Goal: Task Accomplishment & Management: Complete application form

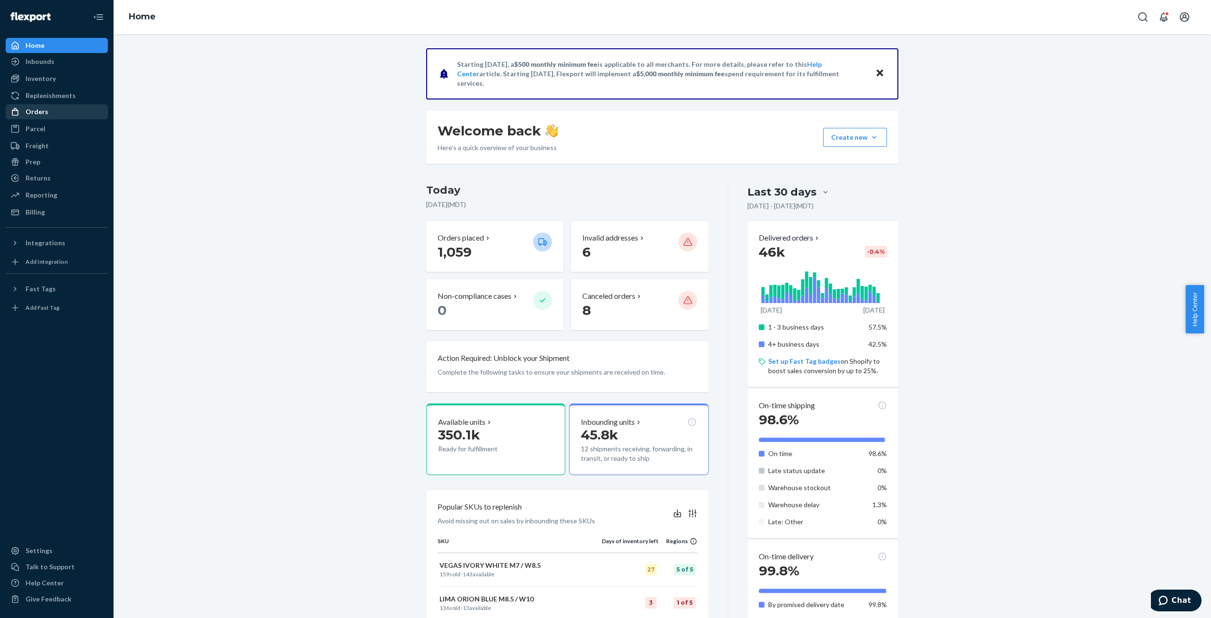
drag, startPoint x: 46, startPoint y: 110, endPoint x: 75, endPoint y: 109, distance: 29.4
click at [46, 110] on div "Orders" at bounding box center [37, 111] width 23 height 9
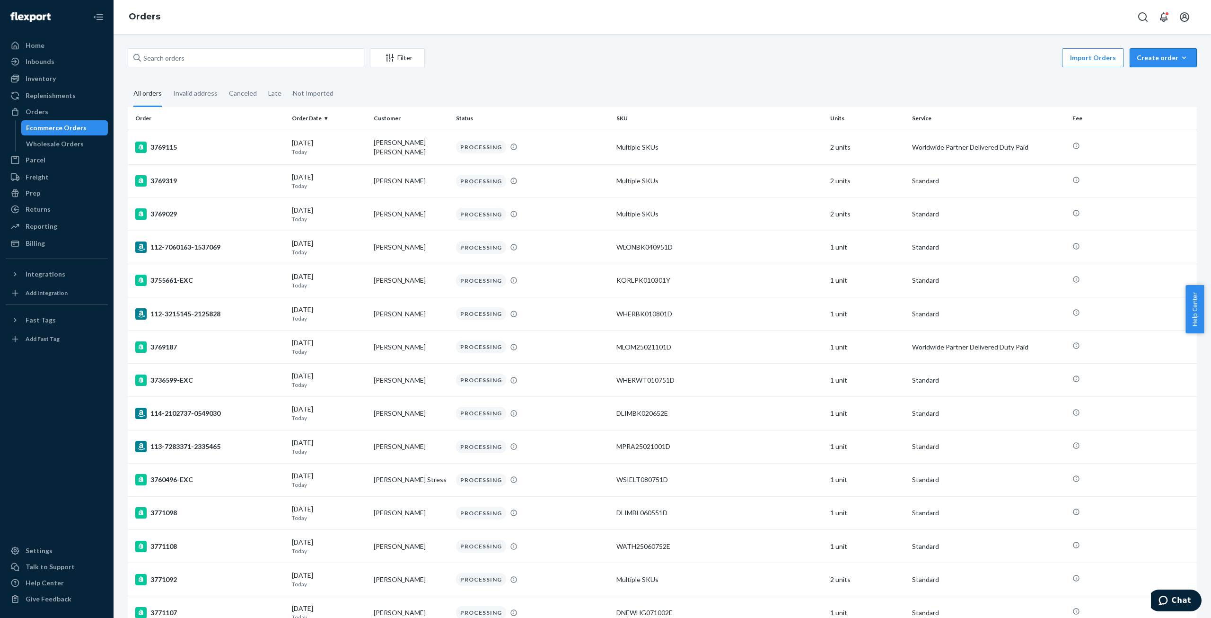
click at [1155, 60] on div "Create order" at bounding box center [1163, 57] width 53 height 9
click at [1151, 82] on span "Ecommerce order" at bounding box center [1169, 80] width 59 height 7
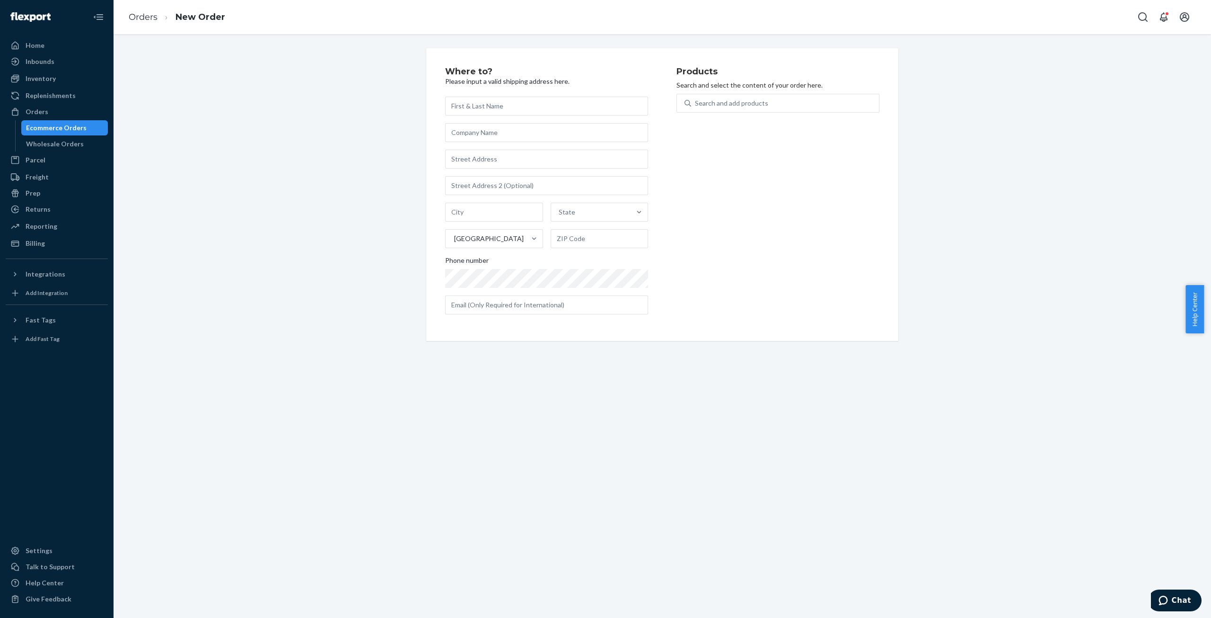
click at [473, 103] on input "text" at bounding box center [546, 106] width 203 height 19
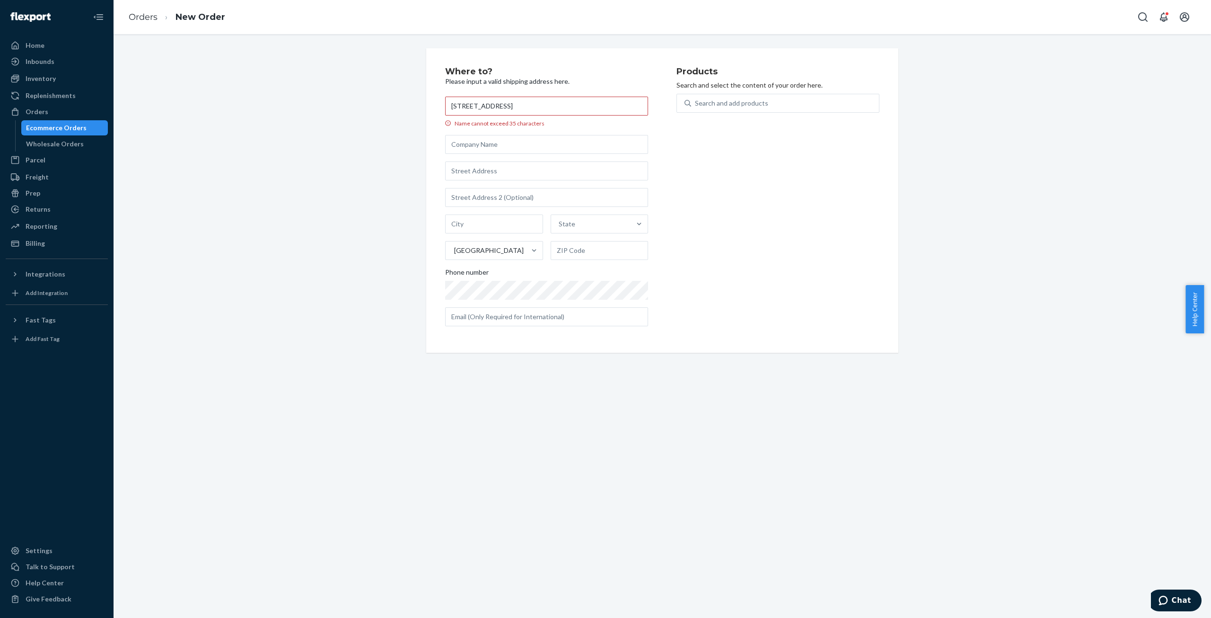
drag, startPoint x: 598, startPoint y: 111, endPoint x: 353, endPoint y: 109, distance: 244.2
click at [355, 109] on div "Where to? Please input a valid shipping address here. 6191 S STATE ST STE 1815 …" at bounding box center [663, 200] width 1084 height 304
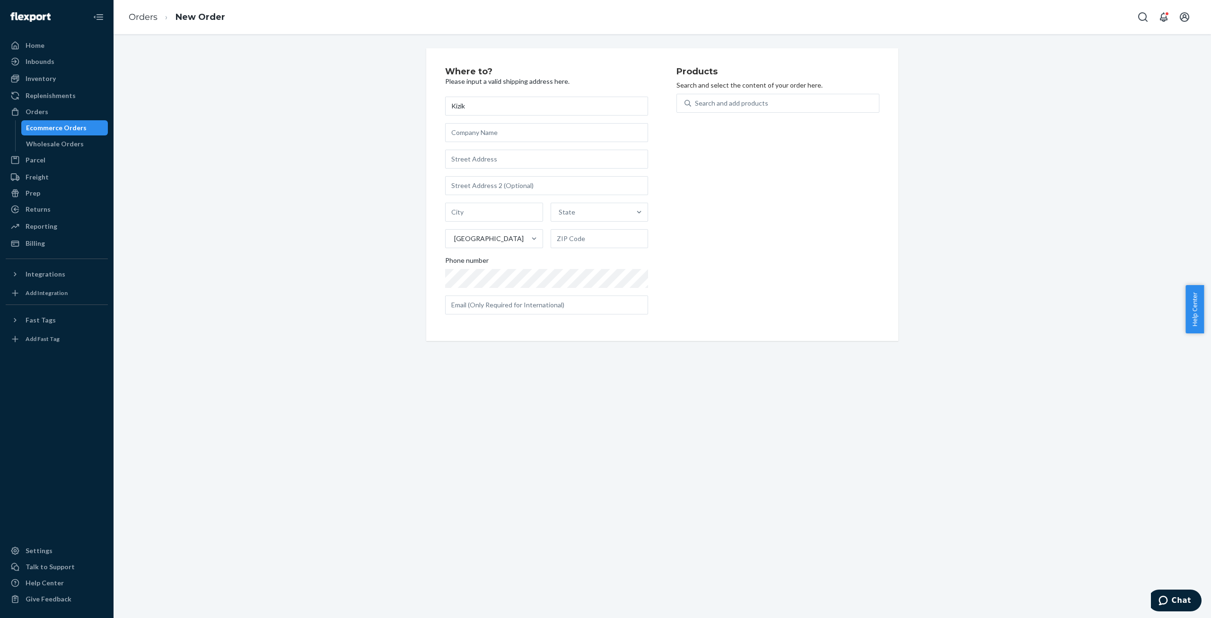
type input "Kizik"
paste input "6191 S STATE ST STE 1815 MURRAY, UT 84107"
type input "6191 S STATE ST STE 1815 MURRAY, UT 84107"
type input "1815"
type input "Murray"
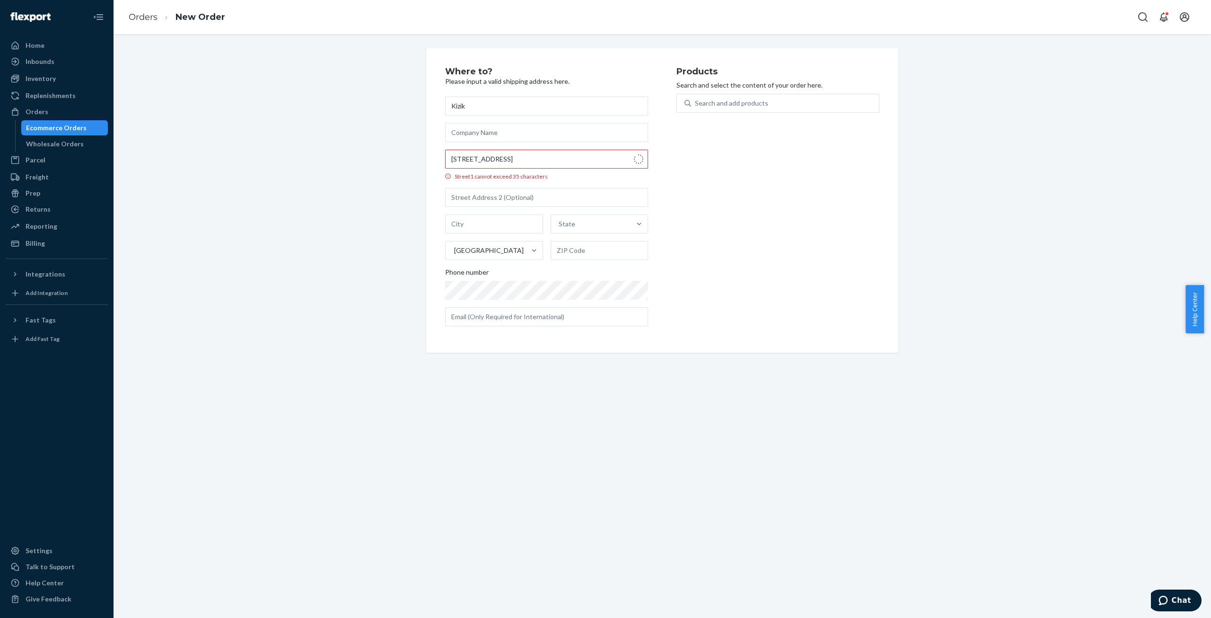
type input "84107"
type input "6191 S State St"
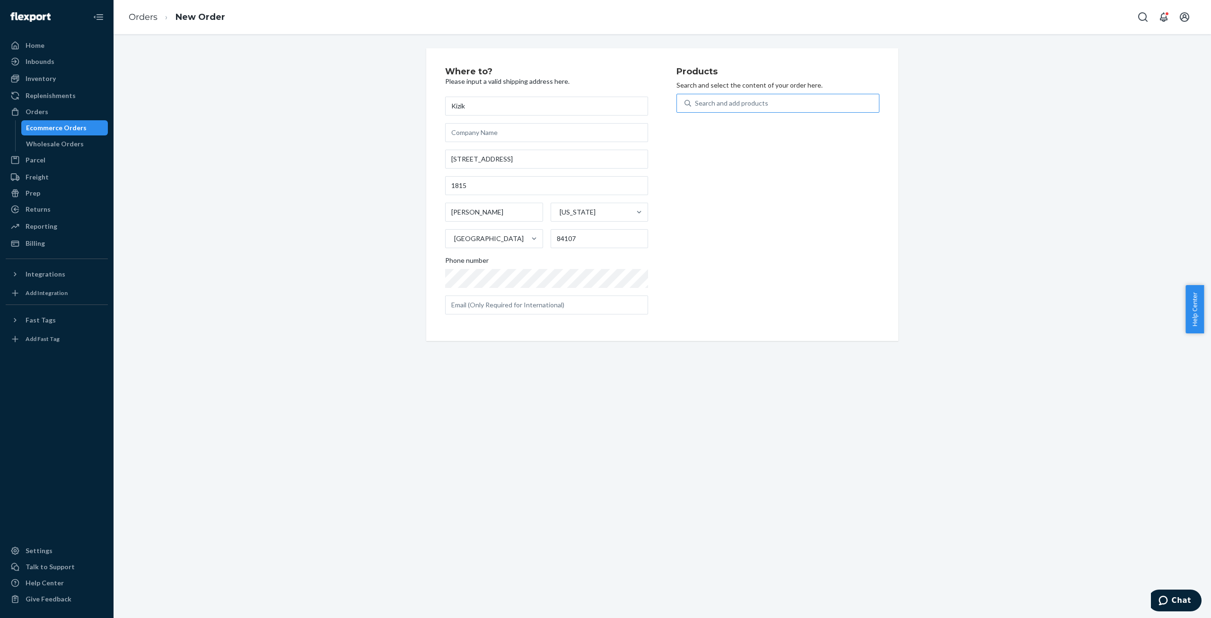
drag, startPoint x: 701, startPoint y: 103, endPoint x: 713, endPoint y: 104, distance: 11.4
click at [701, 103] on div "Search and add products" at bounding box center [731, 102] width 73 height 9
click at [696, 103] on input "Search and add products" at bounding box center [695, 102] width 1 height 9
paste input "MEN'S JUNO 2 LOW BLACK/ALLOY M8"
type input "MEN'S JUNO 2 LOW BLACK/ALLOY M8"
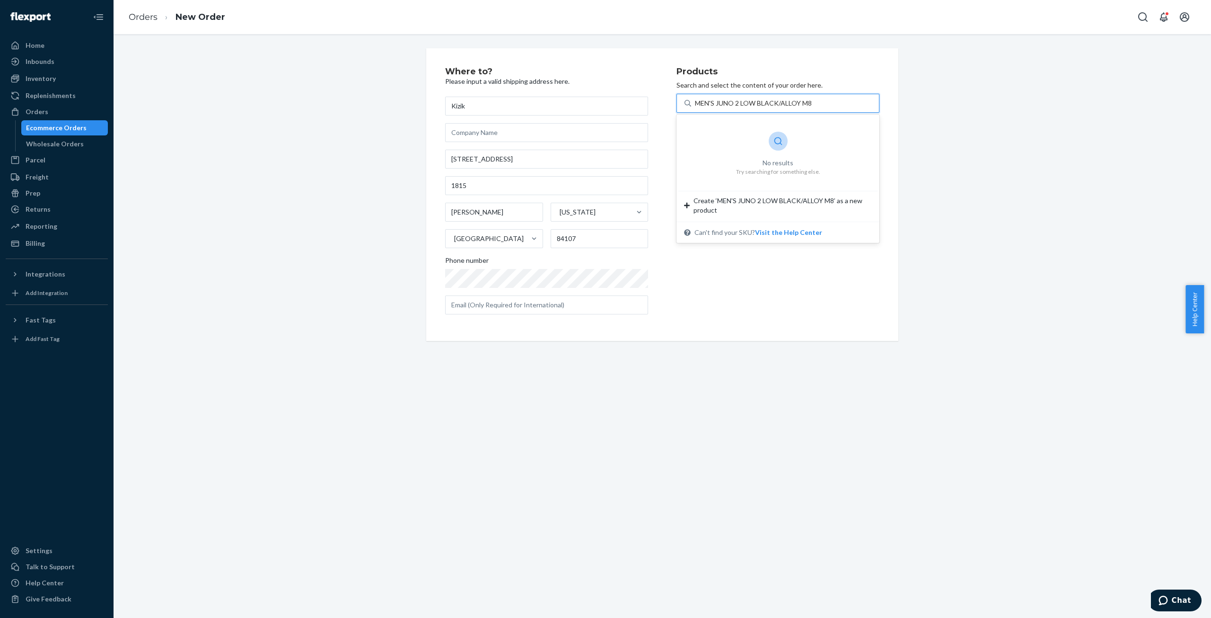
drag, startPoint x: 724, startPoint y: 101, endPoint x: 746, endPoint y: 106, distance: 22.3
click at [724, 101] on input "MEN'S JUNO 2 LOW BLACK/ALLOY M8" at bounding box center [754, 102] width 118 height 9
click at [809, 104] on div "Search and add products" at bounding box center [785, 103] width 188 height 17
click at [696, 104] on input "0 results available. Select is focused ,type to refine list, press Down to open…" at bounding box center [695, 102] width 1 height 9
drag, startPoint x: 734, startPoint y: 101, endPoint x: 744, endPoint y: 102, distance: 9.5
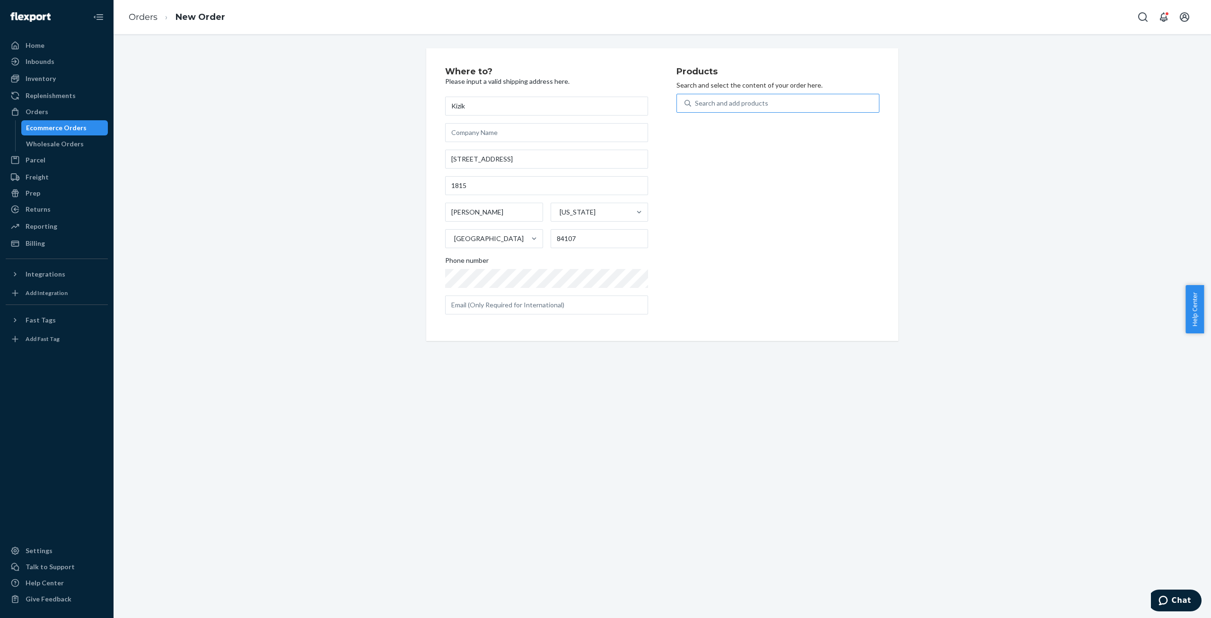
click at [734, 101] on div "Search and add products" at bounding box center [731, 102] width 73 height 9
click at [696, 101] on input "Search and add products" at bounding box center [695, 102] width 1 height 9
paste input "MJUL25010801D"
type input "MJUL25010801D"
drag, startPoint x: 760, startPoint y: 99, endPoint x: 782, endPoint y: 113, distance: 25.7
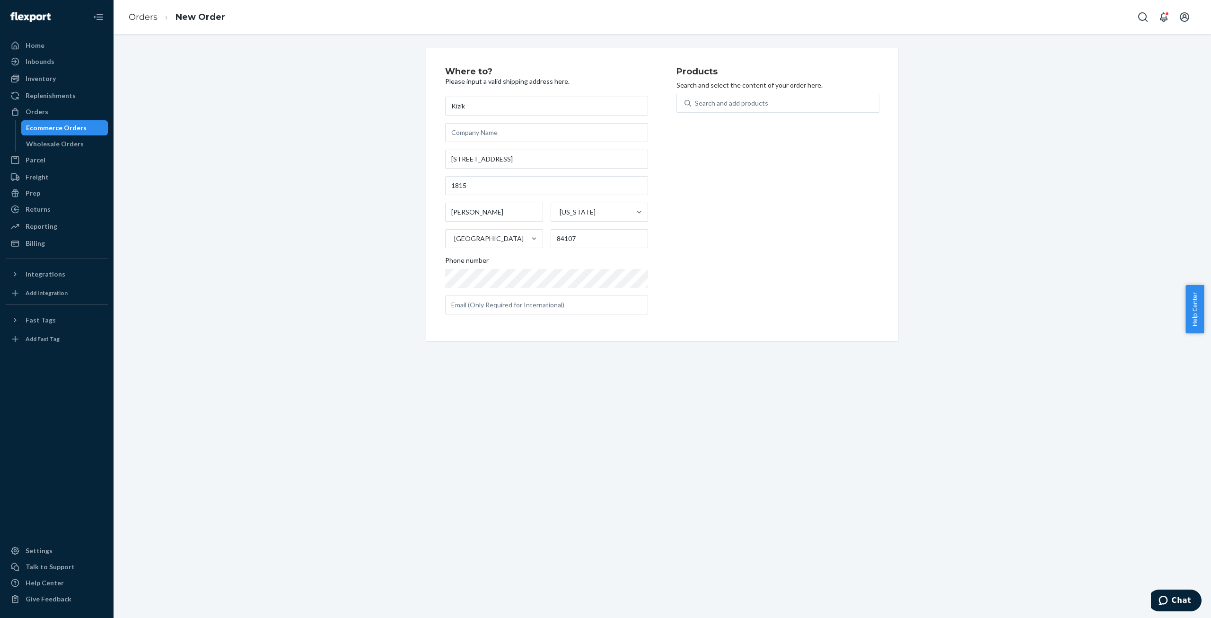
click at [760, 100] on div "Search and add products" at bounding box center [731, 102] width 73 height 9
click at [696, 100] on input "Search and add products" at bounding box center [695, 102] width 1 height 9
paste input "MJUL25010901D"
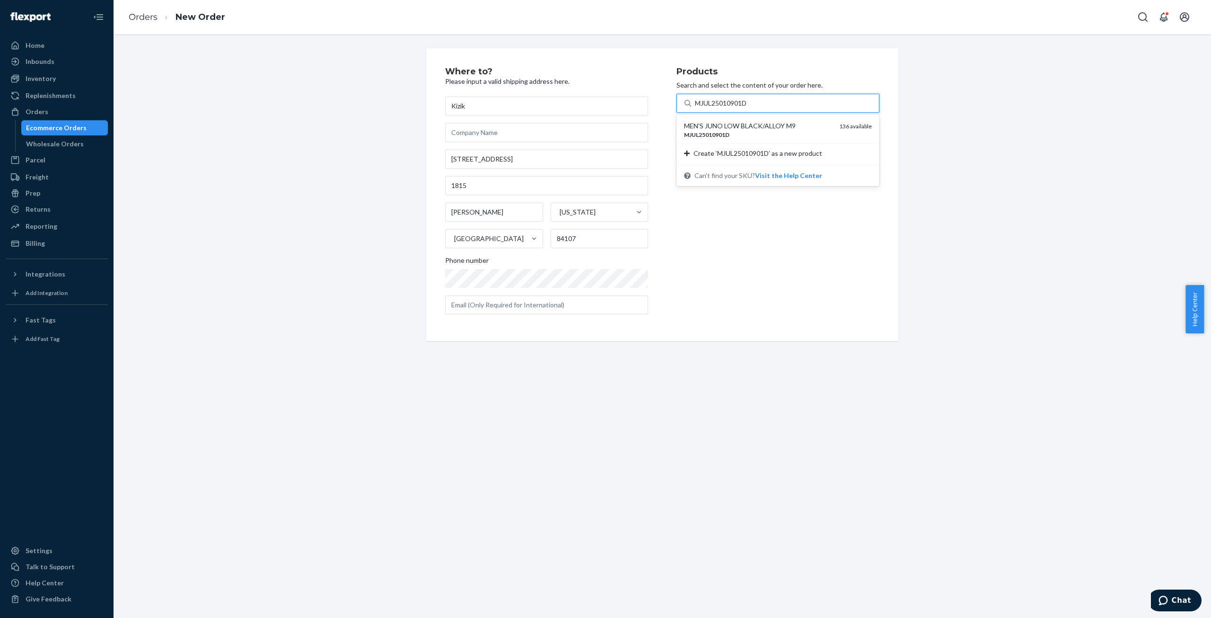
type input "MJUL25010901D"
click at [755, 101] on div "Search and add products" at bounding box center [731, 102] width 73 height 9
click at [696, 101] on input "0 results available. Use Up and Down to choose options, press Enter to select t…" at bounding box center [695, 102] width 1 height 9
paste input "MJUL25010901D"
type input "MJUL25010901D"
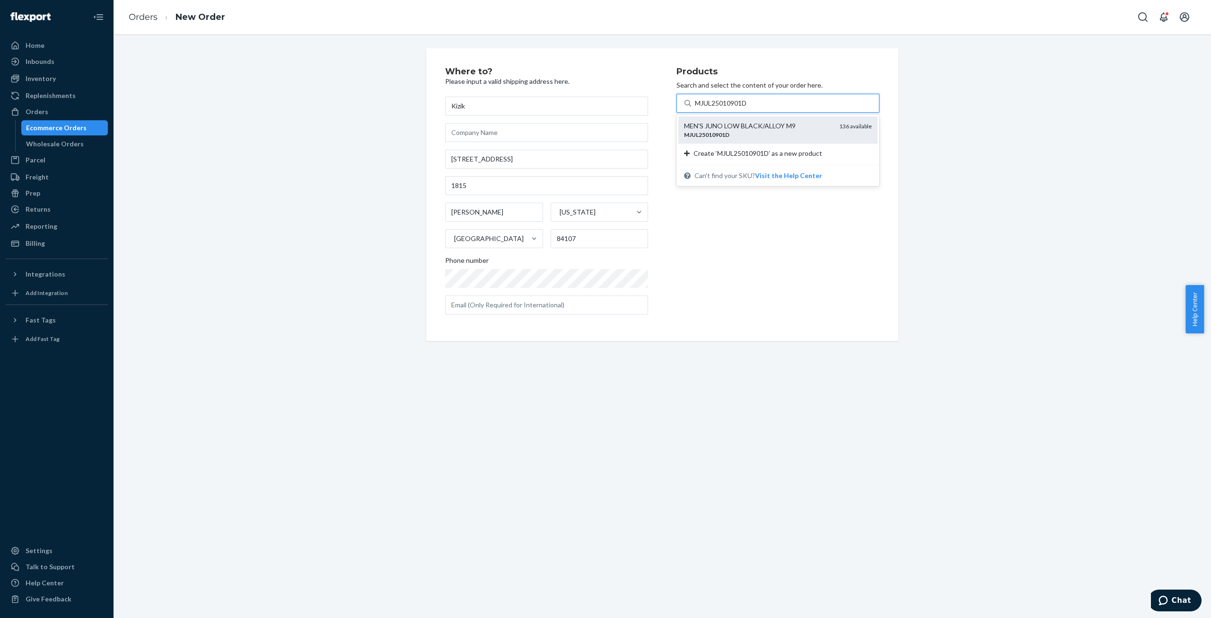
click at [750, 129] on div "MEN'S JUNO LOW BLACK/ALLOY M9" at bounding box center [758, 125] width 148 height 9
click at [749, 108] on input "MJUL25010901D" at bounding box center [722, 102] width 54 height 9
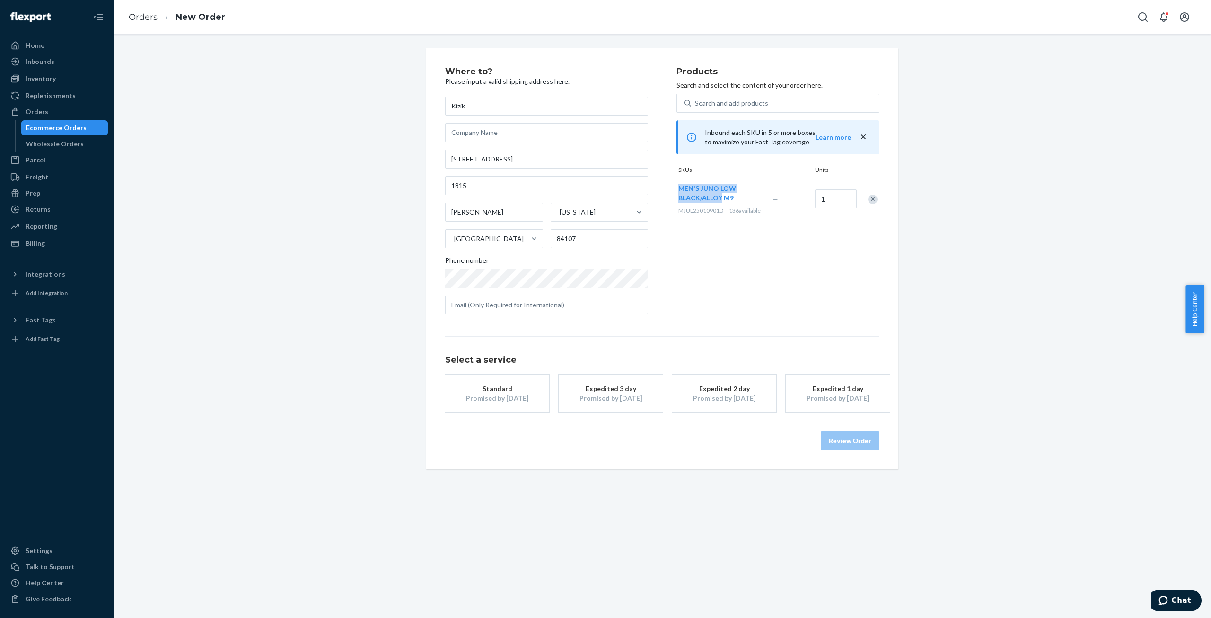
drag, startPoint x: 674, startPoint y: 187, endPoint x: 719, endPoint y: 197, distance: 46.6
click at [719, 197] on div "MEN'S JUNO LOW BLACK/ALLOY M9 MJUL25010901D 136 available" at bounding box center [724, 199] width 94 height 46
copy span "MEN'S JUNO LOW BLACK/ALLOY"
click at [715, 104] on div "Search and add products" at bounding box center [731, 102] width 73 height 9
click at [696, 104] on input "0 results available. Use Up and Down to choose options, press Enter to select t…" at bounding box center [695, 102] width 1 height 9
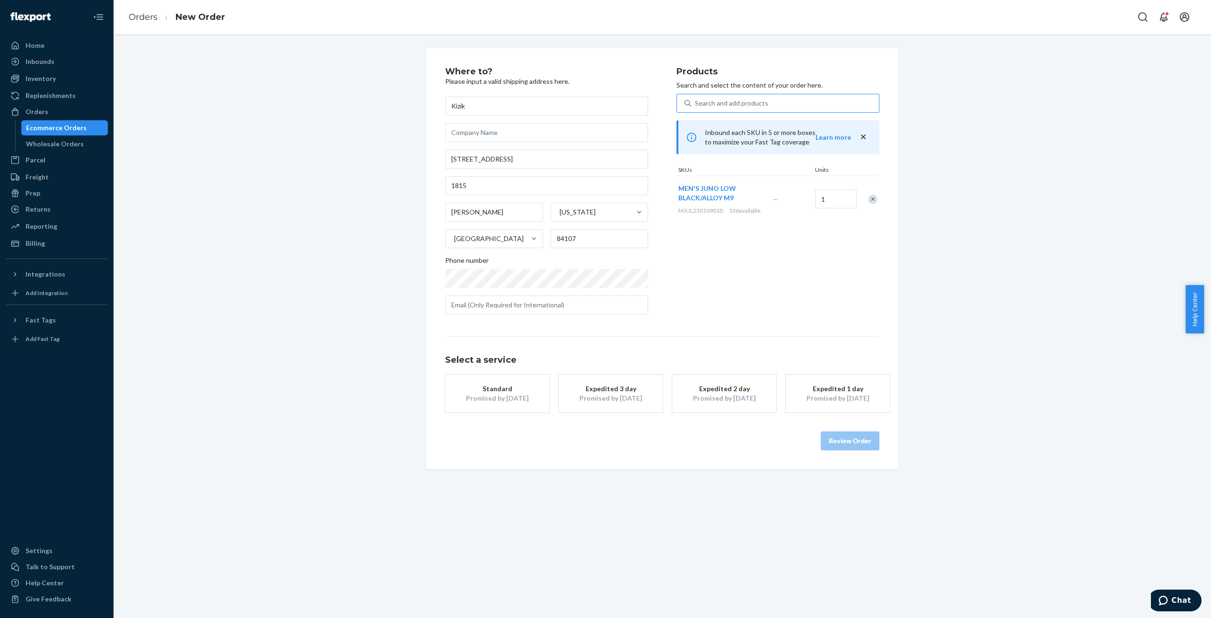
click at [704, 105] on div "Search and add products" at bounding box center [731, 102] width 73 height 9
click at [696, 105] on input "Search and add products" at bounding box center [695, 102] width 1 height 9
paste input "MEN'S JUNO 2 LOW BLACK/ALLOY M8"
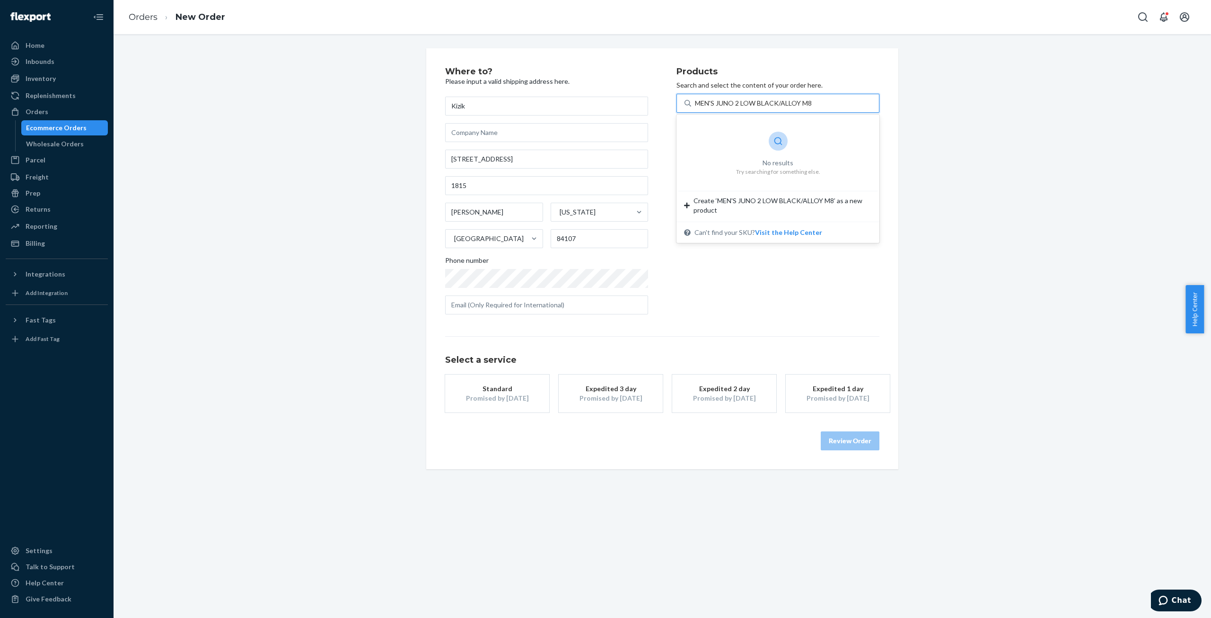
type input "MEN'S JUNO 2 LOW BLACK/ALLOY M8"
click at [691, 102] on div "MEN'S JUNO 2 LOW BLACK/ALLOY M8" at bounding box center [785, 103] width 188 height 17
click at [695, 102] on input "0 results available for search term MEN'S JUNO 2 LOW BLACK/ALLOY M8. Use Up and…" at bounding box center [754, 102] width 118 height 9
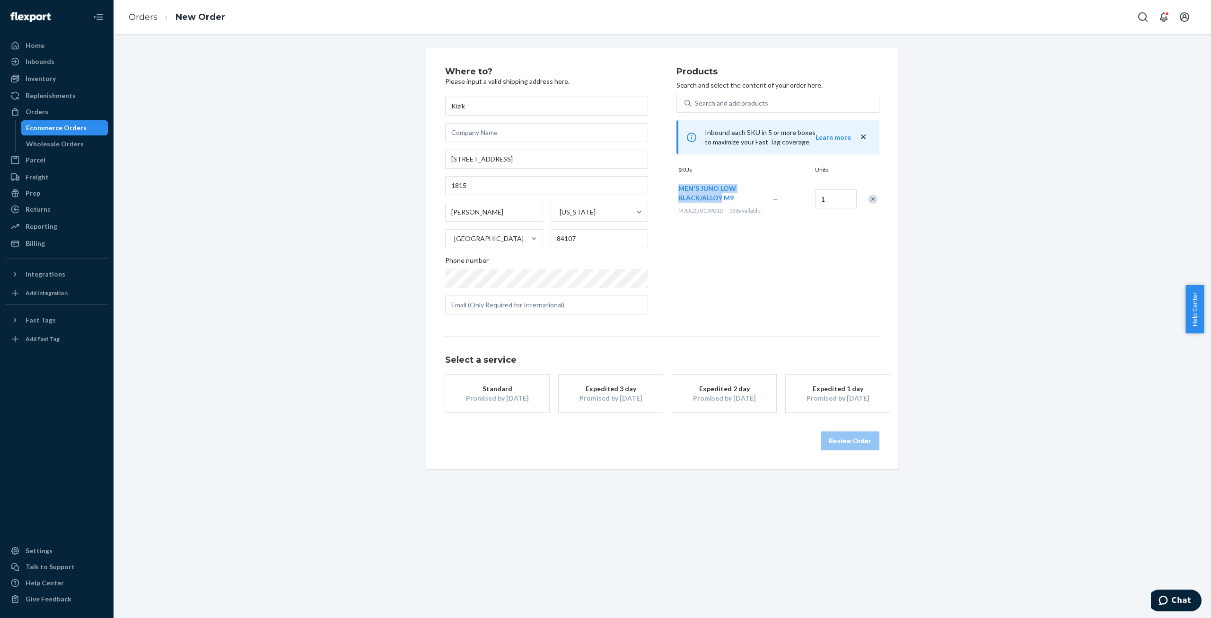
drag, startPoint x: 673, startPoint y: 187, endPoint x: 719, endPoint y: 198, distance: 47.7
click at [719, 198] on div "MEN'S JUNO LOW BLACK/ALLOY M9 MJUL25010901D 136 available" at bounding box center [724, 199] width 94 height 46
copy span "MEN'S JUNO LOW BLACK/ALLOY"
click at [734, 101] on div "Search and add products" at bounding box center [731, 102] width 73 height 9
click at [696, 101] on input "Search and add products" at bounding box center [695, 102] width 1 height 9
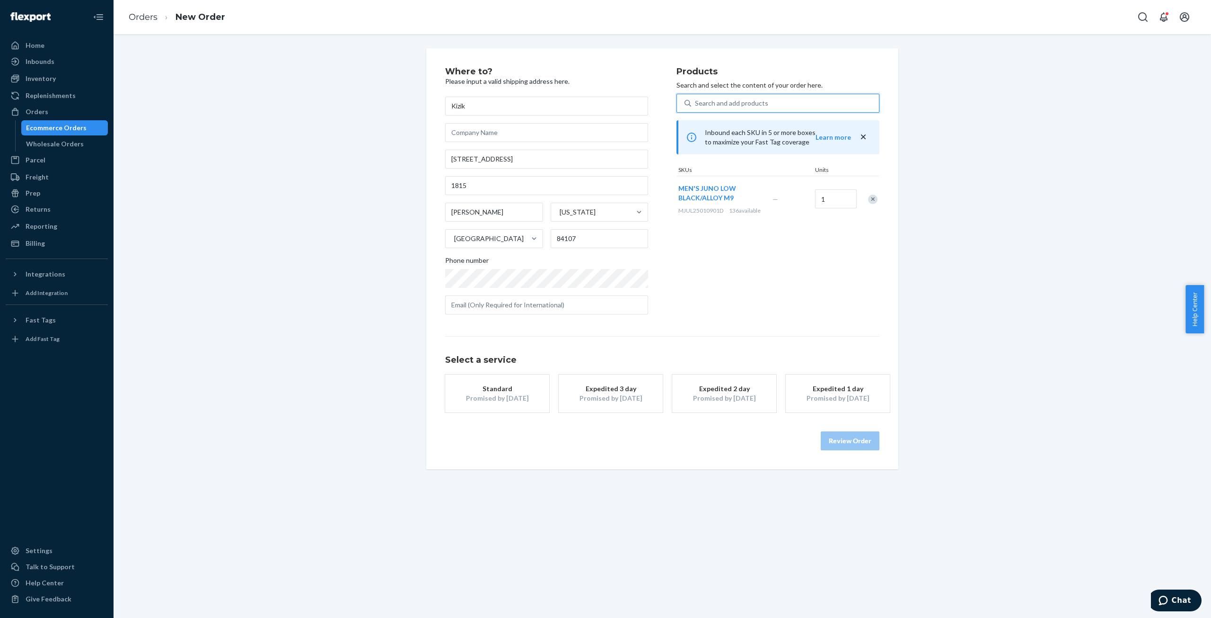
paste input "MEN'S JUNO LOW BLACK/ALLOY"
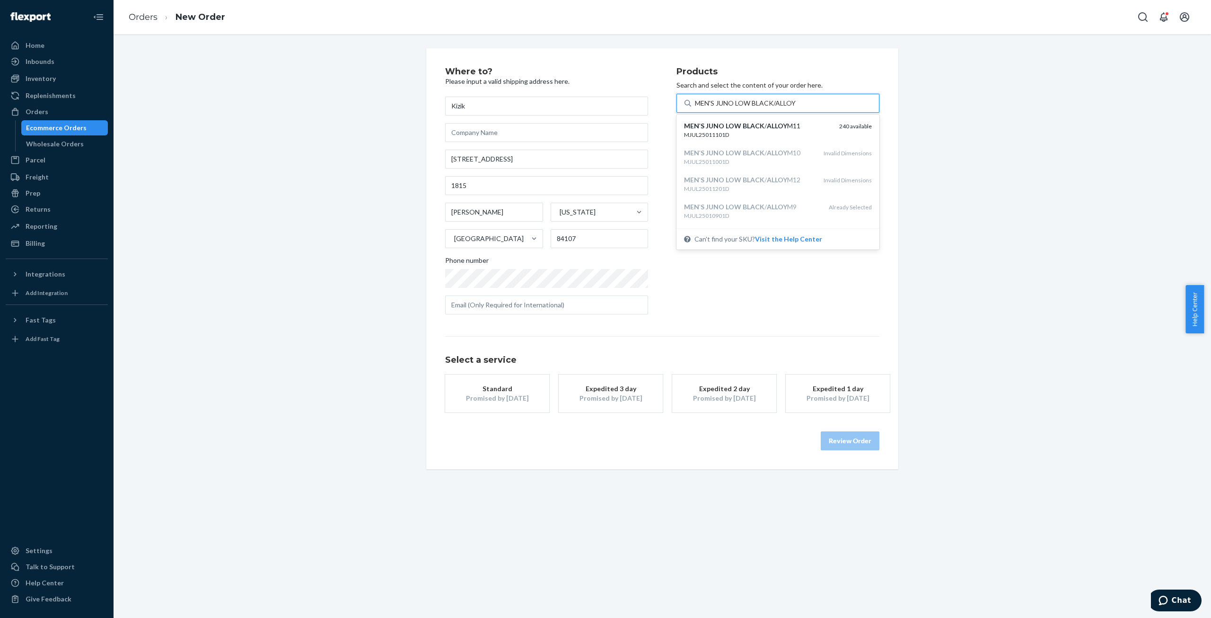
type input "MEN'S JUNO LOW BLACK/ALLOY"
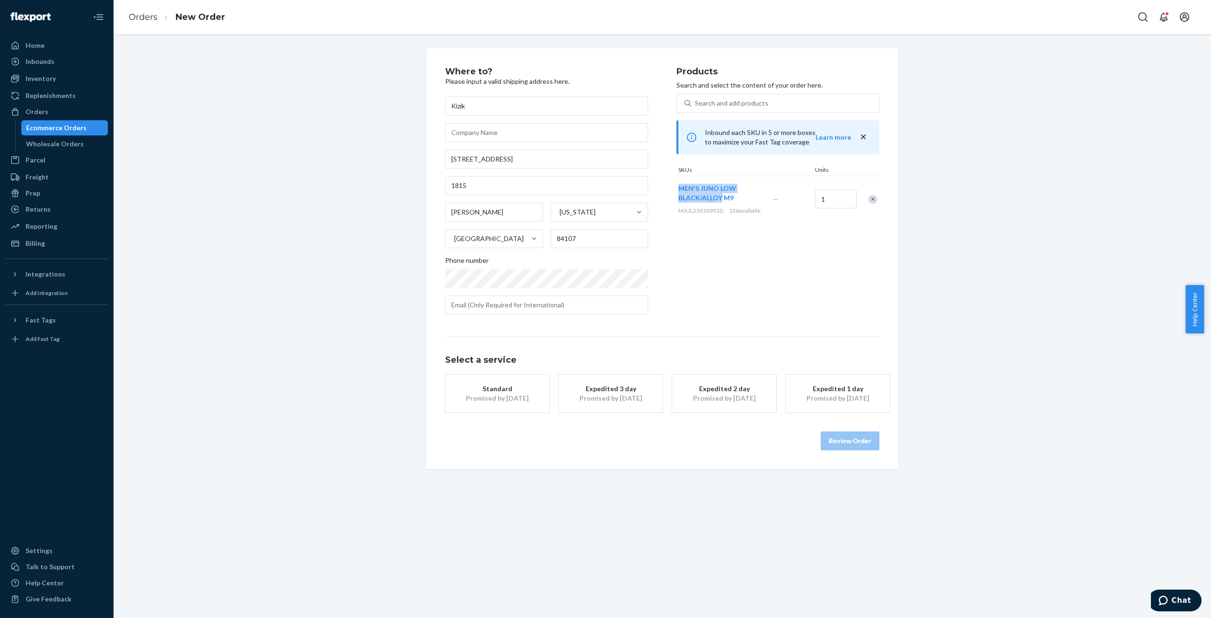
drag, startPoint x: 673, startPoint y: 187, endPoint x: 719, endPoint y: 196, distance: 46.8
click at [719, 196] on div "MEN'S JUNO LOW BLACK/ALLOY M9 MJUL25010901D 136 available" at bounding box center [724, 199] width 94 height 46
copy span "MEN'S JUNO LOW BLACK/ALLOY"
click at [872, 199] on div "Remove Item" at bounding box center [872, 198] width 9 height 9
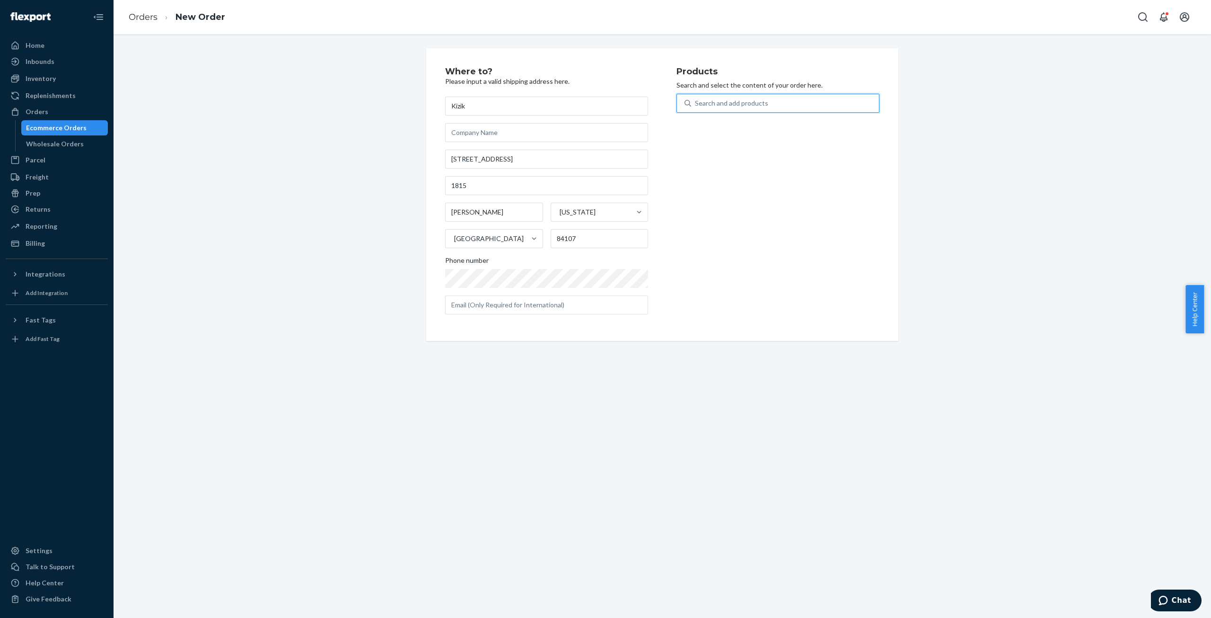
click at [700, 102] on div "Search and add products" at bounding box center [731, 102] width 73 height 9
click at [696, 102] on input "0 results available. Use Up and Down to choose options, press Enter to select t…" at bounding box center [695, 102] width 1 height 9
paste input "MEN'S JUNO LOW BLACK/ALLOY"
type input "MEN'S JUNO LOW BLACK/ALLOY"
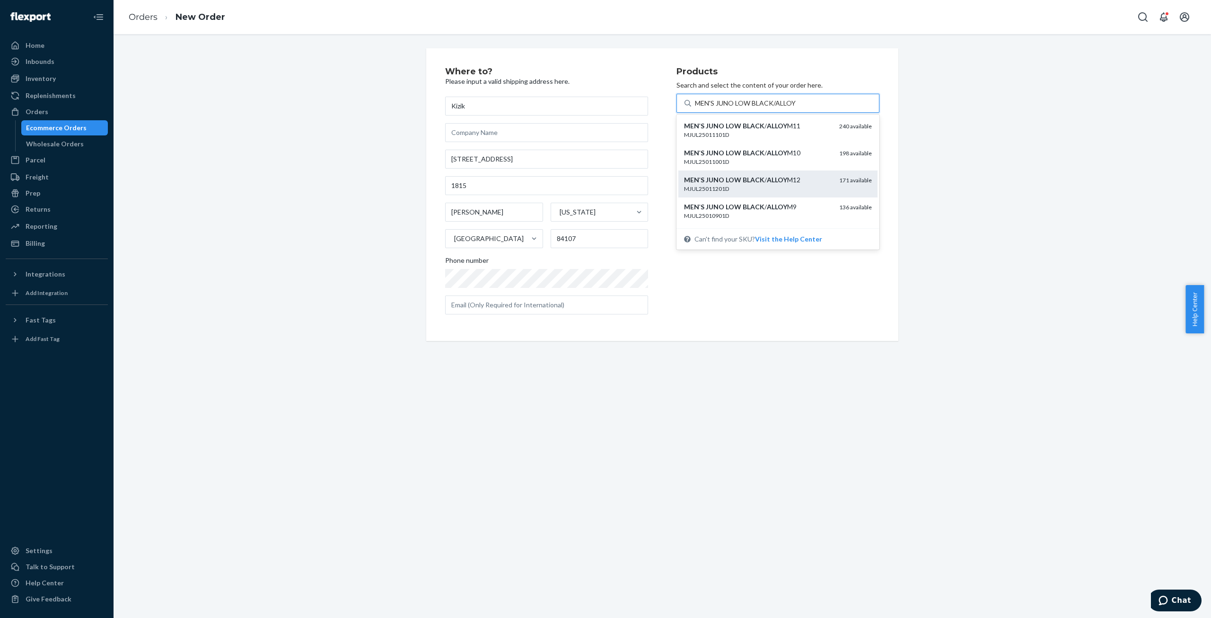
scroll to position [95, 0]
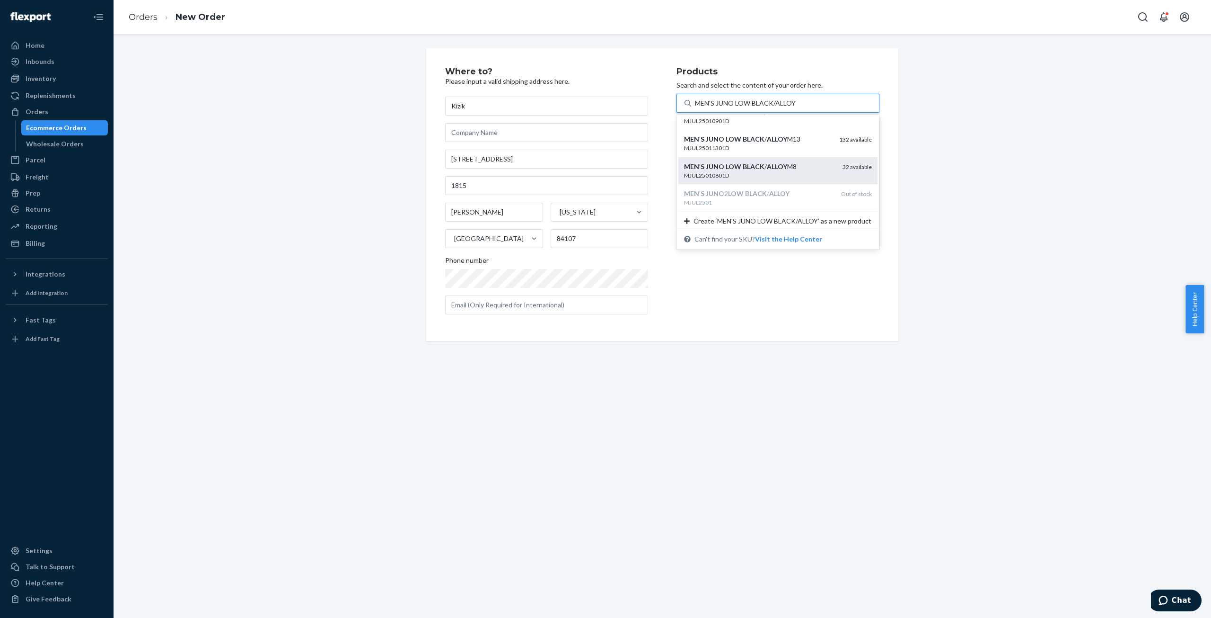
click at [782, 171] on div "MEN ' S JUNO LOW BLACK / ALLOY M8" at bounding box center [759, 166] width 151 height 9
click at [782, 108] on input "MEN'S JUNO LOW BLACK/ALLOY" at bounding box center [745, 102] width 101 height 9
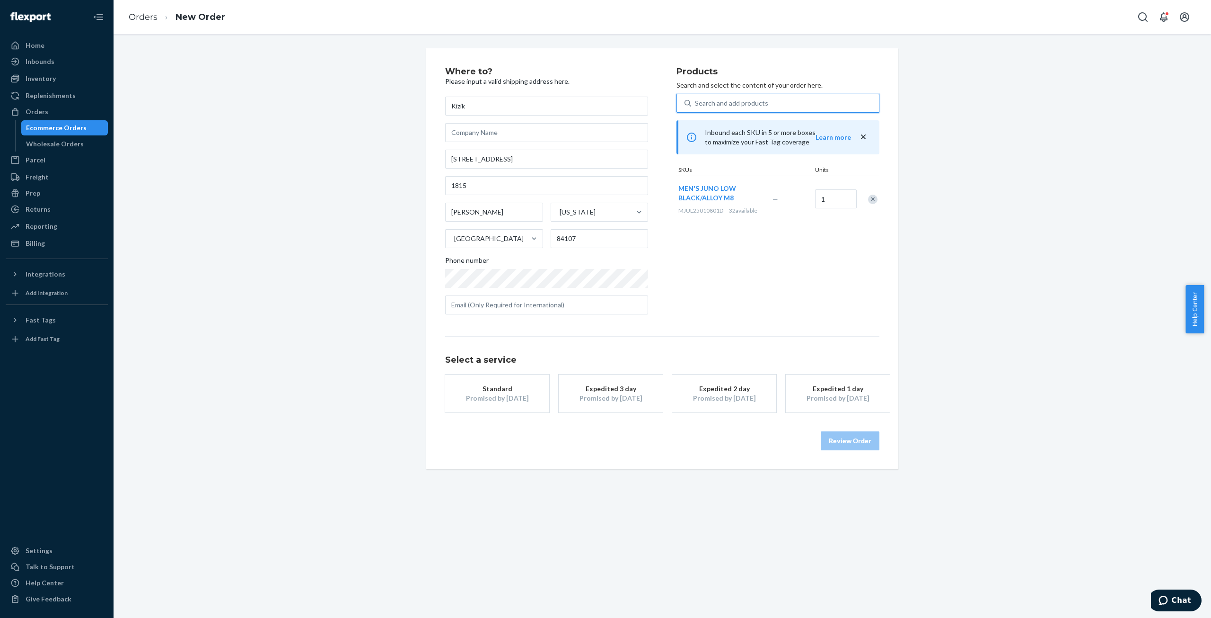
click at [739, 104] on div "Search and add products" at bounding box center [731, 102] width 73 height 9
click at [696, 104] on input "0 results available. Select is focused ,type to refine list, press Down to open…" at bounding box center [695, 102] width 1 height 9
paste input "MEN'S JUNO LOW BLACK/ALLOY"
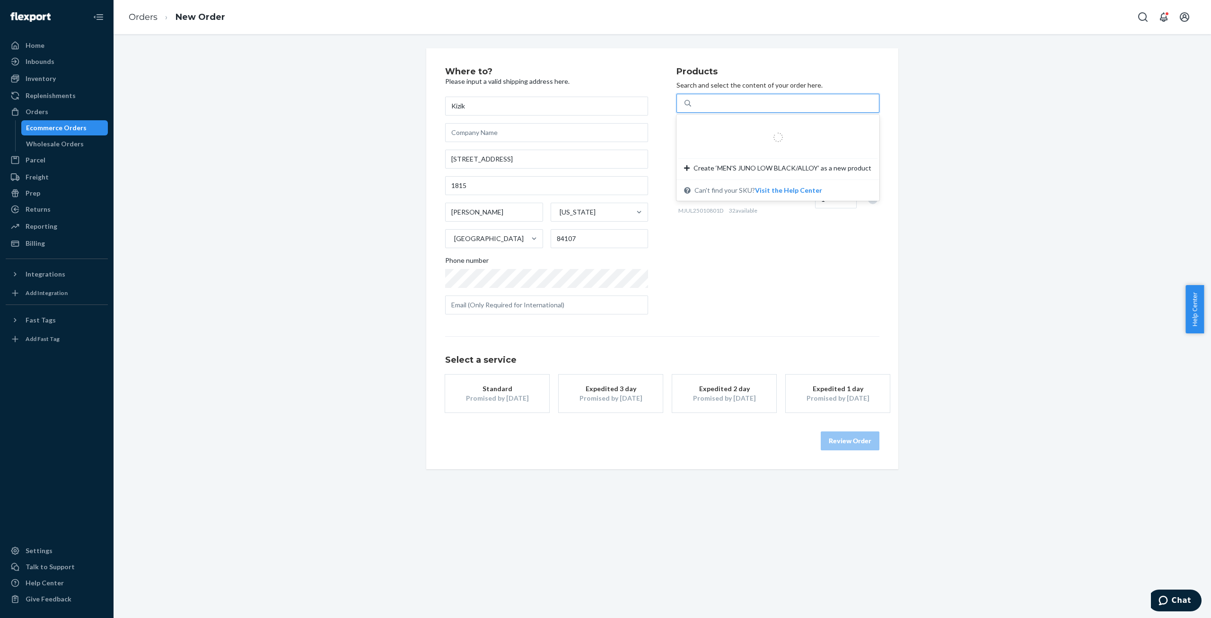
type input "MEN'S JUNO LOW BLACK/ALLOY"
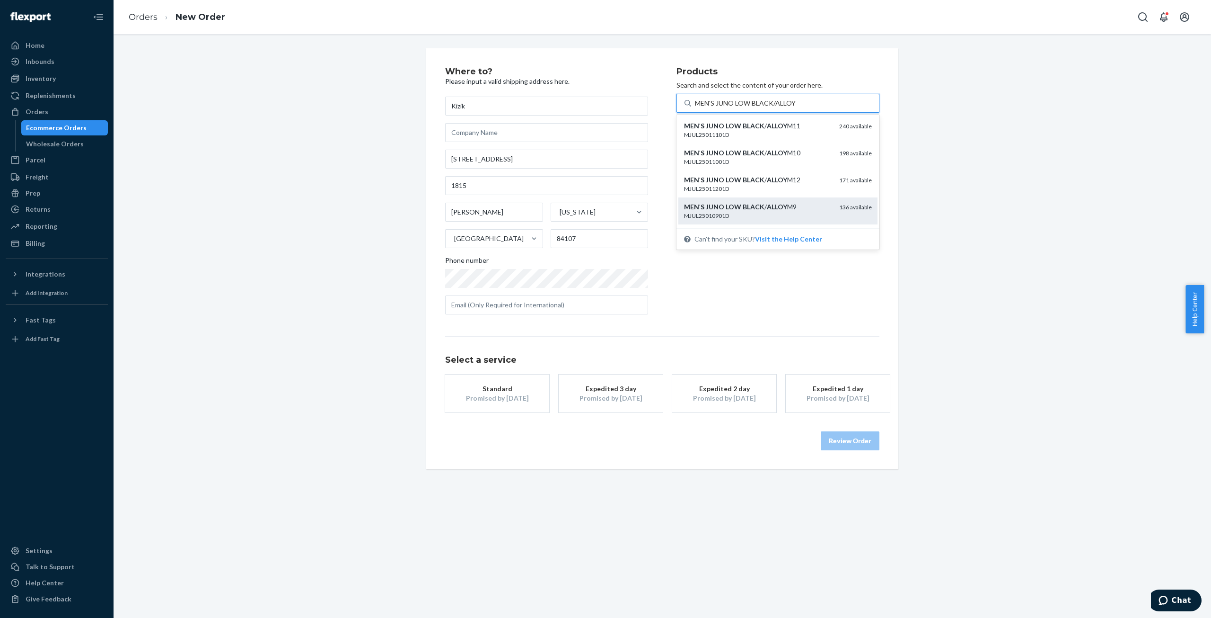
click at [768, 210] on em "ALLOY" at bounding box center [777, 207] width 20 height 8
click at [768, 108] on input "MEN'S JUNO LOW BLACK/ALLOY" at bounding box center [745, 102] width 101 height 9
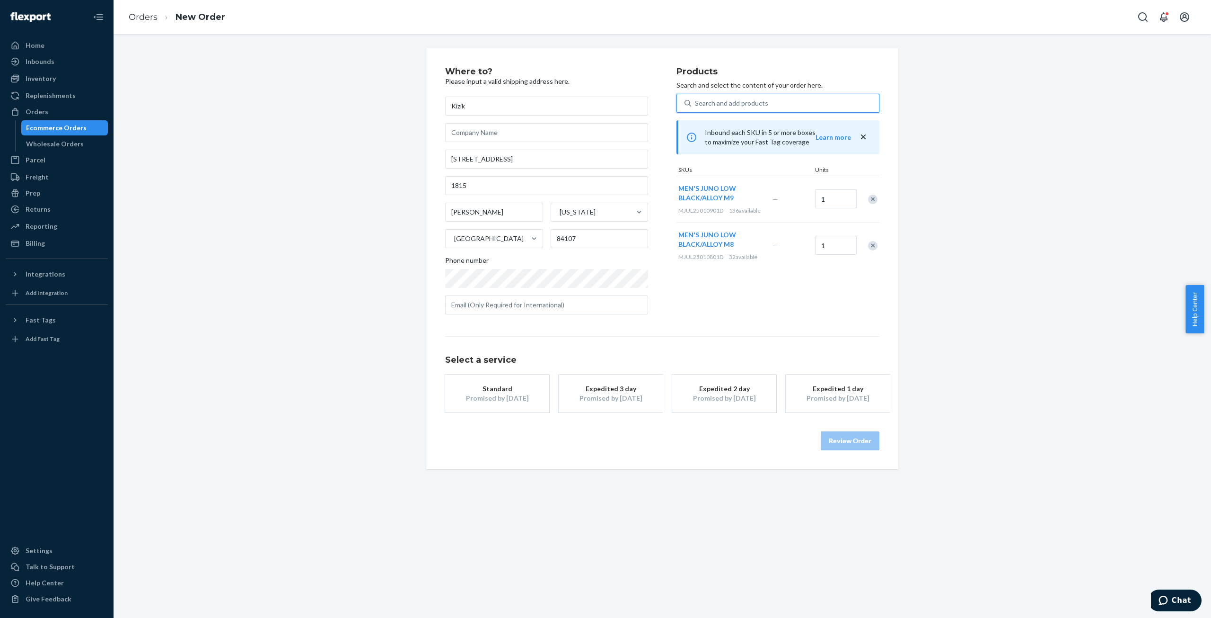
click at [774, 101] on div "Search and add products" at bounding box center [785, 103] width 188 height 17
click at [696, 101] on input "0 results available. Use Up and Down to choose options, press Enter to select t…" at bounding box center [695, 102] width 1 height 9
paste input "MEN'S JUNO LOW BLACK/ALLOY"
type input "MEN'S JUNO LOW BLACK/ALLOY"
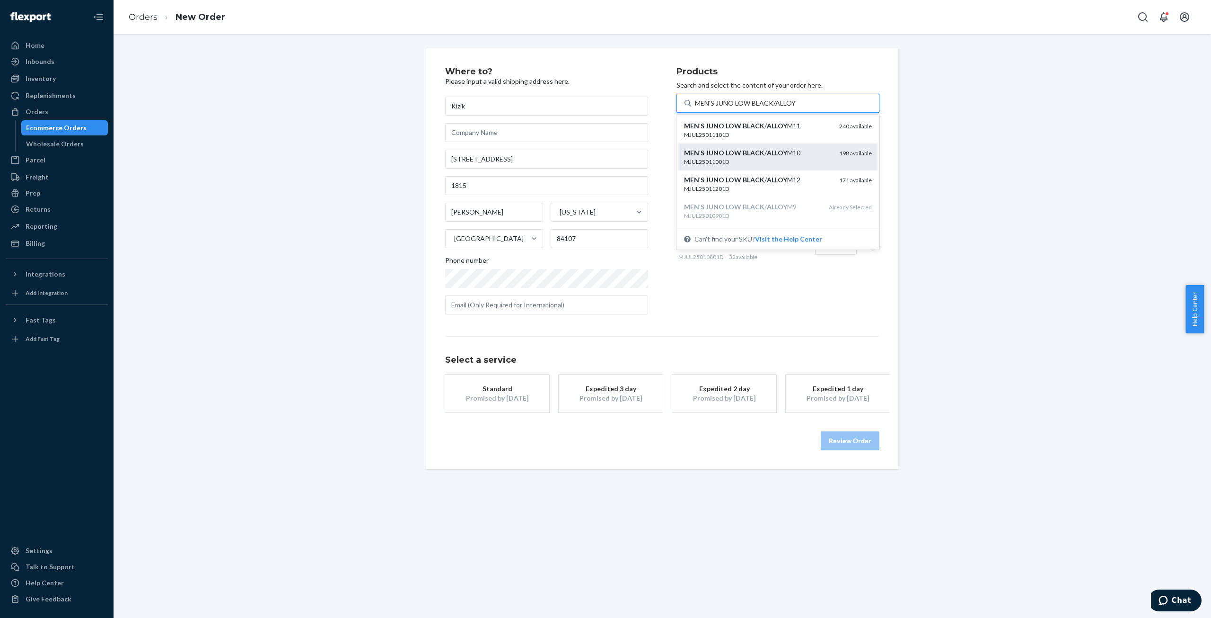
click at [771, 159] on div "MJUL25011001D" at bounding box center [758, 162] width 148 height 8
click at [771, 108] on input "MEN'S JUNO LOW BLACK/ALLOY" at bounding box center [745, 102] width 101 height 9
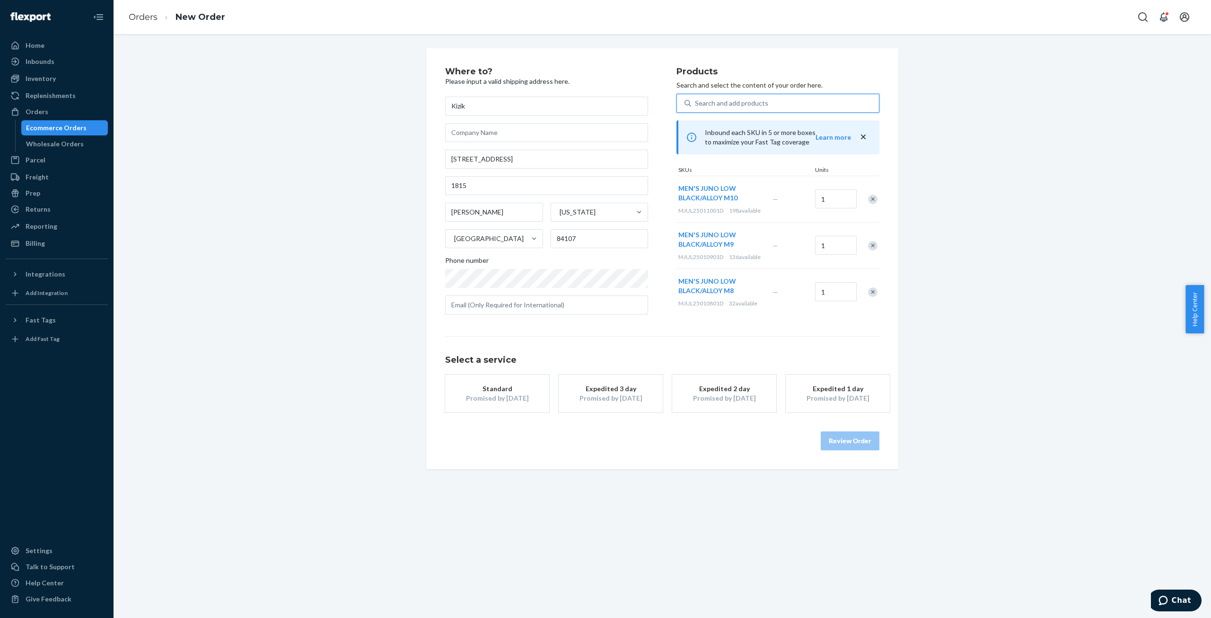
drag, startPoint x: 742, startPoint y: 102, endPoint x: 755, endPoint y: 106, distance: 13.6
click at [743, 102] on div "Search and add products" at bounding box center [731, 102] width 73 height 9
click at [696, 102] on input "0 results available. Use Up and Down to choose options, press Enter to select t…" at bounding box center [695, 102] width 1 height 9
paste input "MEN'S JUNO LOW BLACK/ALLOY"
type input "MEN'S JUNO LOW BLACK/ALLOY"
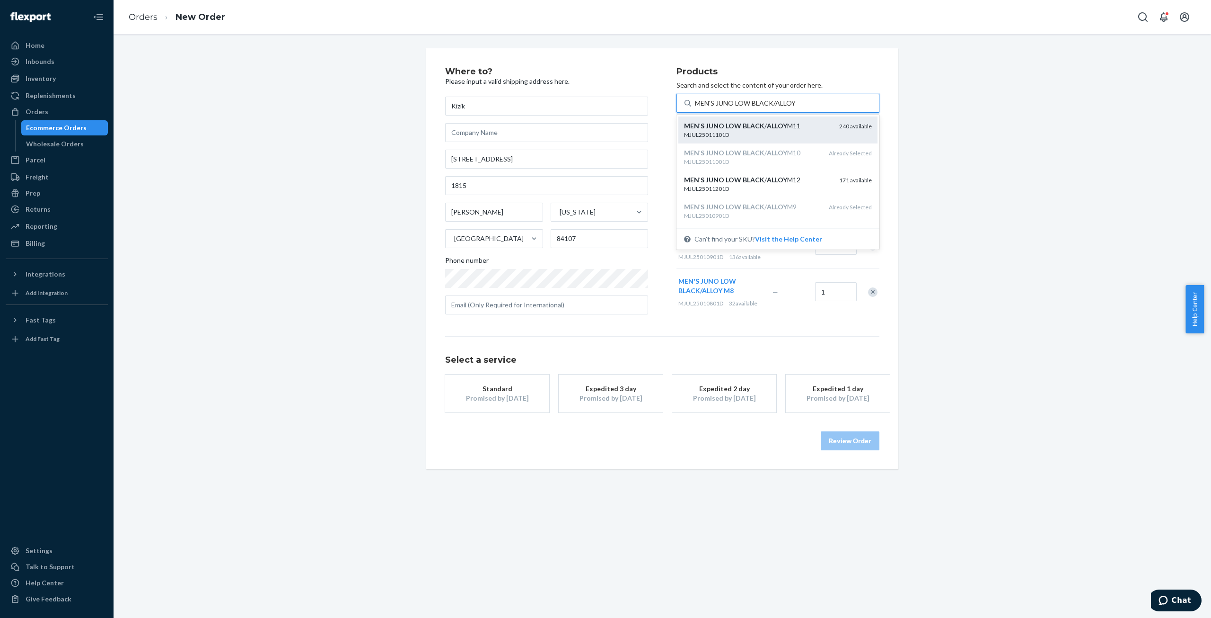
click at [771, 137] on div "MJUL25011101D" at bounding box center [758, 135] width 148 height 8
click at [771, 108] on input "MEN'S JUNO LOW BLACK/ALLOY" at bounding box center [745, 102] width 101 height 9
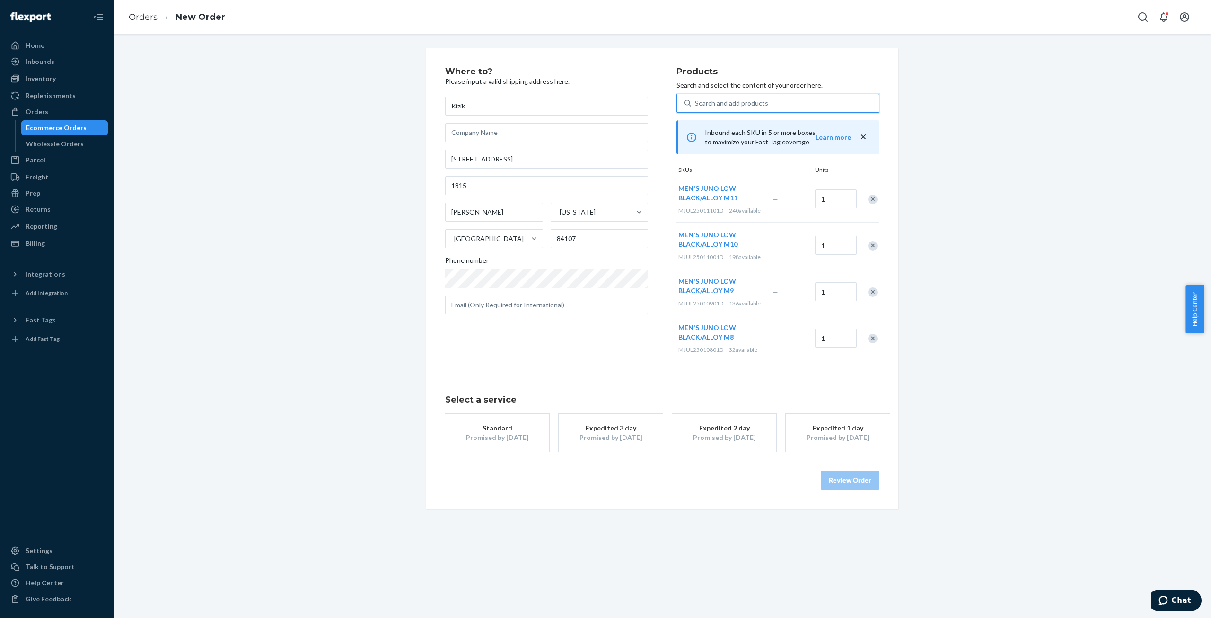
click at [774, 104] on div "Search and add products" at bounding box center [785, 103] width 188 height 17
click at [696, 104] on input "0 results available. Use Up and Down to choose options, press Enter to select t…" at bounding box center [695, 102] width 1 height 9
paste input "MEN'S JUNO LOW BLACK/ALLOY"
type input "MEN'S JUNO LOW BLACK/ALLOY"
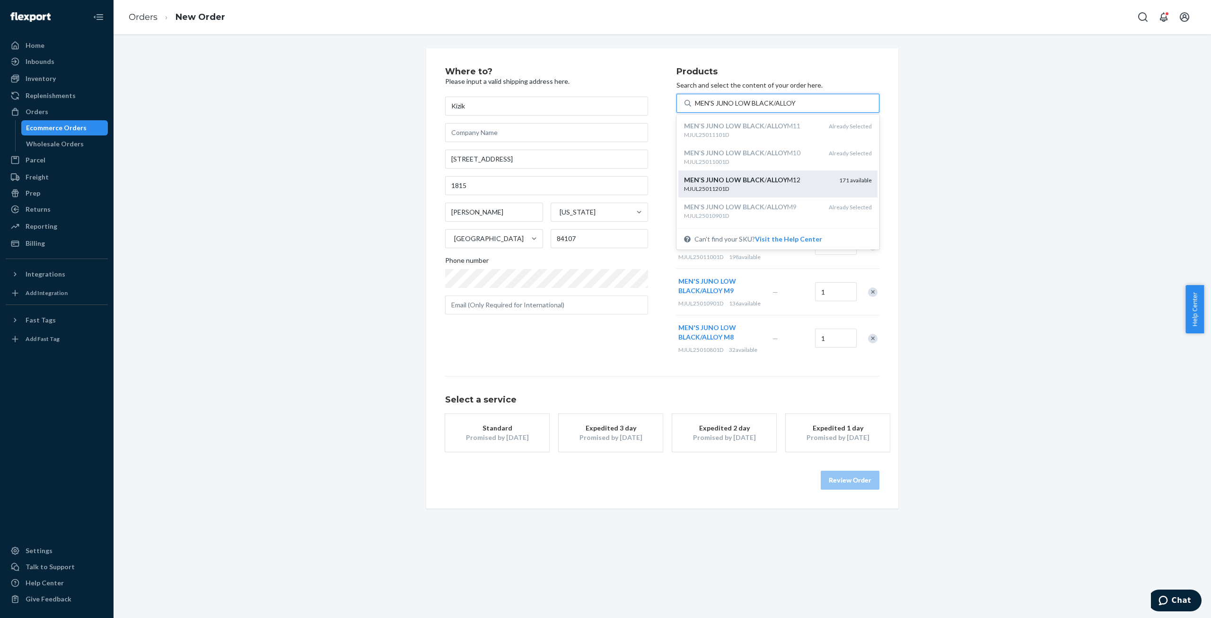
click at [763, 186] on div "MJUL25011201D" at bounding box center [758, 189] width 148 height 8
click at [763, 108] on input "MEN'S JUNO LOW BLACK/ALLOY" at bounding box center [745, 102] width 101 height 9
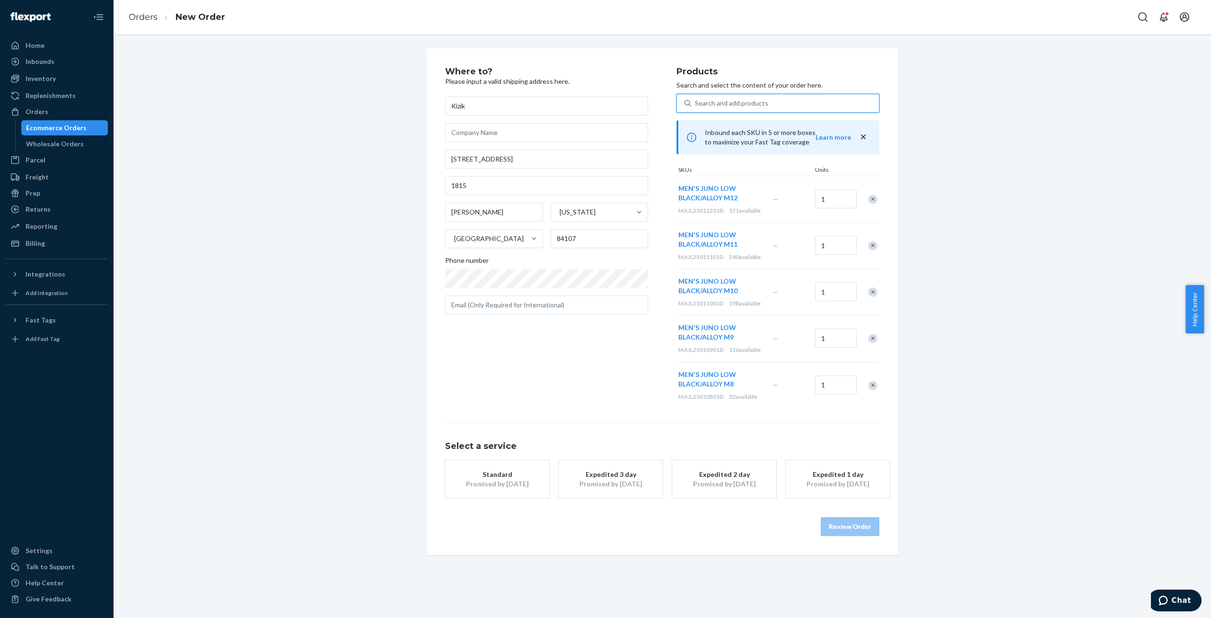
click at [797, 102] on div "Search and add products" at bounding box center [785, 103] width 188 height 17
click at [696, 102] on input "0 results available. Select is focused ,type to refine list, press Down to open…" at bounding box center [695, 102] width 1 height 9
paste input "MEN'S JUNO LOW BLACK/ALLOY"
type input "MEN'S JUNO LOW BLACK/ALLOY"
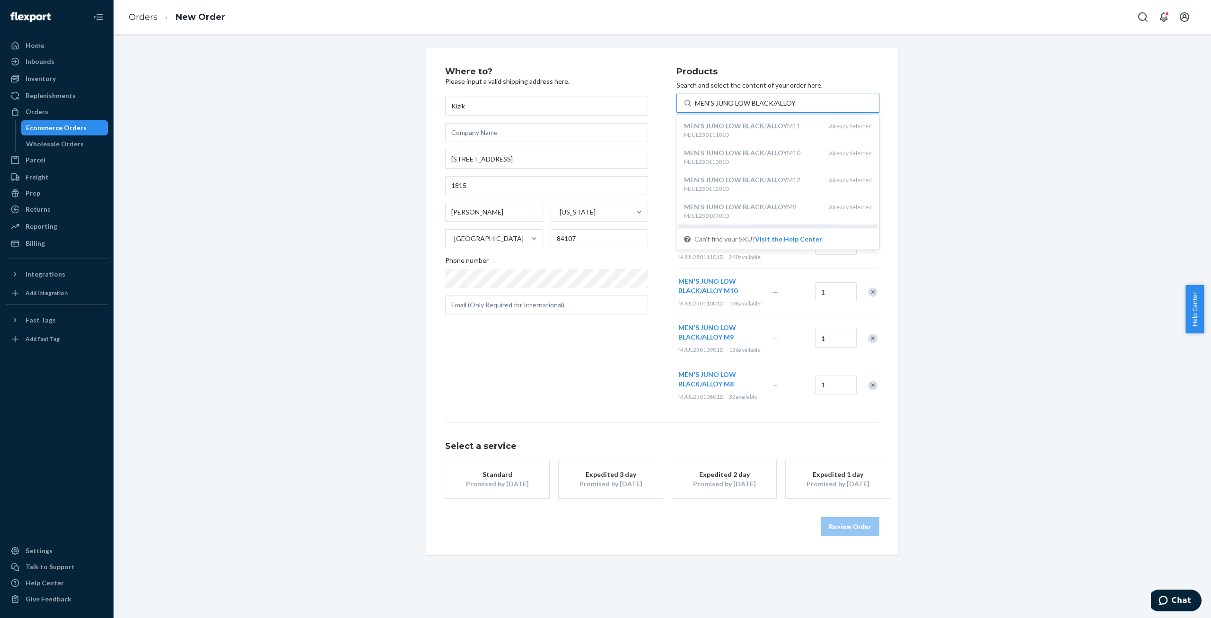
scroll to position [47, 0]
click at [766, 193] on div "MJUL25011301D" at bounding box center [758, 195] width 148 height 8
click at [766, 108] on input "MEN'S JUNO LOW BLACK/ALLOY" at bounding box center [745, 102] width 101 height 9
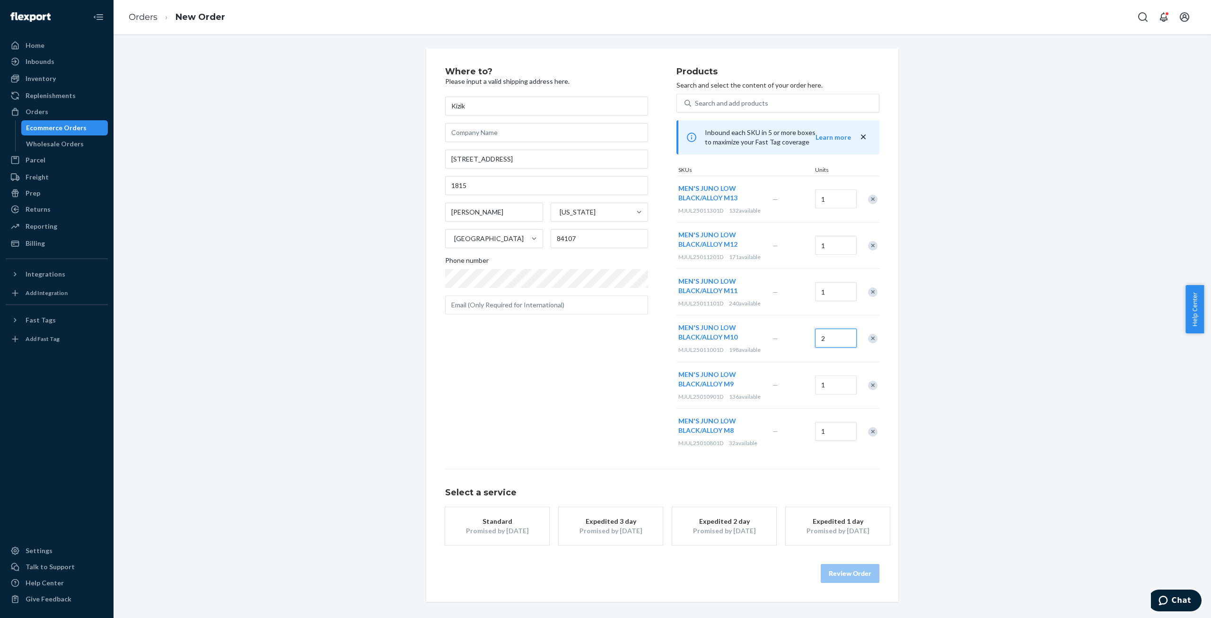
type input "2"
click at [832, 290] on input "1" at bounding box center [836, 291] width 42 height 19
type input "2"
click at [487, 527] on div "Promised by Oct 2, 2025" at bounding box center [497, 530] width 76 height 9
click at [844, 575] on button "Review Order" at bounding box center [850, 573] width 59 height 19
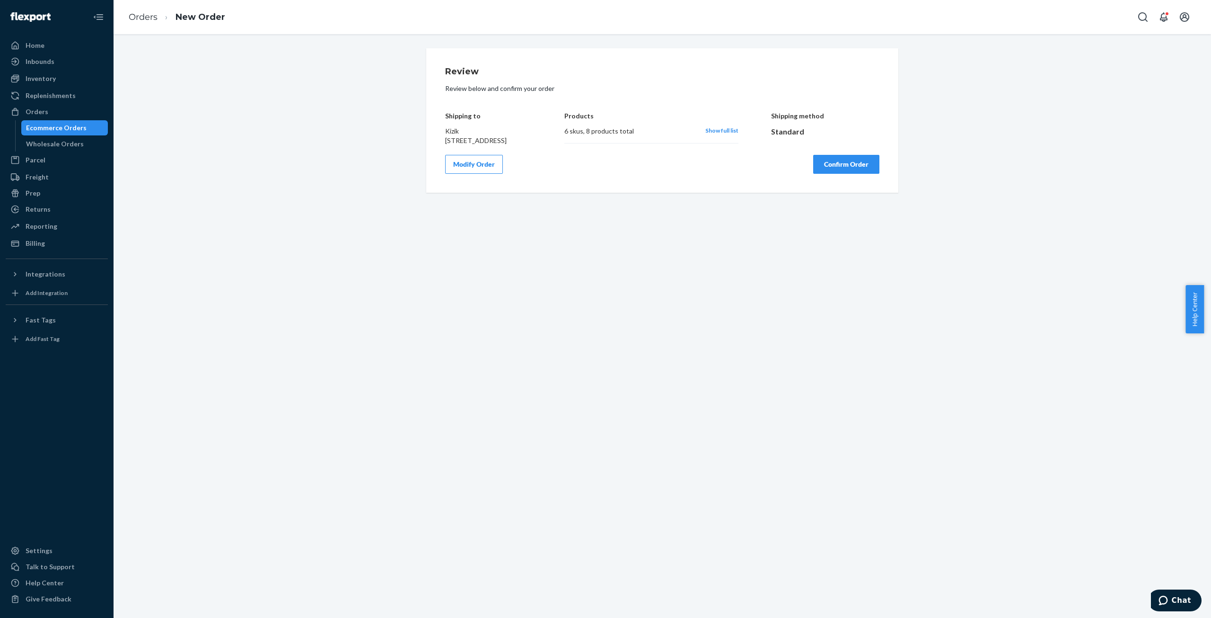
click at [832, 174] on button "Confirm Order" at bounding box center [846, 164] width 66 height 19
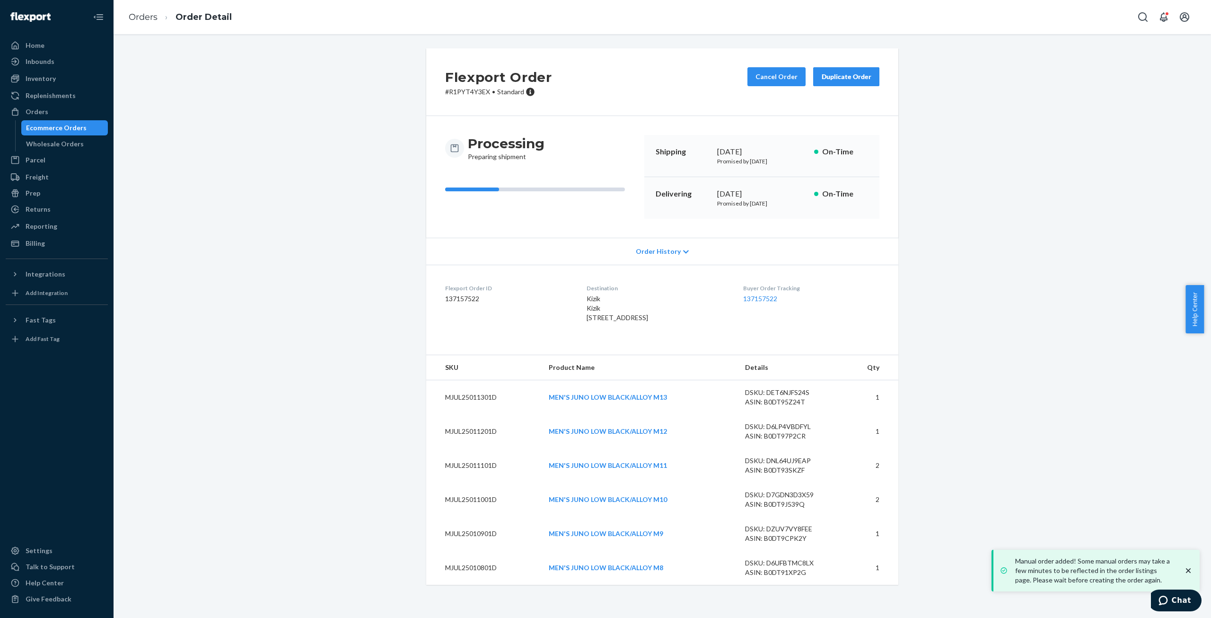
click at [452, 91] on p "# R1PYT4Y3EX • Standard" at bounding box center [498, 91] width 107 height 9
copy p "R1PYT4Y3EX"
click at [855, 72] on div "Duplicate Order" at bounding box center [846, 76] width 50 height 9
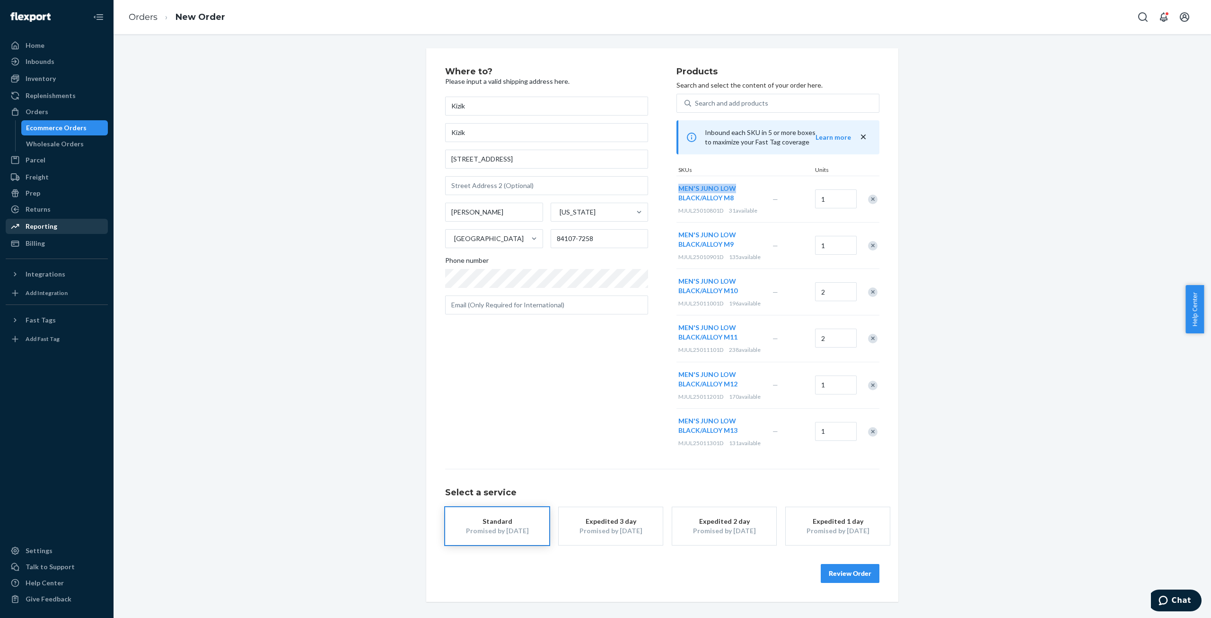
drag, startPoint x: 674, startPoint y: 188, endPoint x: 731, endPoint y: 188, distance: 56.8
click at [731, 188] on div "MEN'S JUNO LOW BLACK/ALLOY M8 MJUL25010801D 31 available" at bounding box center [724, 199] width 94 height 46
copy span "MEN'S JUNO LOW"
click at [731, 98] on div "Search and add products" at bounding box center [731, 102] width 73 height 9
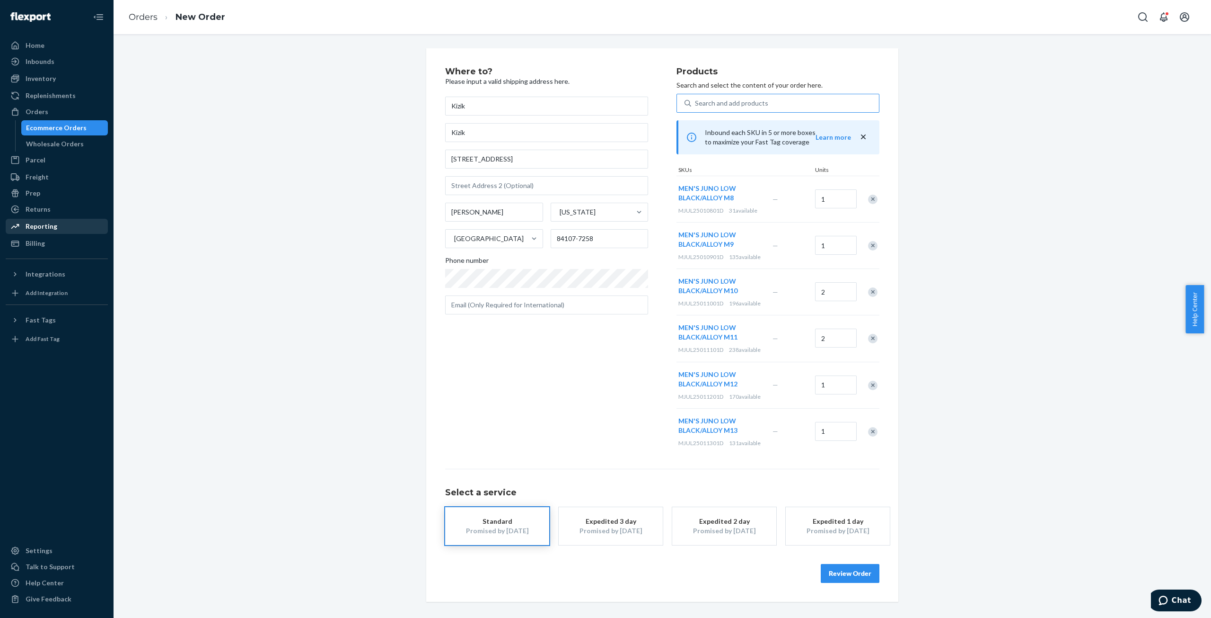
click at [696, 98] on input "Search and add products" at bounding box center [695, 102] width 1 height 9
paste input "MEN'S JUNO LOW"
type input "MEN'S JUNO LOW Dark"
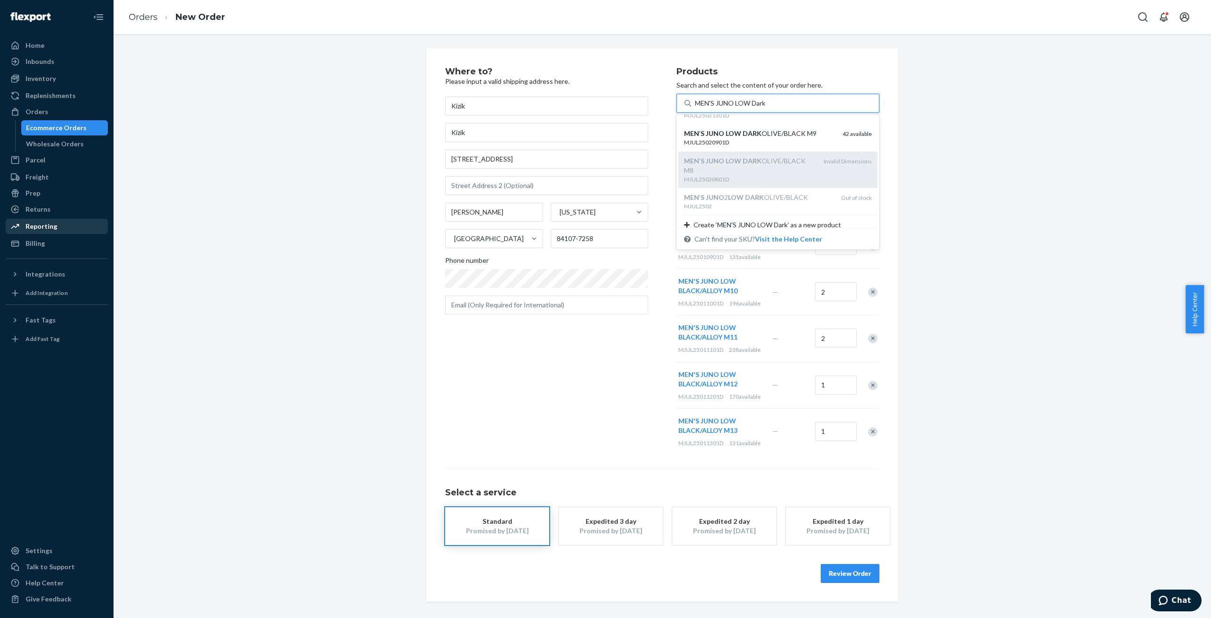
scroll to position [117, 0]
click at [768, 156] on div "MEN ' S JUNO LOW DARK OLIVE/BLACK M8" at bounding box center [750, 158] width 132 height 19
click at [768, 108] on input "MEN'S JUNO LOW Dark" at bounding box center [731, 102] width 72 height 9
drag, startPoint x: 750, startPoint y: 136, endPoint x: 762, endPoint y: 163, distance: 29.5
click at [750, 136] on div "MJUL25020901D" at bounding box center [759, 135] width 151 height 8
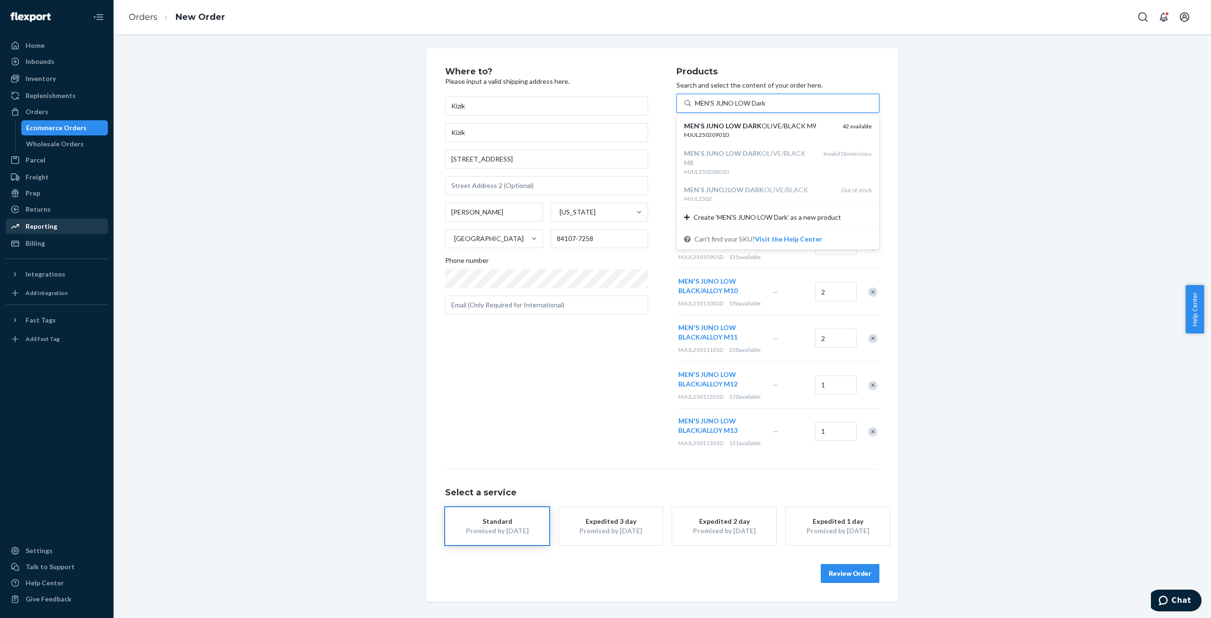
click at [750, 108] on input "MEN'S JUNO LOW Dark" at bounding box center [731, 102] width 72 height 9
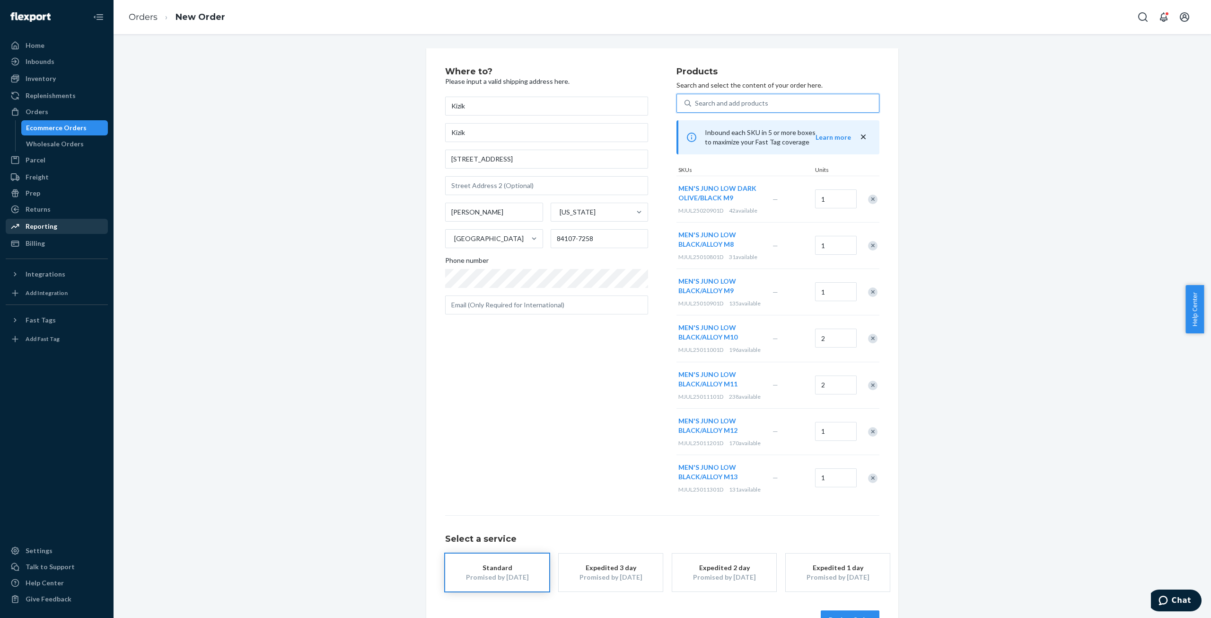
click at [873, 245] on div "Remove Item" at bounding box center [872, 245] width 9 height 9
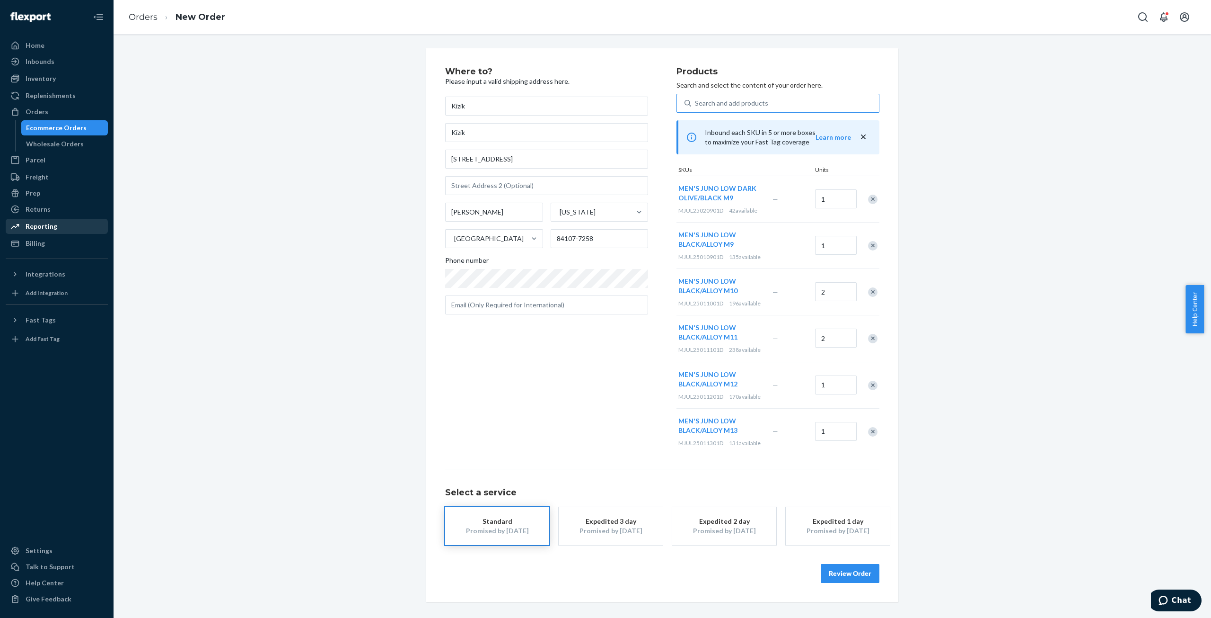
click at [872, 245] on div "Remove Item" at bounding box center [872, 245] width 9 height 9
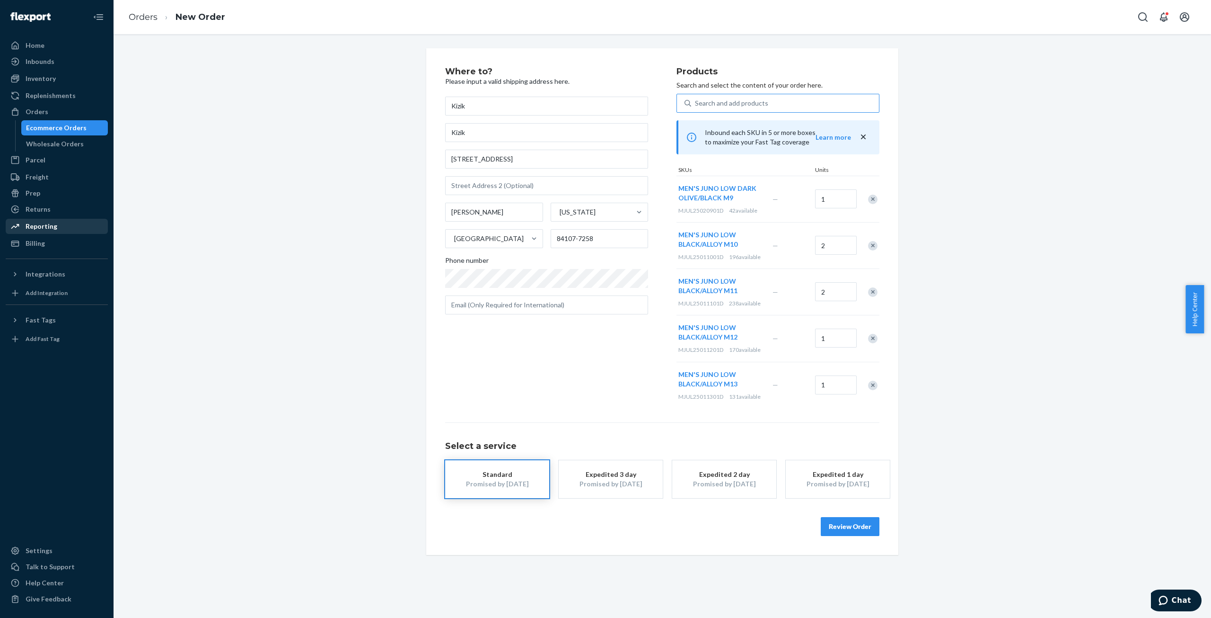
click at [871, 245] on div "Remove Item" at bounding box center [872, 245] width 9 height 9
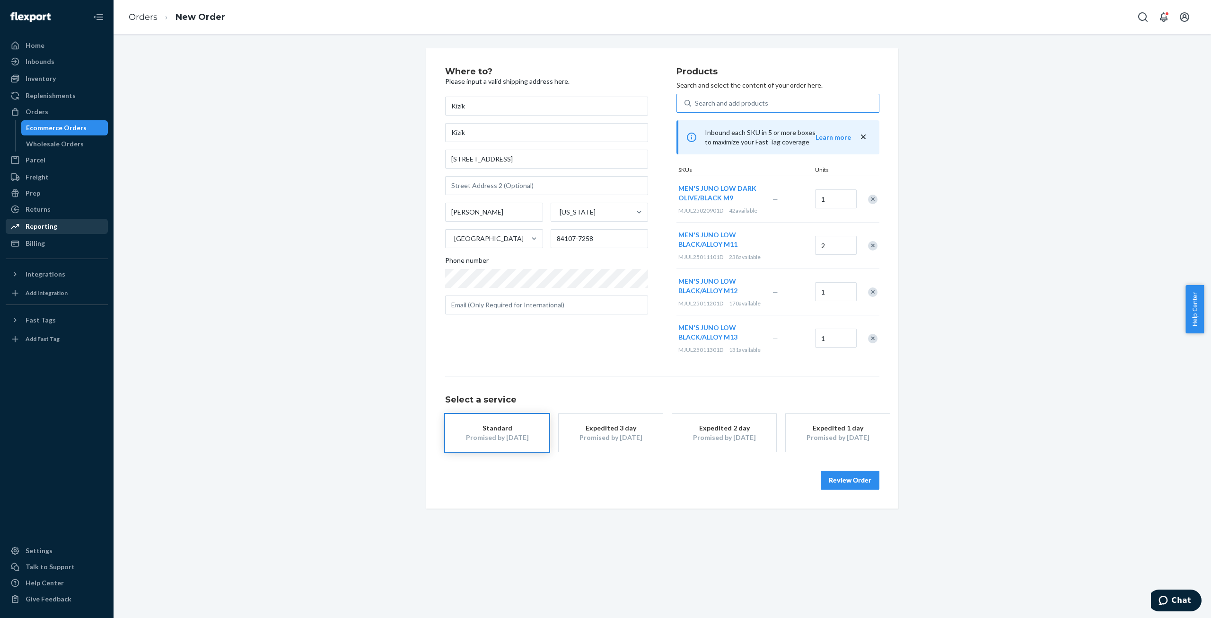
click at [870, 245] on div "Remove Item" at bounding box center [872, 245] width 9 height 9
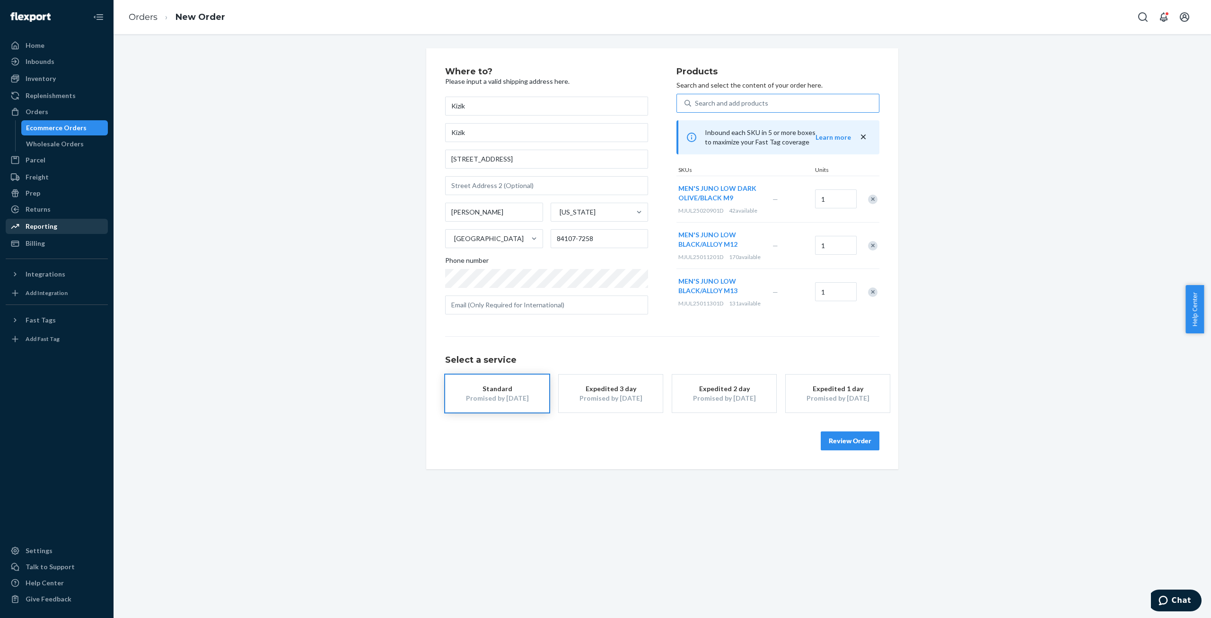
click at [870, 245] on div "Remove Item" at bounding box center [872, 245] width 9 height 9
click at [870, 246] on div "Remove Item" at bounding box center [872, 245] width 9 height 9
drag, startPoint x: 674, startPoint y: 187, endPoint x: 716, endPoint y: 196, distance: 43.4
click at [716, 196] on div "MEN'S JUNO LOW DARK OLIVE/BLACK M9 MJUL25020901D 42 available" at bounding box center [724, 199] width 94 height 46
copy span "MEN'S JUNO LOW DARK OLIVE/BLACK"
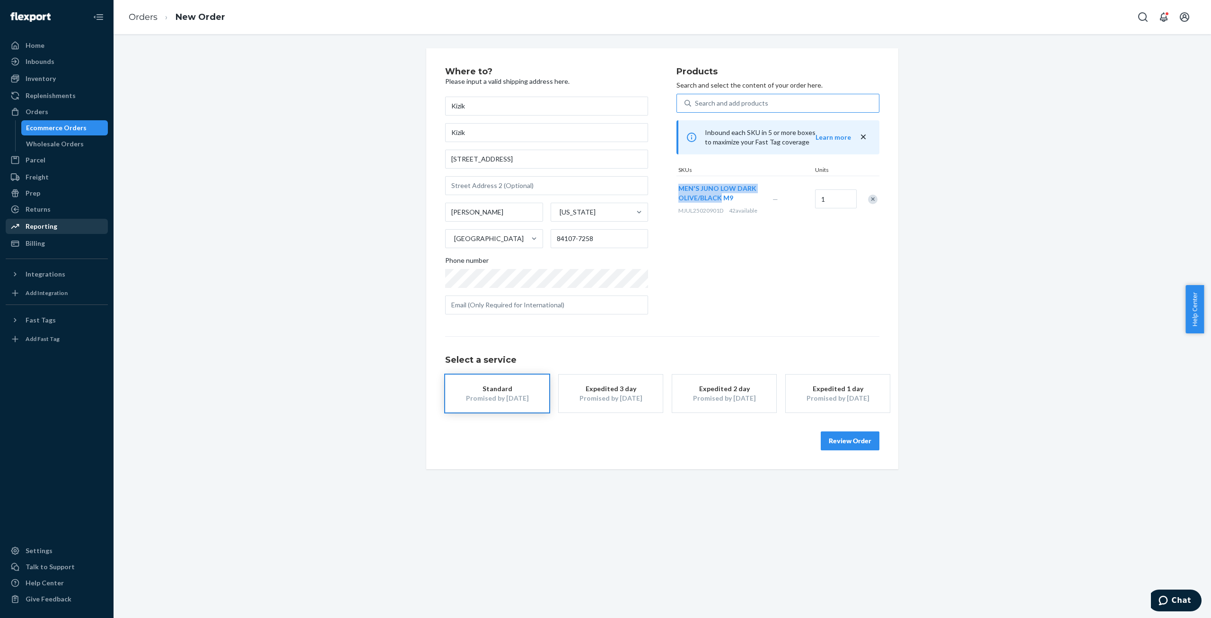
copy span "MEN'S JUNO LOW DARK OLIVE/BLACK"
click at [695, 100] on div "Search and add products" at bounding box center [731, 102] width 73 height 9
click at [695, 100] on input "Search and add products" at bounding box center [695, 102] width 1 height 9
paste input "MEN'S JUNO LOW DARK OLIVE/BLACK"
type input "MEN'S JUNO LOW DARK OLIVE/BLACK"
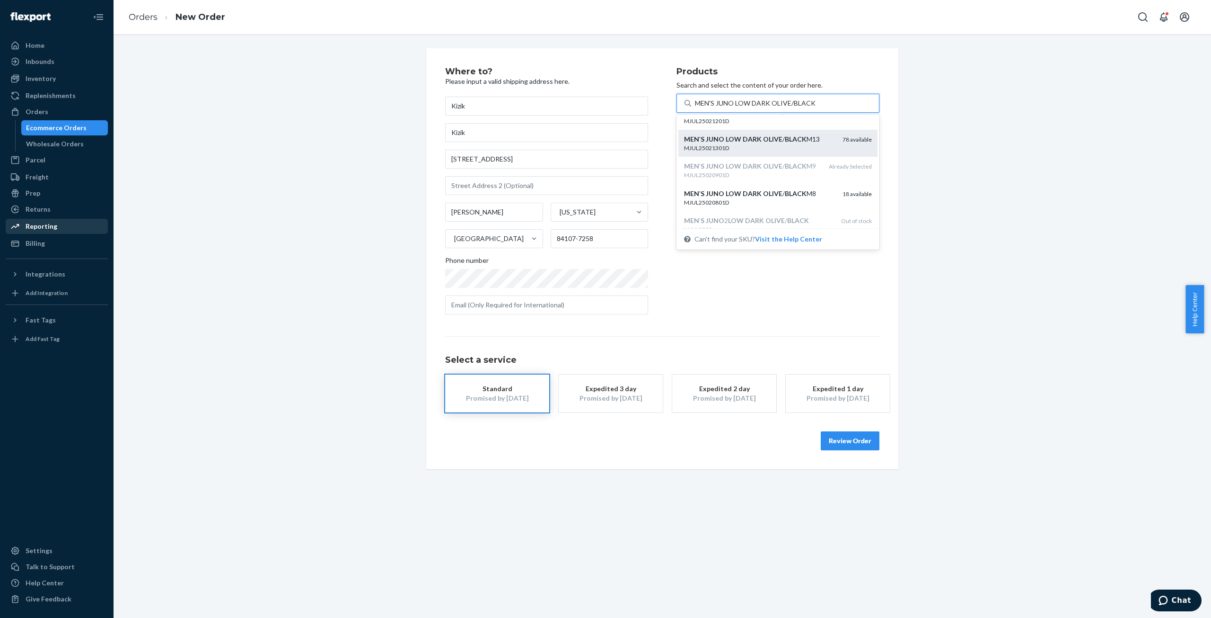
scroll to position [95, 0]
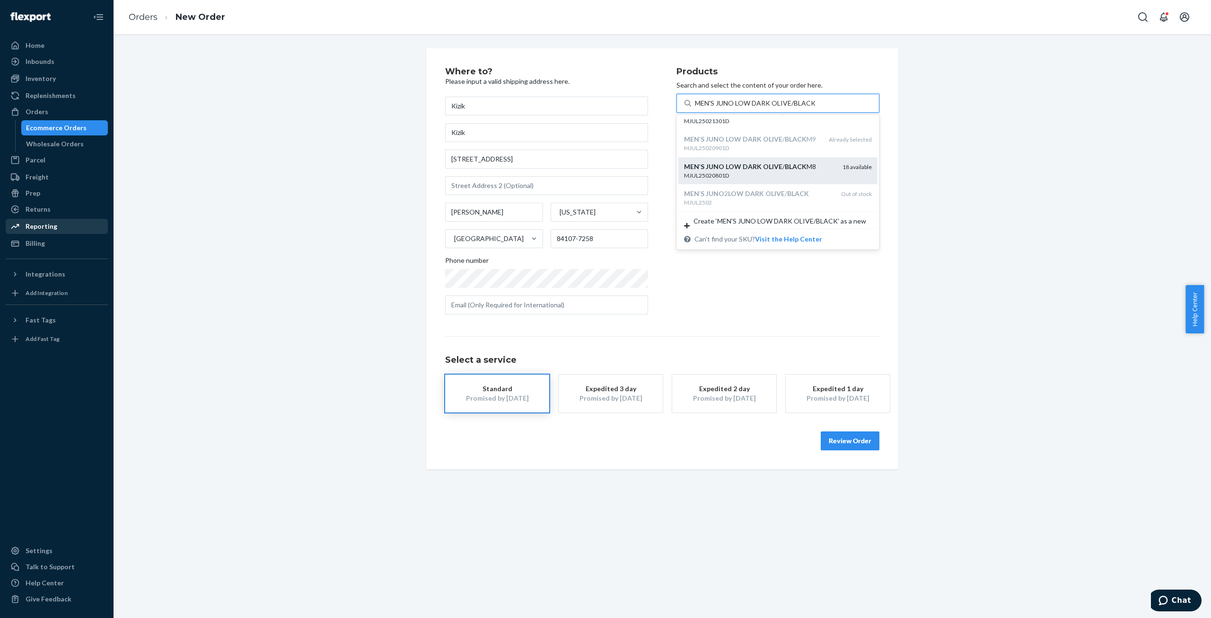
click at [778, 171] on div "MEN ' S JUNO LOW DARK OLIVE / BLACK M8" at bounding box center [759, 166] width 151 height 9
click at [778, 108] on input "MEN'S JUNO LOW DARK OLIVE/BLACK" at bounding box center [755, 102] width 120 height 9
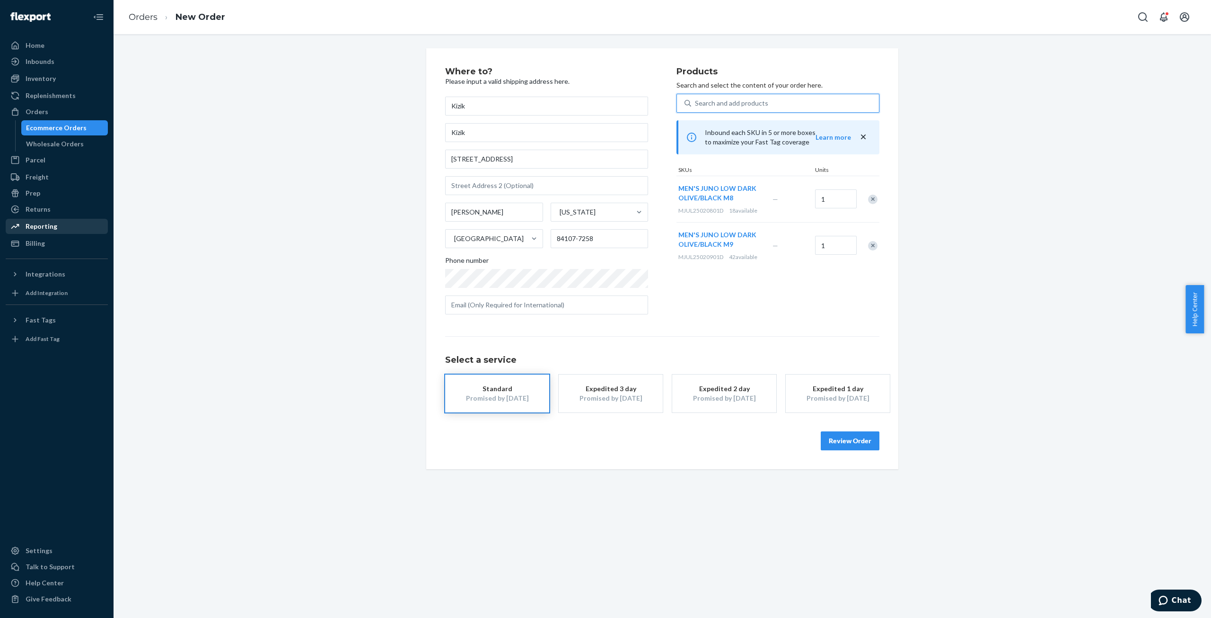
click at [718, 104] on div "Search and add products" at bounding box center [731, 102] width 73 height 9
click at [696, 104] on input "0 results available. Use Up and Down to choose options, press Enter to select t…" at bounding box center [695, 102] width 1 height 9
paste input "MEN'S JUNO LOW DARK OLIVE/BLACK"
type input "MEN'S JUNO LOW DARK OLIVE/BLACK"
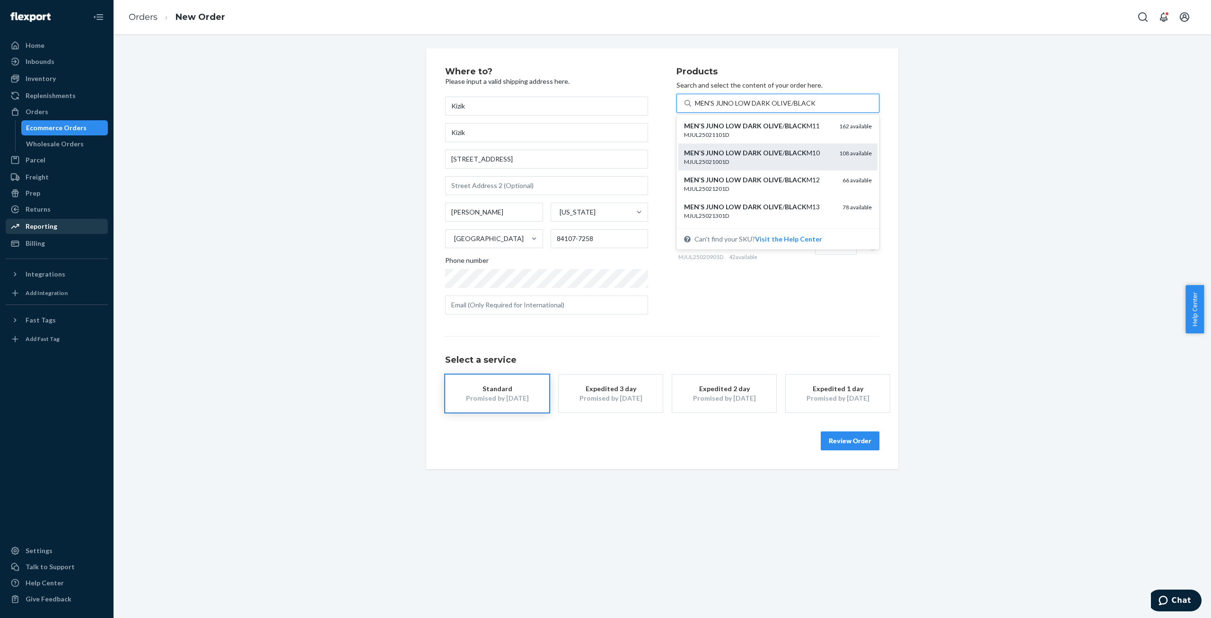
click at [777, 158] on div "MJUL25021001D" at bounding box center [758, 162] width 148 height 8
click at [777, 108] on input "MEN'S JUNO LOW DARK OLIVE/BLACK" at bounding box center [755, 102] width 120 height 9
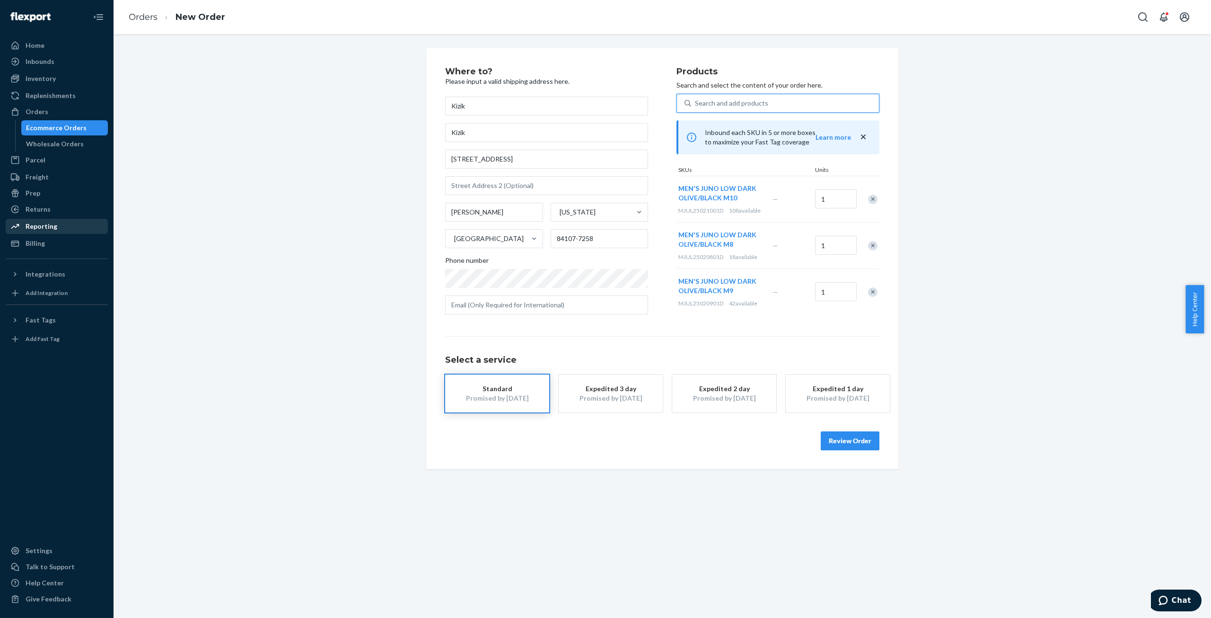
click at [768, 103] on div "Search and add products" at bounding box center [785, 103] width 188 height 17
click at [696, 103] on input "0 results available. Select is focused ,type to refine list, press Down to open…" at bounding box center [695, 102] width 1 height 9
paste input "MEN'S JUNO LOW DARK OLIVE/BLACK"
type input "MEN'S JUNO LOW DARK OLIVE/BLACK"
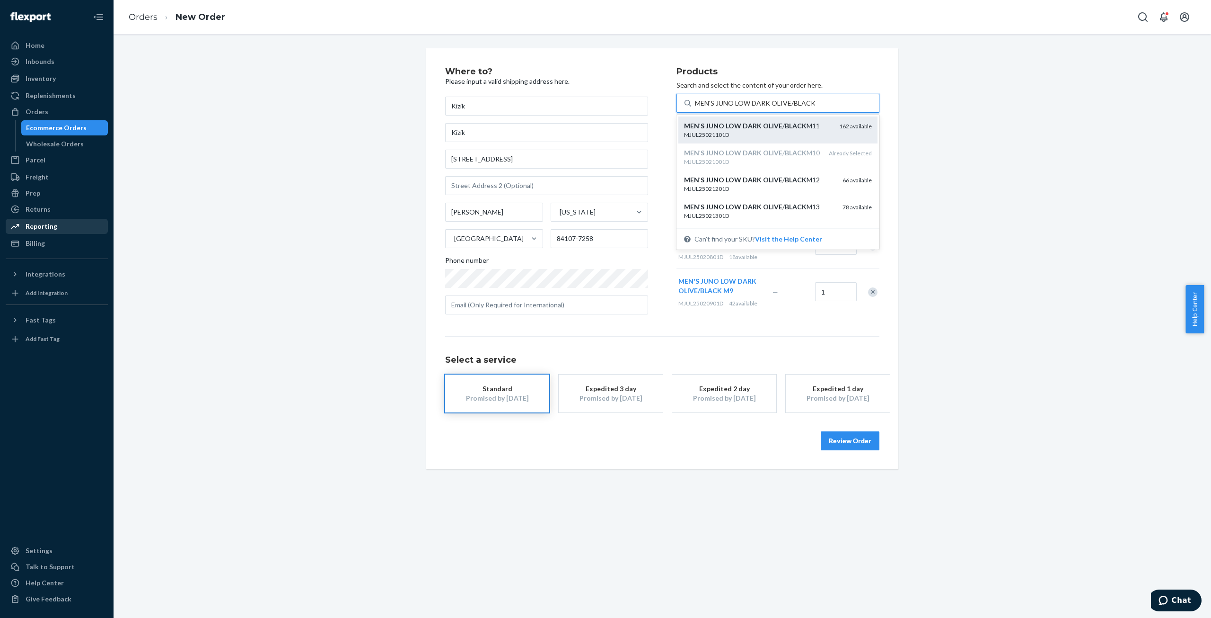
click at [783, 140] on div "MEN ' S JUNO LOW DARK OLIVE / BLACK M11 MJUL25021101D 162 available" at bounding box center [778, 129] width 199 height 27
click at [783, 108] on input "MEN'S JUNO LOW DARK OLIVE/BLACK" at bounding box center [755, 102] width 120 height 9
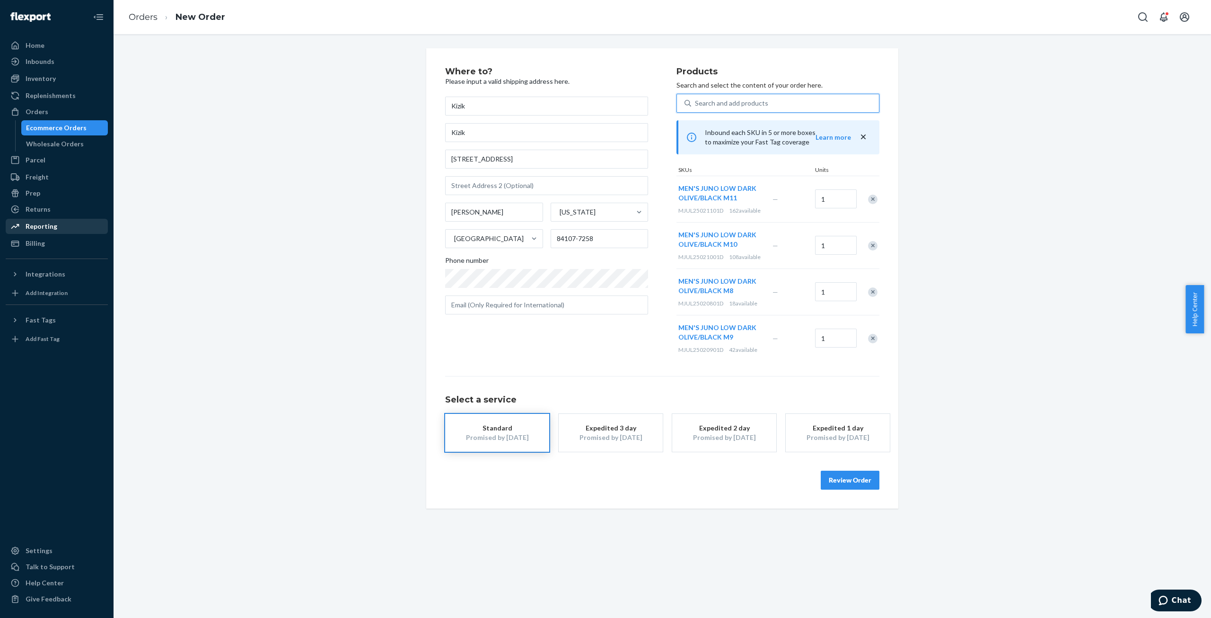
click at [778, 104] on div "Search and add products" at bounding box center [785, 103] width 188 height 17
click at [696, 104] on input "0 results available. Select is focused ,type to refine list, press Down to open…" at bounding box center [695, 102] width 1 height 9
paste input "MEN'S JUNO LOW DARK OLIVE/BLACK"
type input "MEN'S JUNO LOW DARK OLIVE/BLACK"
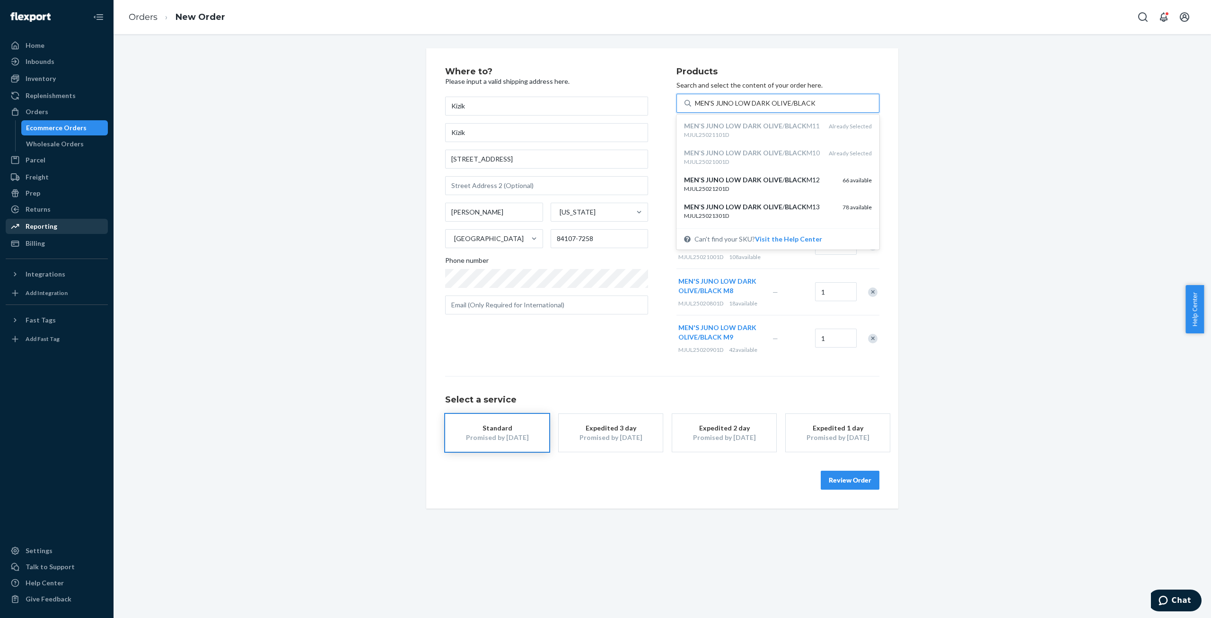
drag, startPoint x: 767, startPoint y: 208, endPoint x: 769, endPoint y: 160, distance: 47.4
click at [767, 193] on div "MJUL25021201D" at bounding box center [759, 189] width 151 height 8
click at [767, 108] on input "MEN'S JUNO LOW DARK OLIVE/BLACK" at bounding box center [755, 102] width 120 height 9
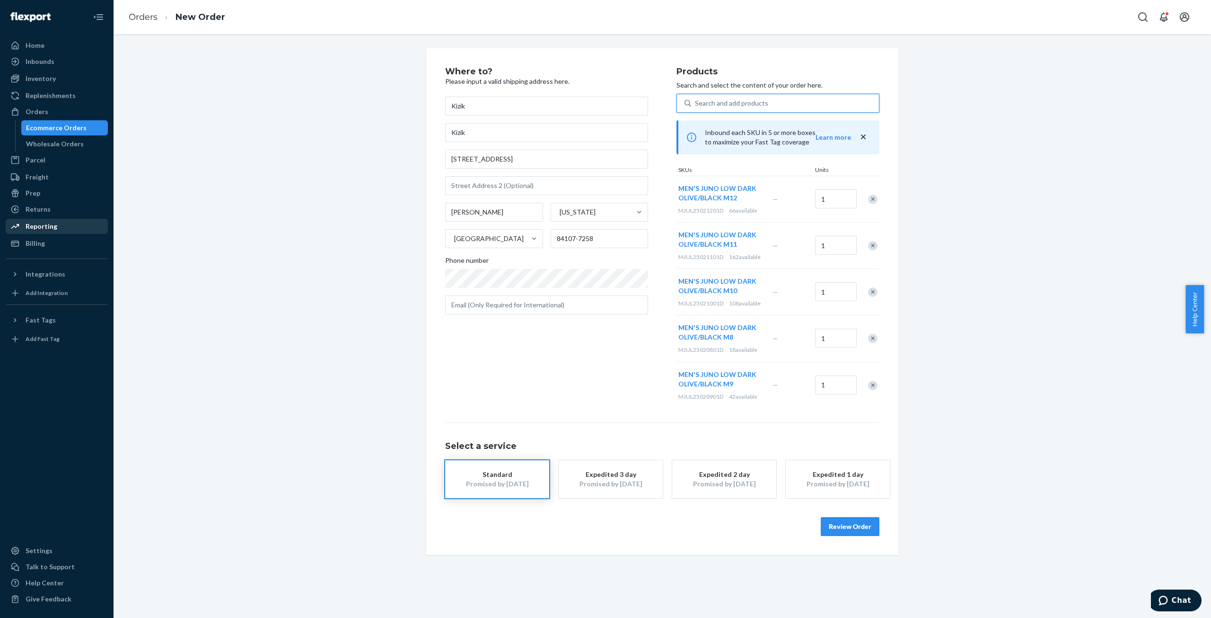
click at [760, 104] on div "Search and add products" at bounding box center [731, 102] width 73 height 9
click at [696, 104] on input "0 results available. Use Up and Down to choose options, press Enter to select t…" at bounding box center [695, 102] width 1 height 9
paste input "MEN'S JUNO LOW DARK OLIVE/BLACK"
type input "MEN'S JUNO LOW DARK OLIVE/BLACK"
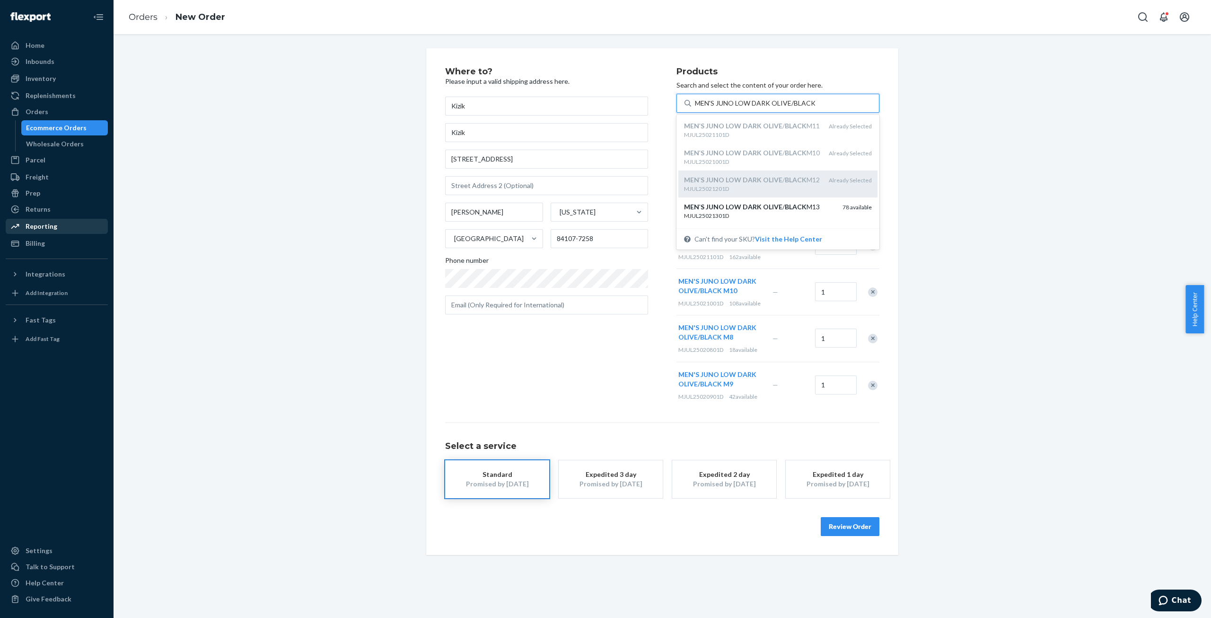
scroll to position [47, 0]
drag, startPoint x: 767, startPoint y: 187, endPoint x: 772, endPoint y: 187, distance: 5.2
click at [767, 163] on em "OLIVE" at bounding box center [772, 159] width 19 height 8
click at [767, 108] on input "MEN'S JUNO LOW DARK OLIVE/BLACK" at bounding box center [755, 102] width 120 height 9
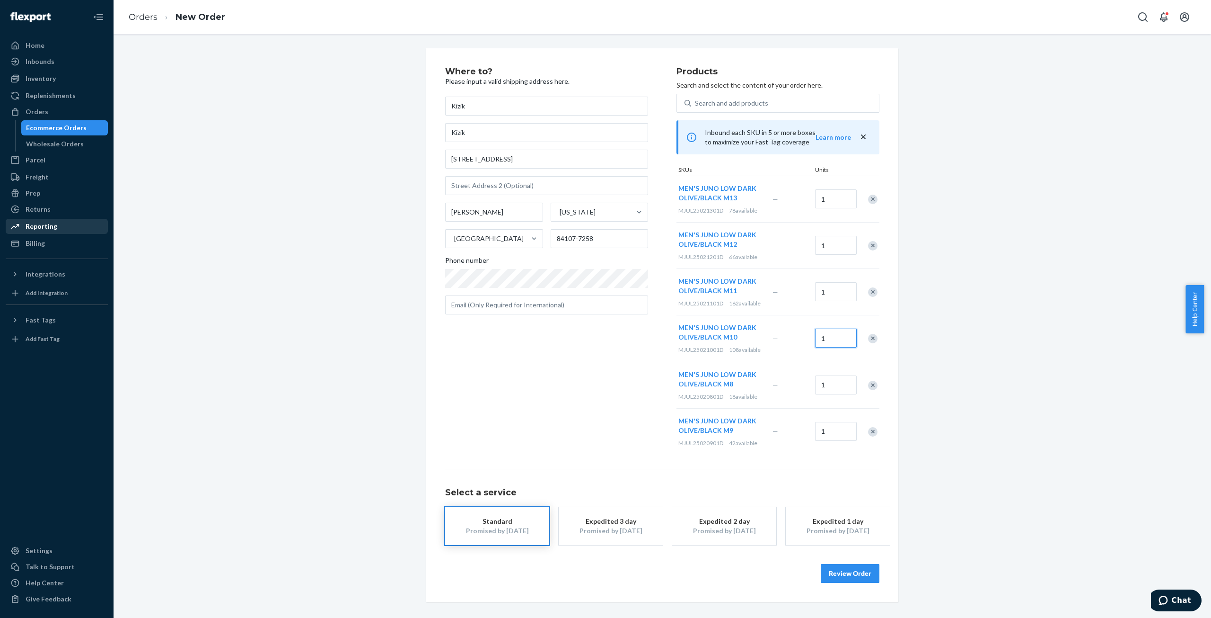
click at [833, 336] on input "1" at bounding box center [836, 337] width 42 height 19
type input "2"
click at [829, 285] on input "1" at bounding box center [836, 291] width 42 height 19
type input "2"
click at [835, 570] on button "Review Order" at bounding box center [850, 573] width 59 height 19
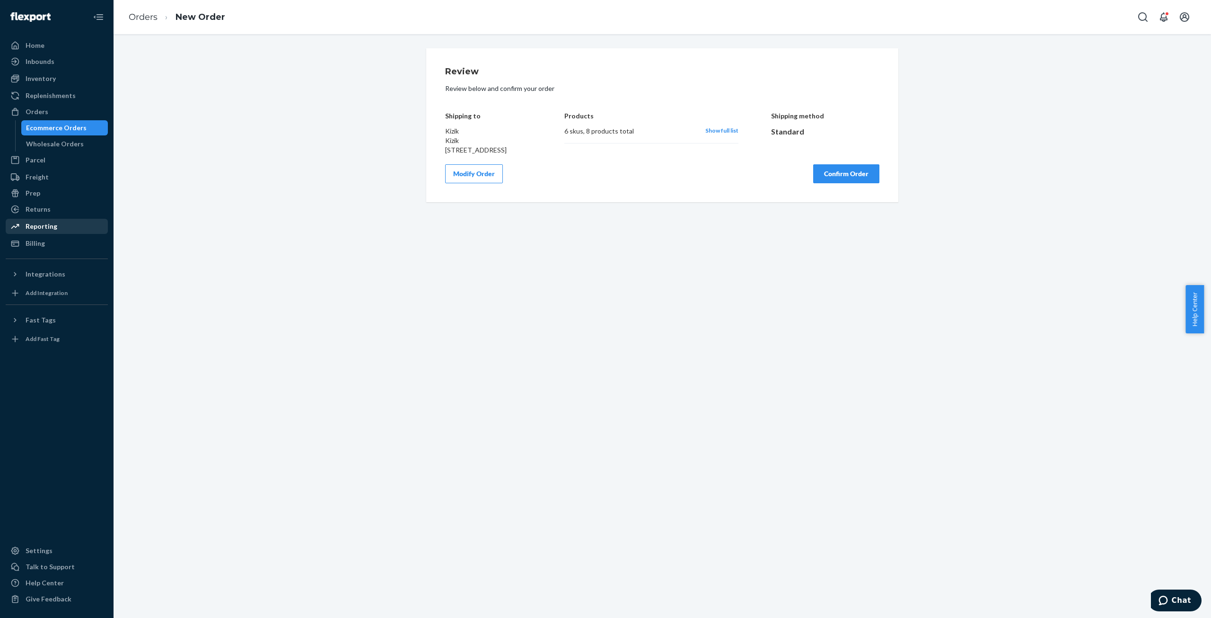
click at [829, 179] on button "Confirm Order" at bounding box center [846, 173] width 66 height 19
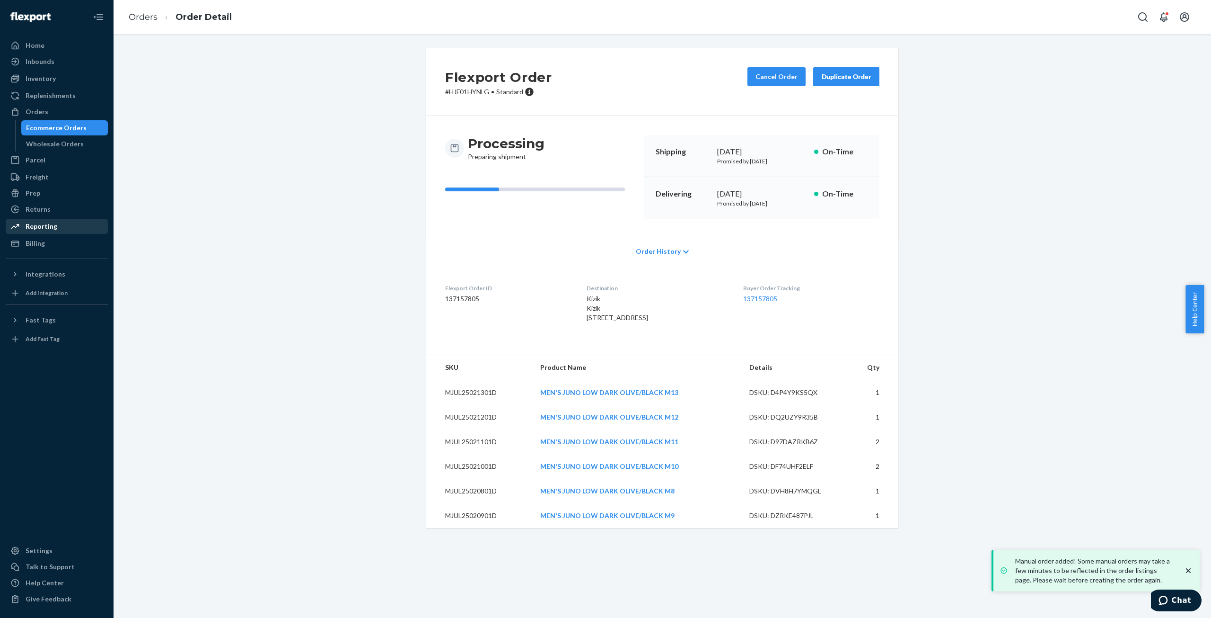
click at [474, 93] on p "# HJF01HYNLG • Standard" at bounding box center [498, 91] width 107 height 9
copy p "HJF01HYNLG"
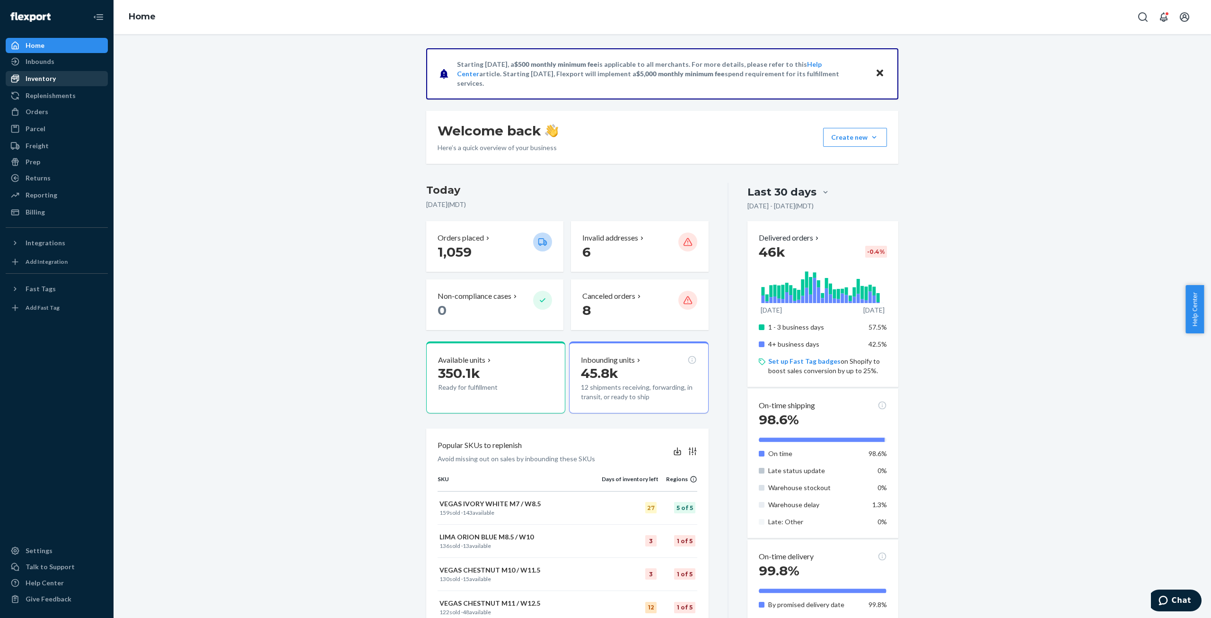
drag, startPoint x: 34, startPoint y: 78, endPoint x: 43, endPoint y: 80, distance: 8.7
click at [34, 78] on div "Inventory" at bounding box center [41, 78] width 30 height 9
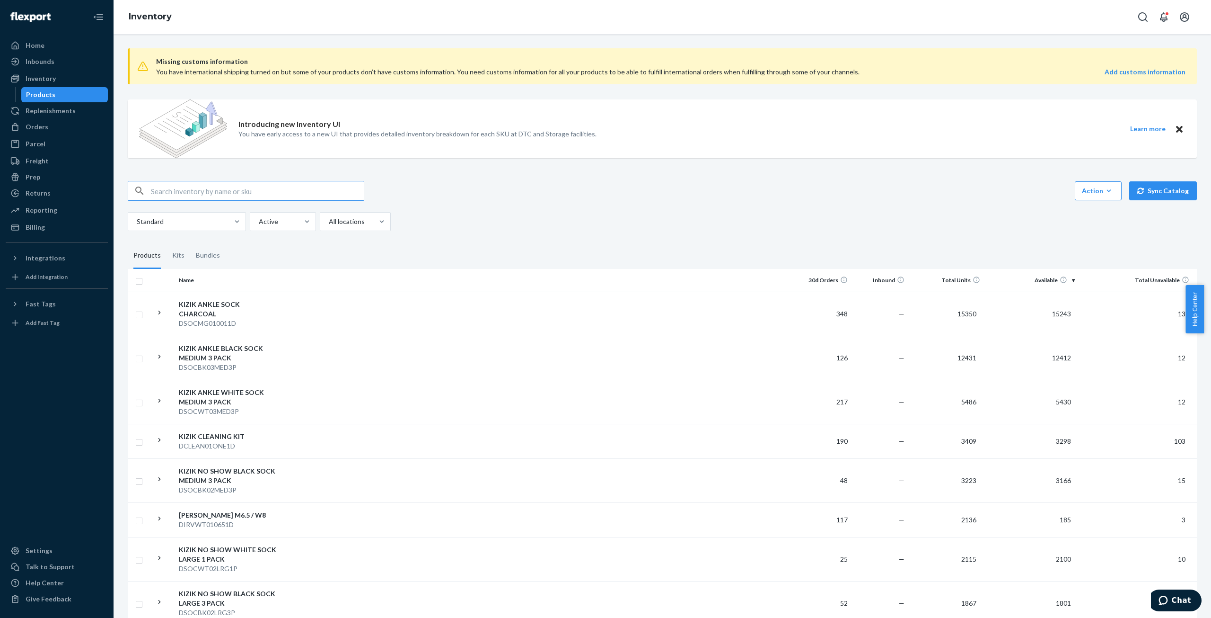
click at [208, 138] on img at bounding box center [183, 128] width 88 height 59
click at [177, 194] on input "text" at bounding box center [257, 190] width 213 height 19
click at [178, 192] on input "text" at bounding box center [257, 190] width 213 height 19
paste input "MEN'S JUNO 2 LOW BLACK/ALLOY M8"
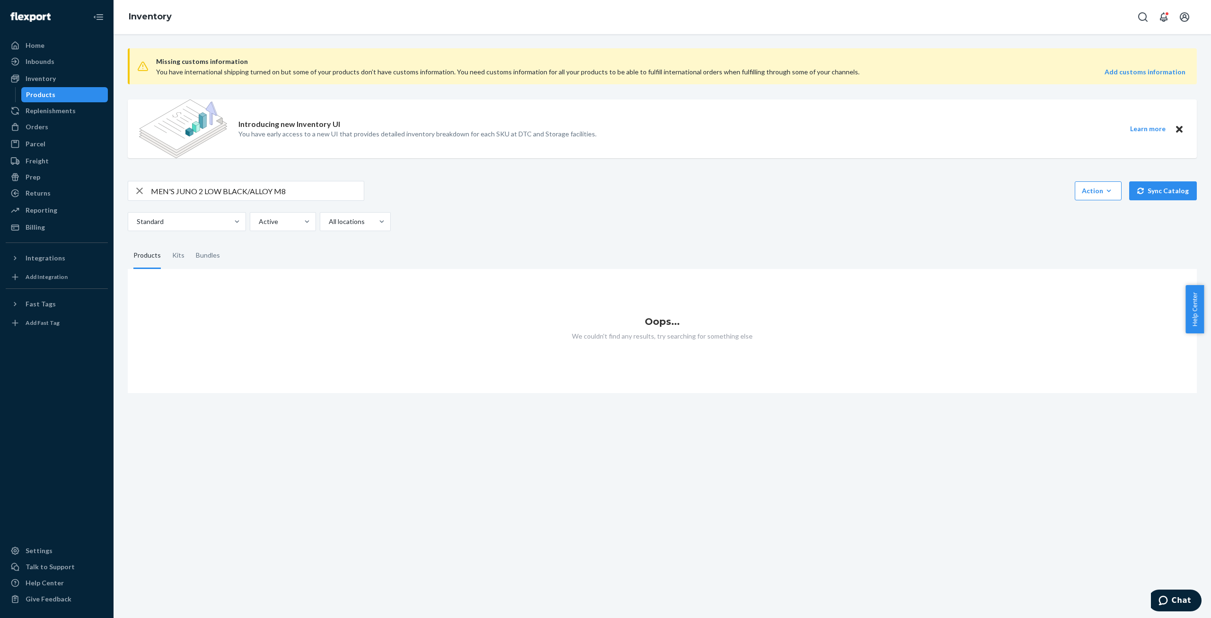
click at [179, 190] on input "MEN'S JUNO 2 LOW BLACK/ALLOY M8" at bounding box center [257, 190] width 213 height 19
drag, startPoint x: 174, startPoint y: 190, endPoint x: 115, endPoint y: 183, distance: 59.5
click at [115, 183] on div "Missing customs information You have international shipping turned on but some …" at bounding box center [663, 325] width 1098 height 583
drag, startPoint x: 235, startPoint y: 196, endPoint x: 121, endPoint y: 194, distance: 114.5
click at [122, 194] on div "Missing customs information You have international shipping turned on but some …" at bounding box center [663, 217] width 1084 height 352
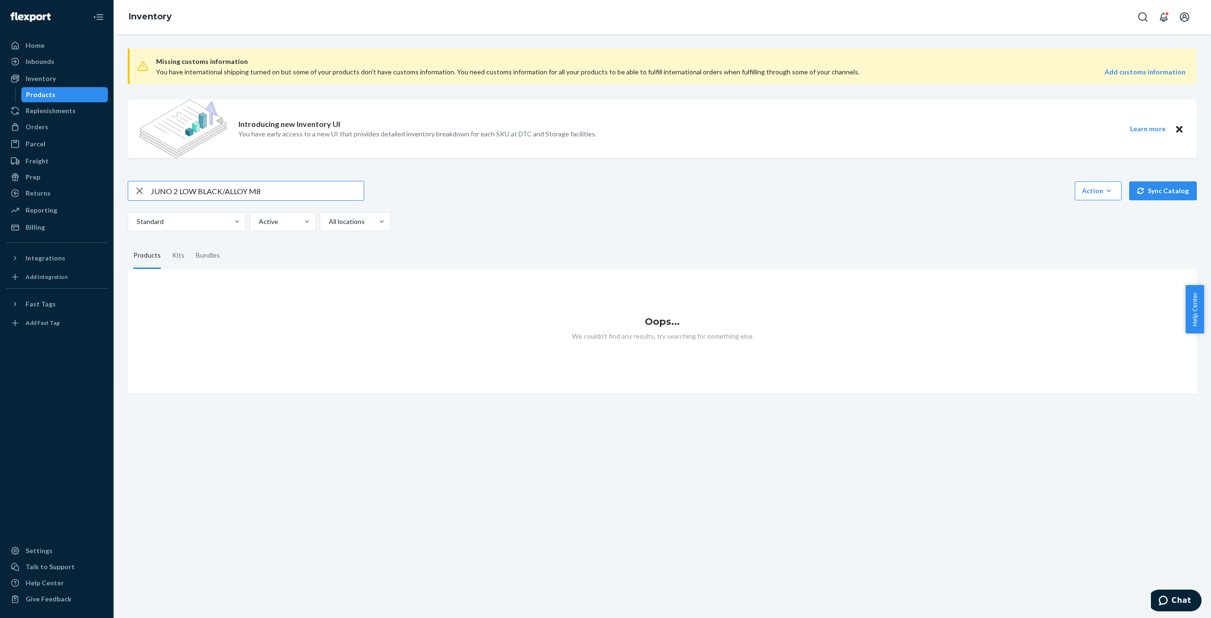
click at [290, 194] on input "JUNO 2 LOW BLACK/ALLOY M8" at bounding box center [257, 190] width 213 height 19
drag, startPoint x: 264, startPoint y: 193, endPoint x: 102, endPoint y: 189, distance: 161.9
click at [102, 189] on div "Home Inbounds Shipping Plans Problems Inventory Products Replenishments Orders …" at bounding box center [605, 309] width 1211 height 618
paste input "MEN'S JUNO LOW BLACK/ALLOY"
type input "MEN'S JUNO LOW BLACK/ALLOY"
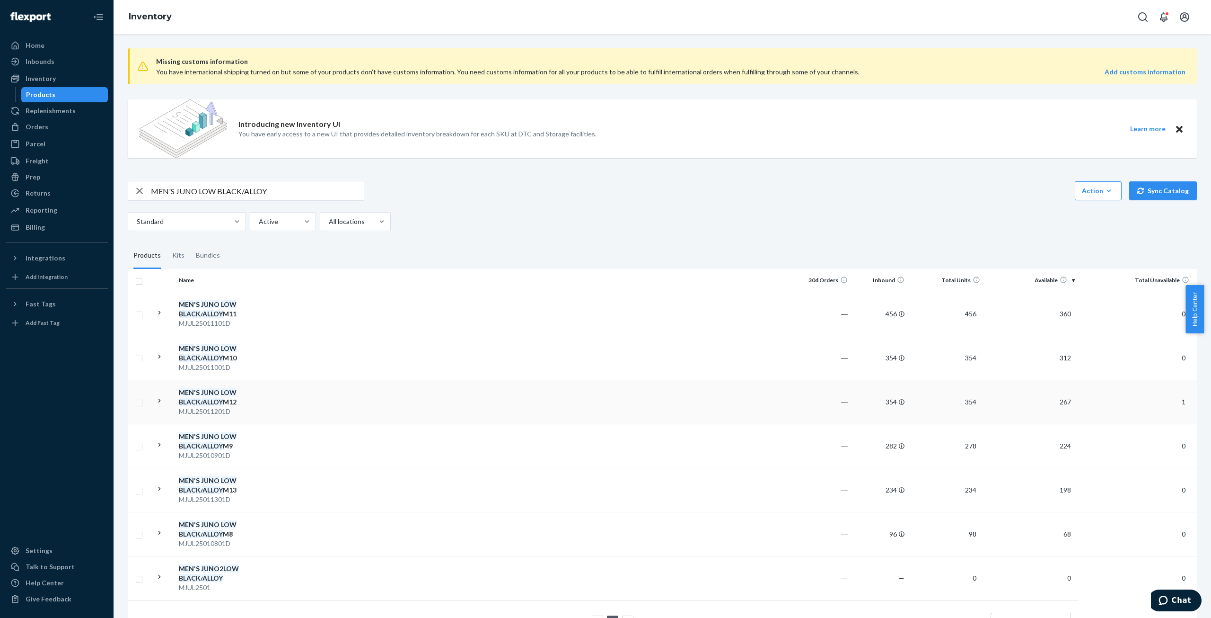
scroll to position [39, 0]
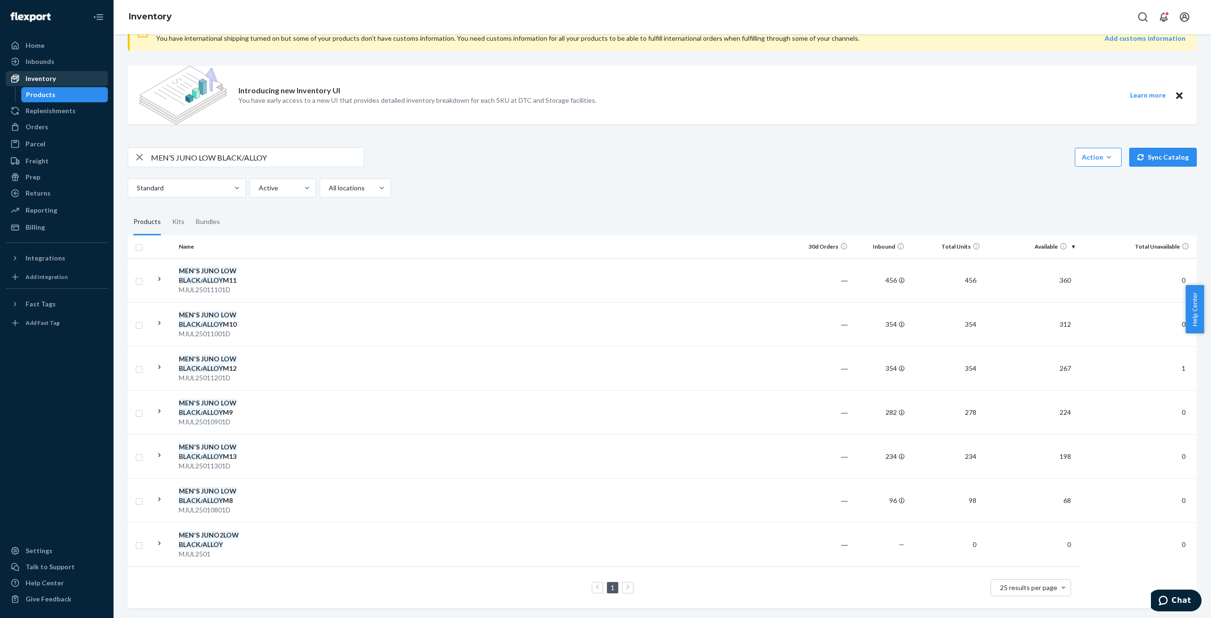
drag, startPoint x: 35, startPoint y: 76, endPoint x: 39, endPoint y: 79, distance: 5.1
click at [35, 76] on div "Inventory" at bounding box center [41, 78] width 30 height 9
click at [45, 93] on div "Products" at bounding box center [40, 94] width 29 height 9
click at [141, 149] on icon "button" at bounding box center [139, 157] width 11 height 19
click at [43, 76] on div "Inventory" at bounding box center [41, 78] width 30 height 9
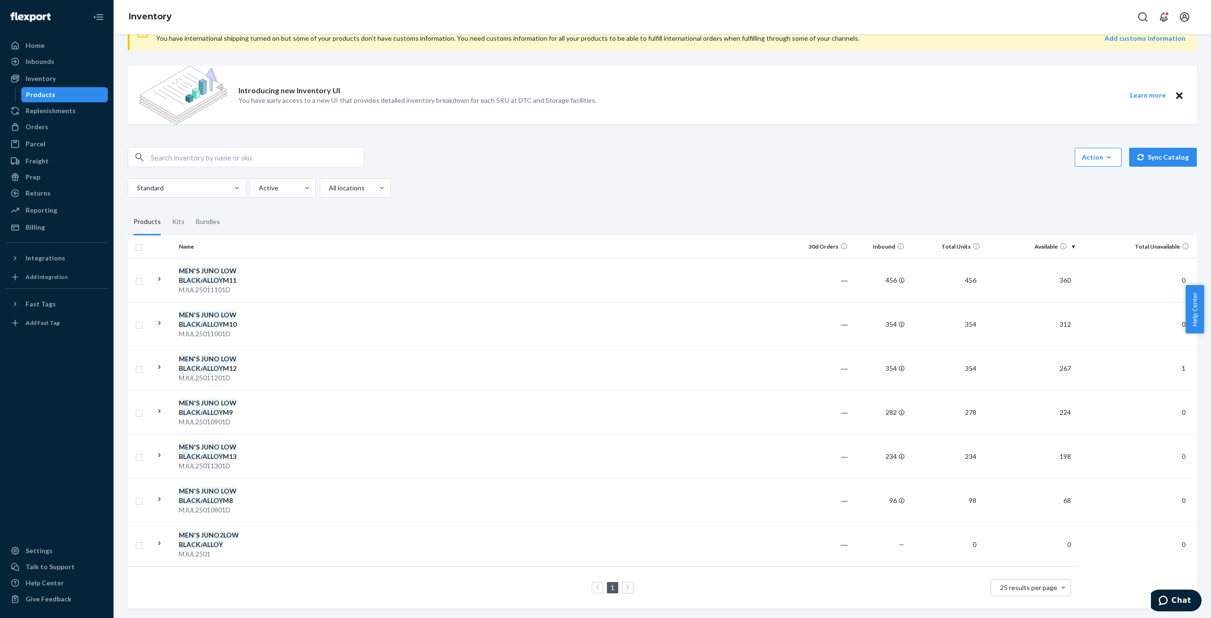
click at [30, 92] on div "Products" at bounding box center [40, 94] width 29 height 9
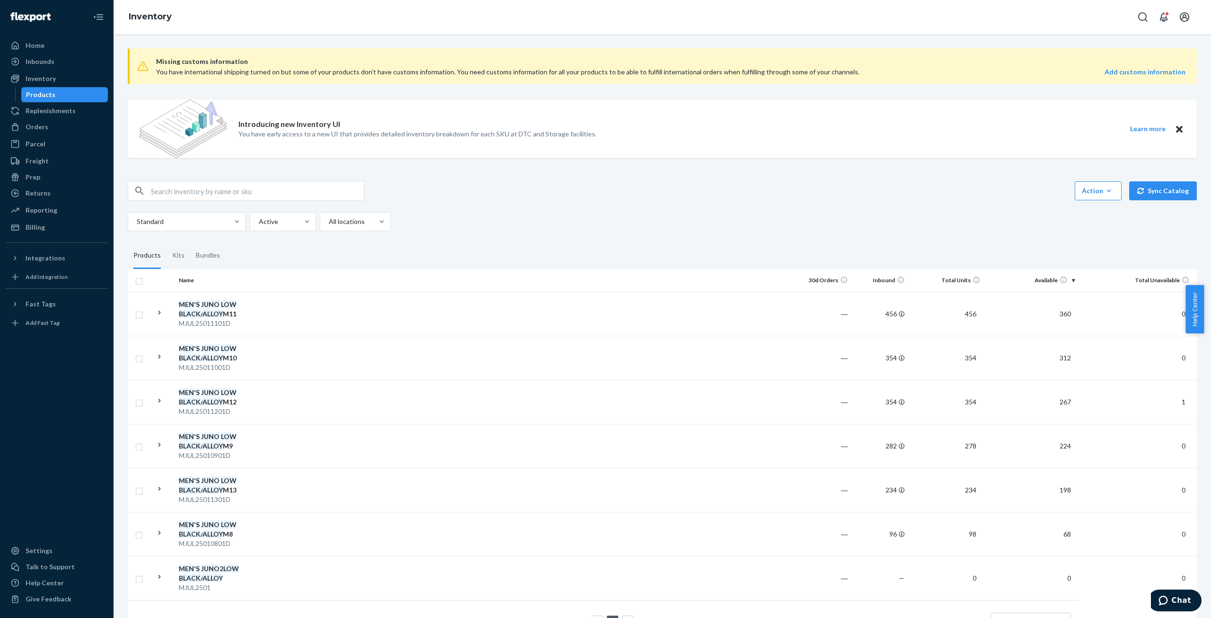
click at [170, 188] on input "text" at bounding box center [257, 190] width 213 height 19
paste input "MEN'S JUNO LOW BLACK/ALLOY"
type input "MEN'S JUNO LOW BLACK/ALLOY M8"
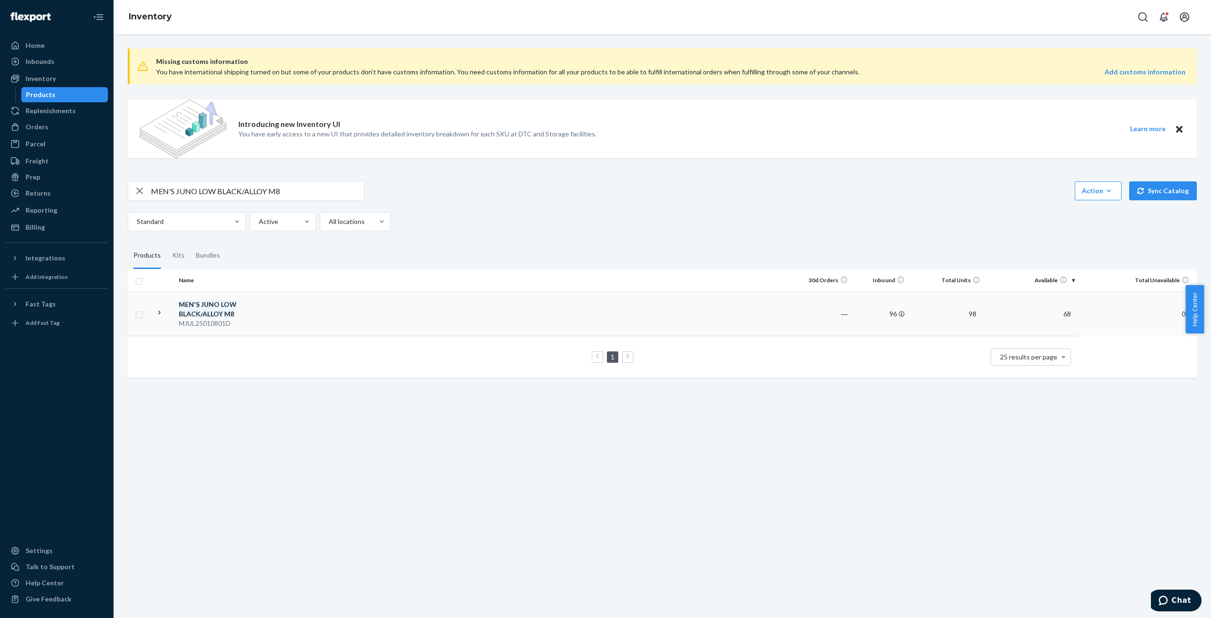
click at [192, 312] on em "BLACK" at bounding box center [190, 313] width 22 height 8
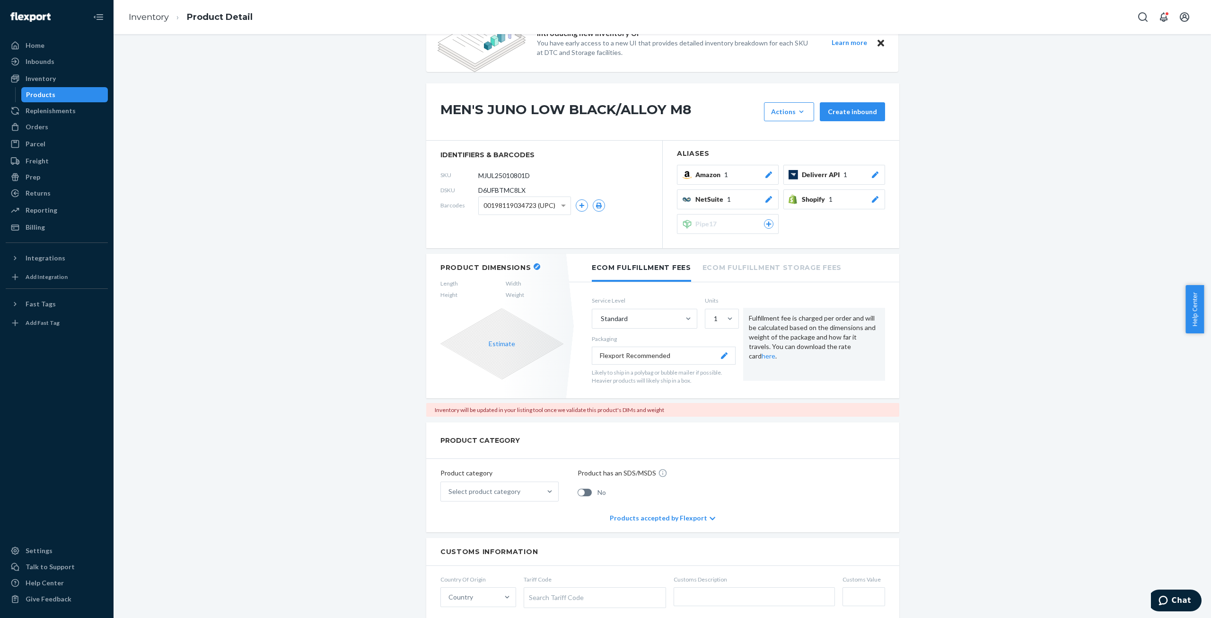
scroll to position [142, 0]
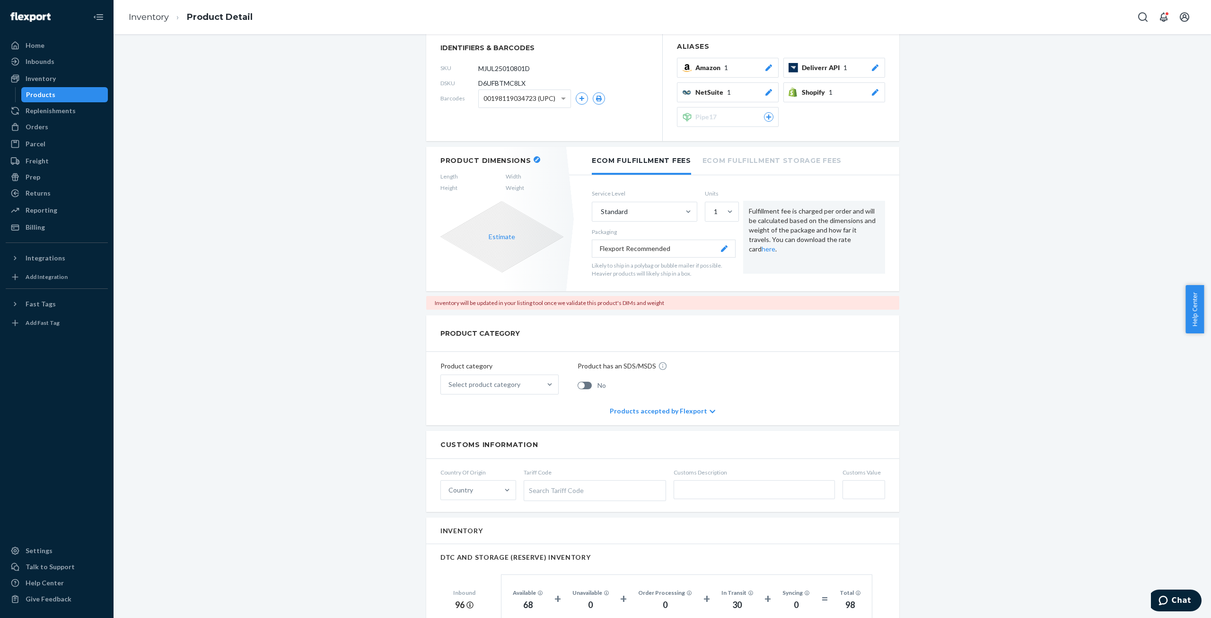
click at [534, 158] on button "button" at bounding box center [537, 159] width 7 height 7
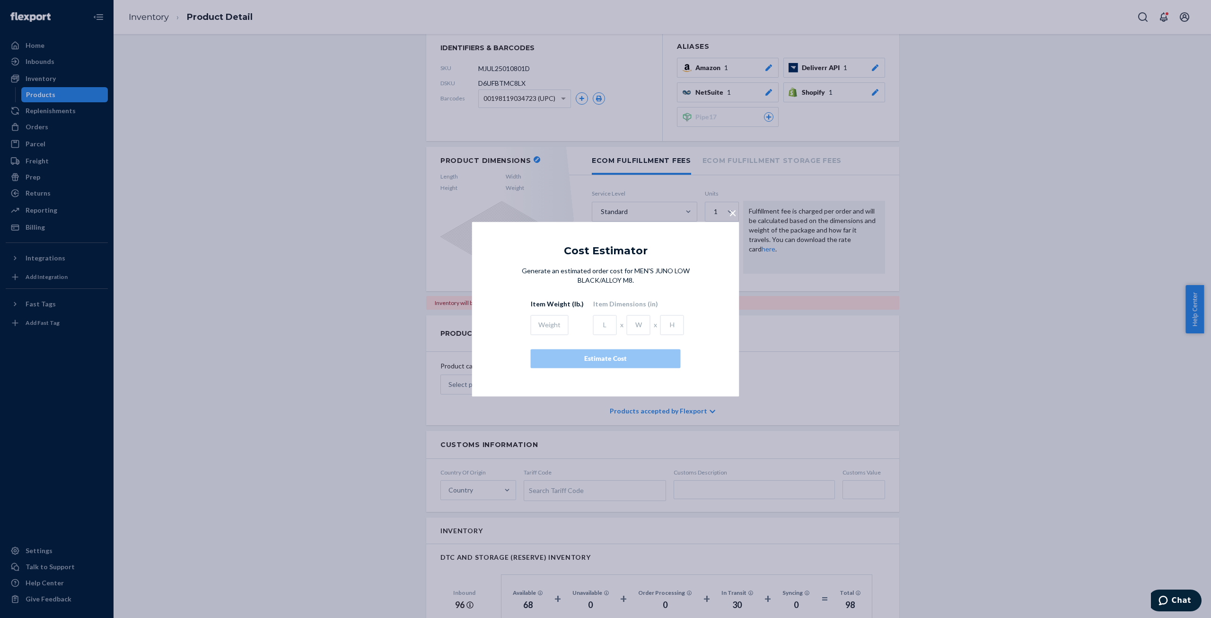
click at [734, 210] on span "×" at bounding box center [733, 212] width 8 height 16
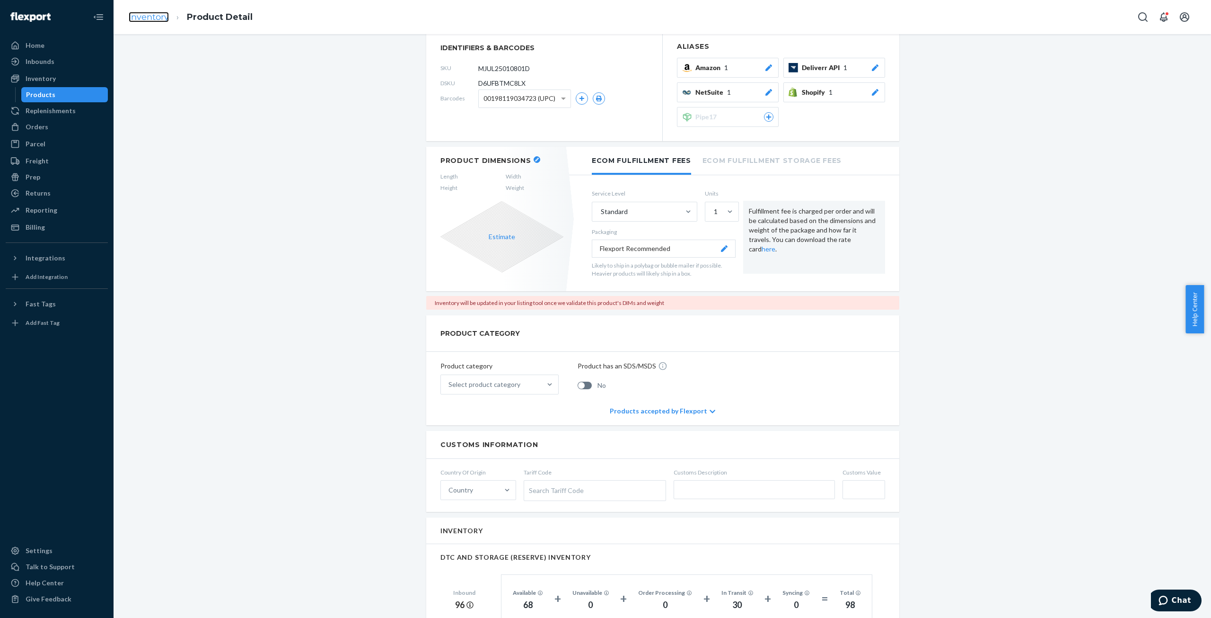
click at [152, 18] on link "Inventory" at bounding box center [149, 17] width 40 height 10
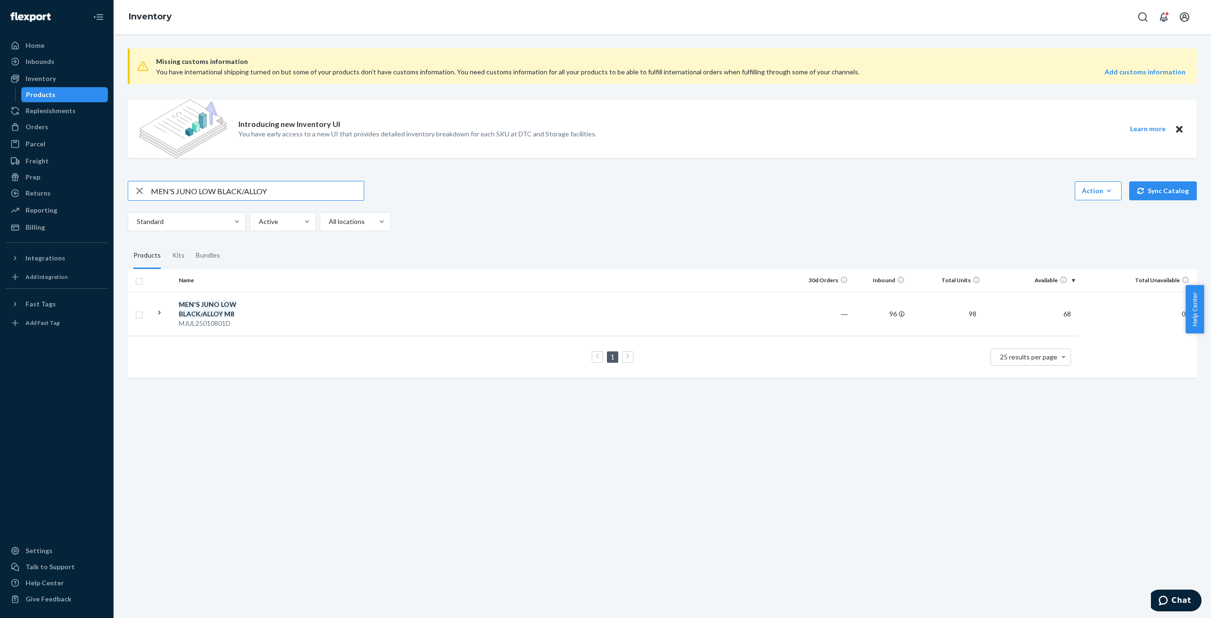
type input "MEN'S JUNO LOW BLACK/ALLOY"
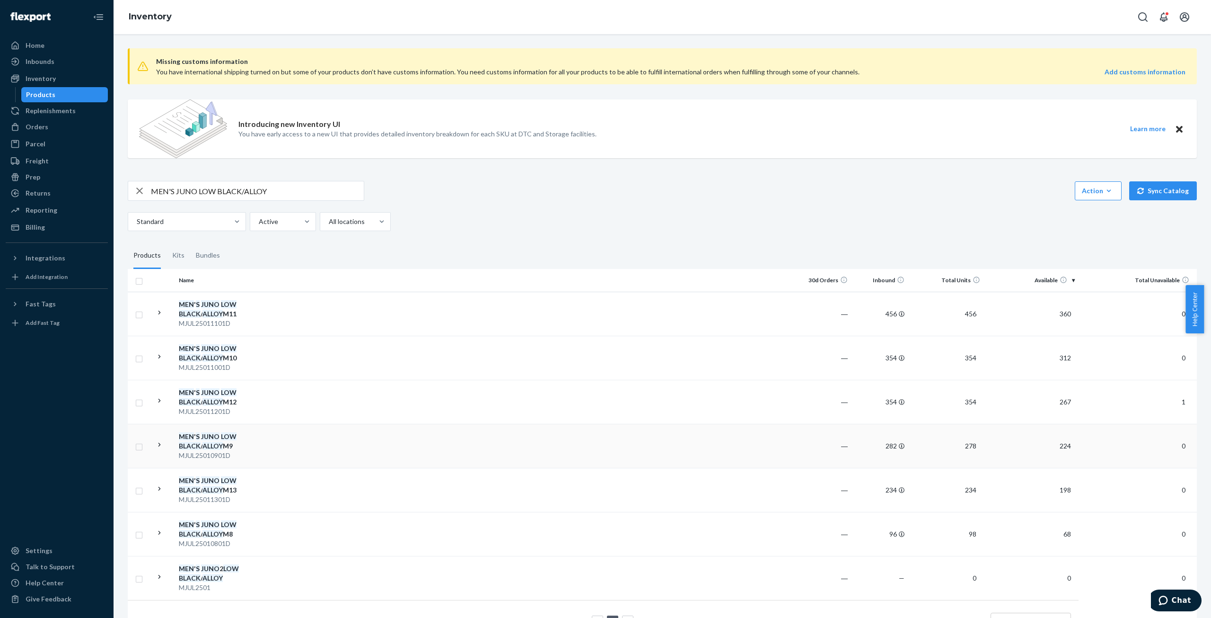
click at [235, 450] on div "MJUL25010901D" at bounding box center [228, 454] width 99 height 9
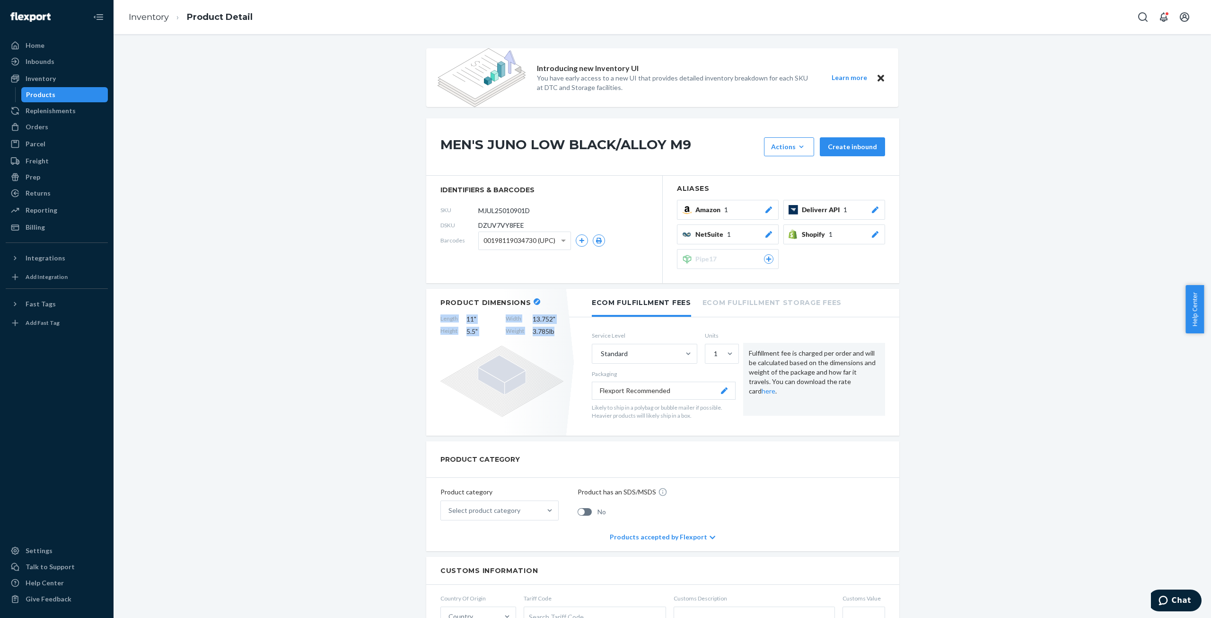
drag, startPoint x: 436, startPoint y: 317, endPoint x: 568, endPoint y: 328, distance: 133.0
click at [569, 327] on div "Product Dimensions Length 11 " Width 13.752 " Height 5.5 " Weight 3.785 lb" at bounding box center [501, 362] width 151 height 147
copy div "Length 11 " Width 13.752 " Height 5.5 " Weight 3.785 lb"
click at [137, 16] on link "Inventory" at bounding box center [149, 17] width 40 height 10
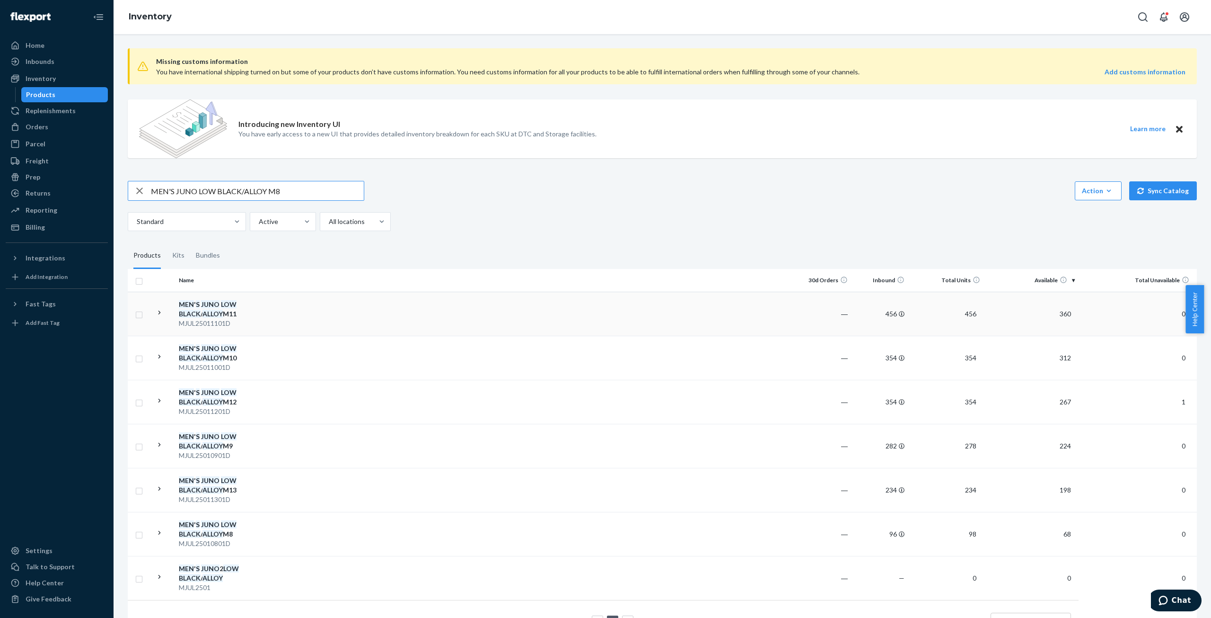
type input "MEN'S JUNO LOW BLACK/ALLOY M8"
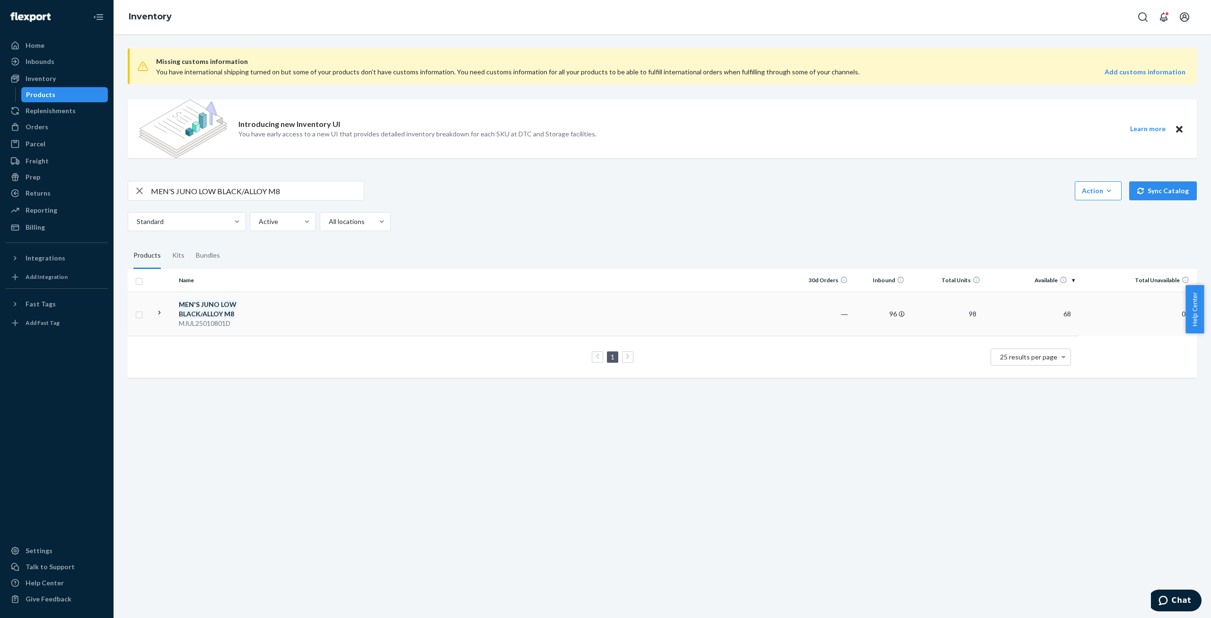
click at [214, 317] on em "ALLOY" at bounding box center [213, 313] width 20 height 8
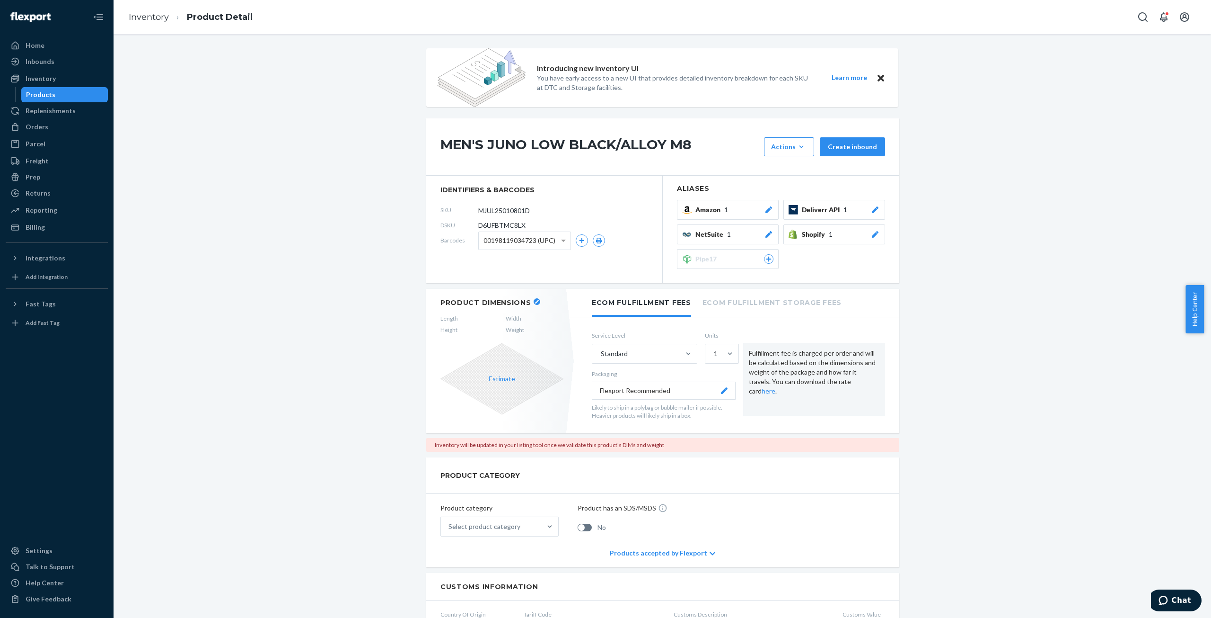
click at [535, 301] on icon "button" at bounding box center [537, 302] width 4 height 4
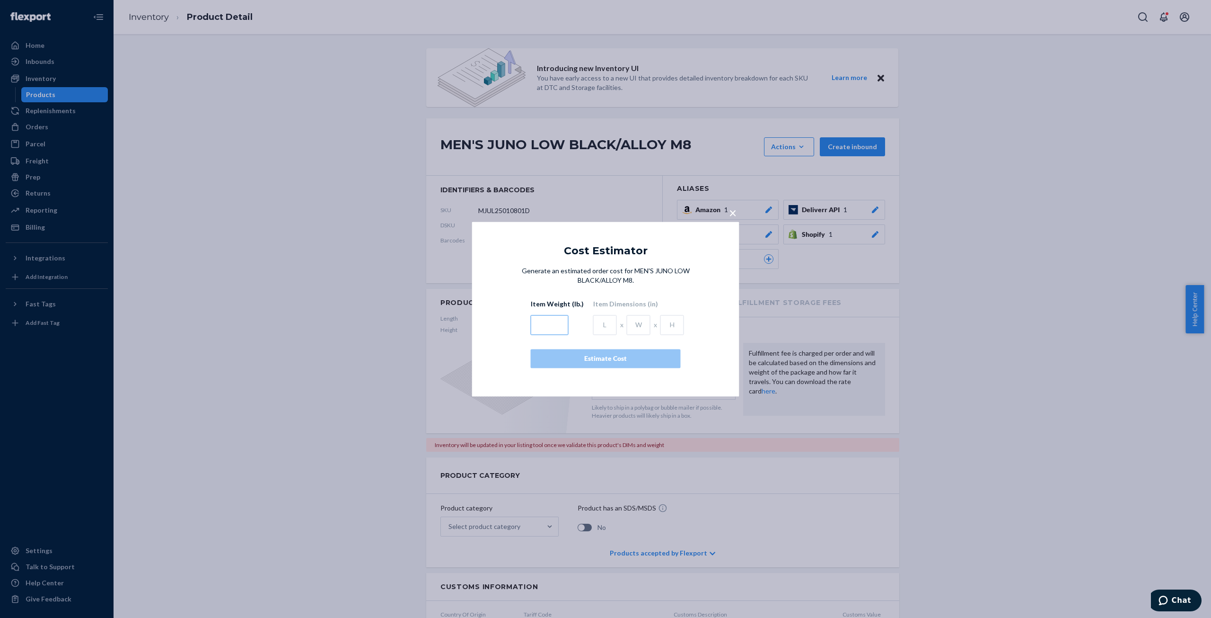
click at [541, 322] on input "text" at bounding box center [550, 325] width 38 height 20
type input "3.785"
click at [602, 324] on input "text" at bounding box center [605, 325] width 24 height 20
type input "11"
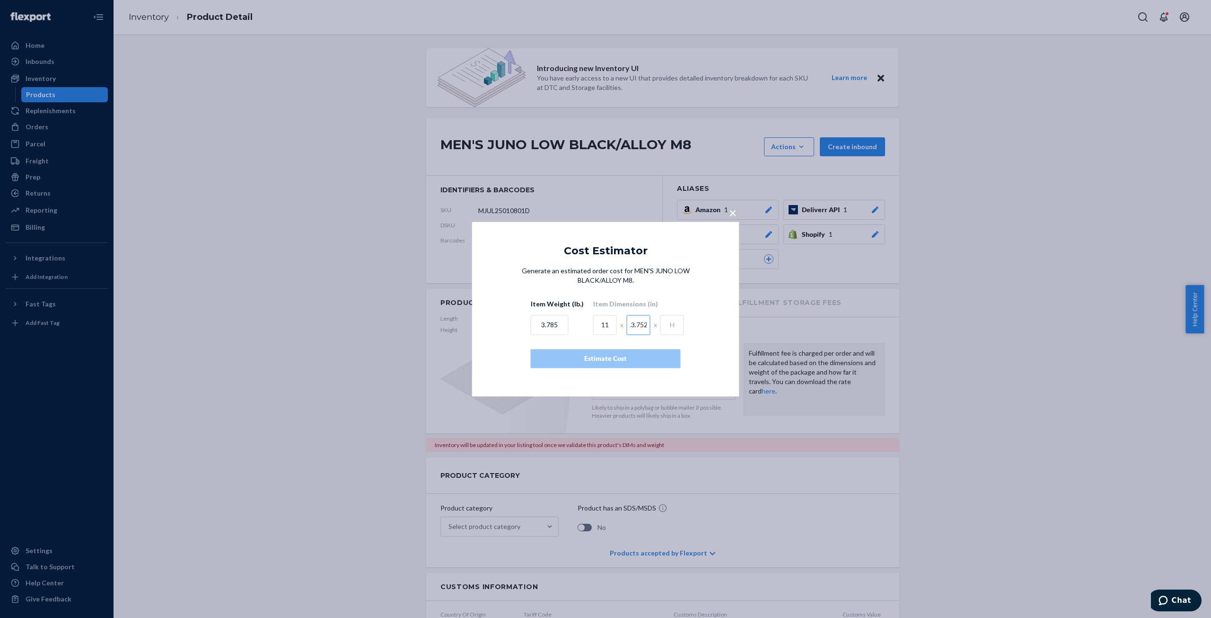
type input "13.752"
type input "5.5"
click at [618, 357] on div "Estimate Cost" at bounding box center [606, 357] width 134 height 9
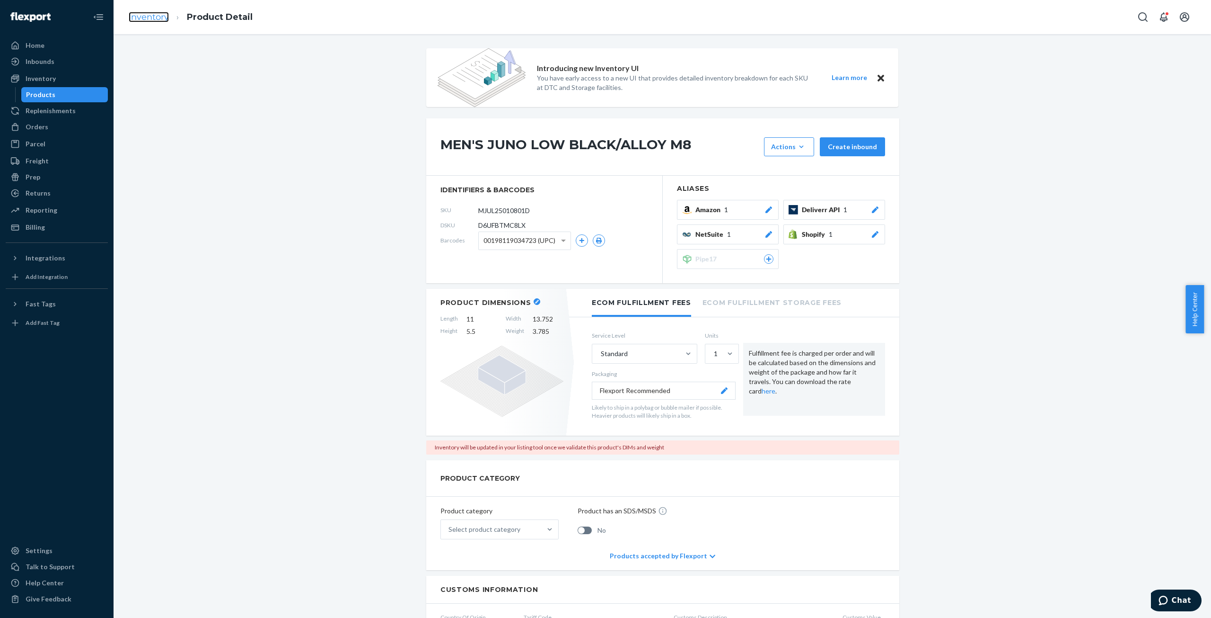
click at [143, 18] on link "Inventory" at bounding box center [149, 17] width 40 height 10
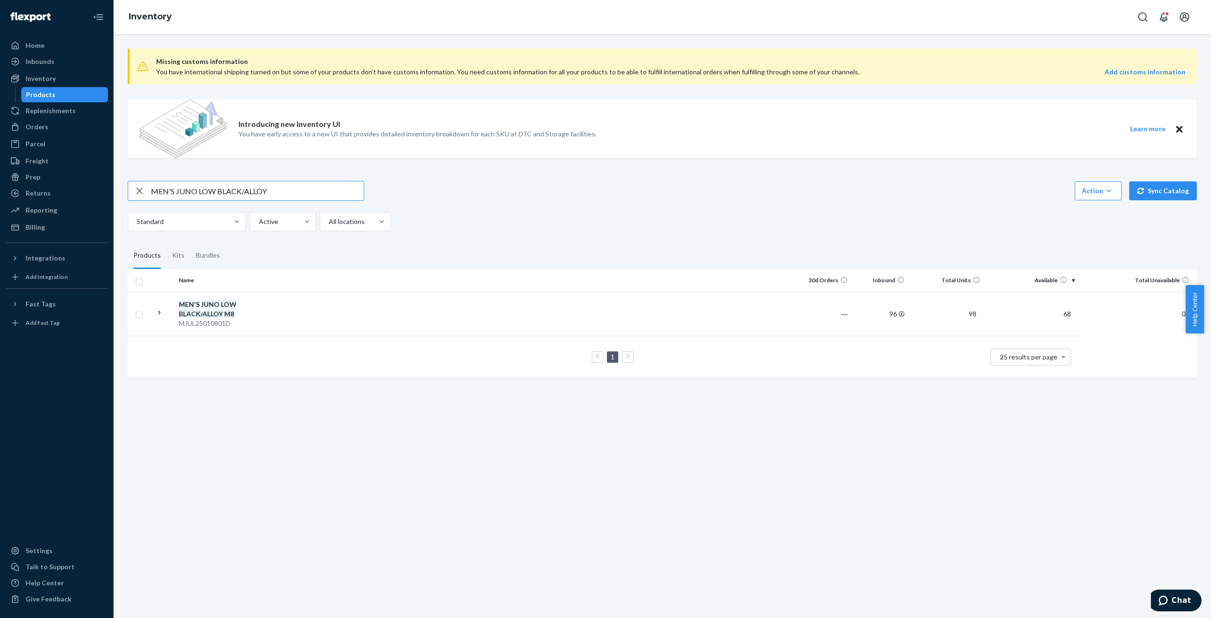
type input "MEN'S JUNO LOW BLACK/ALLOY"
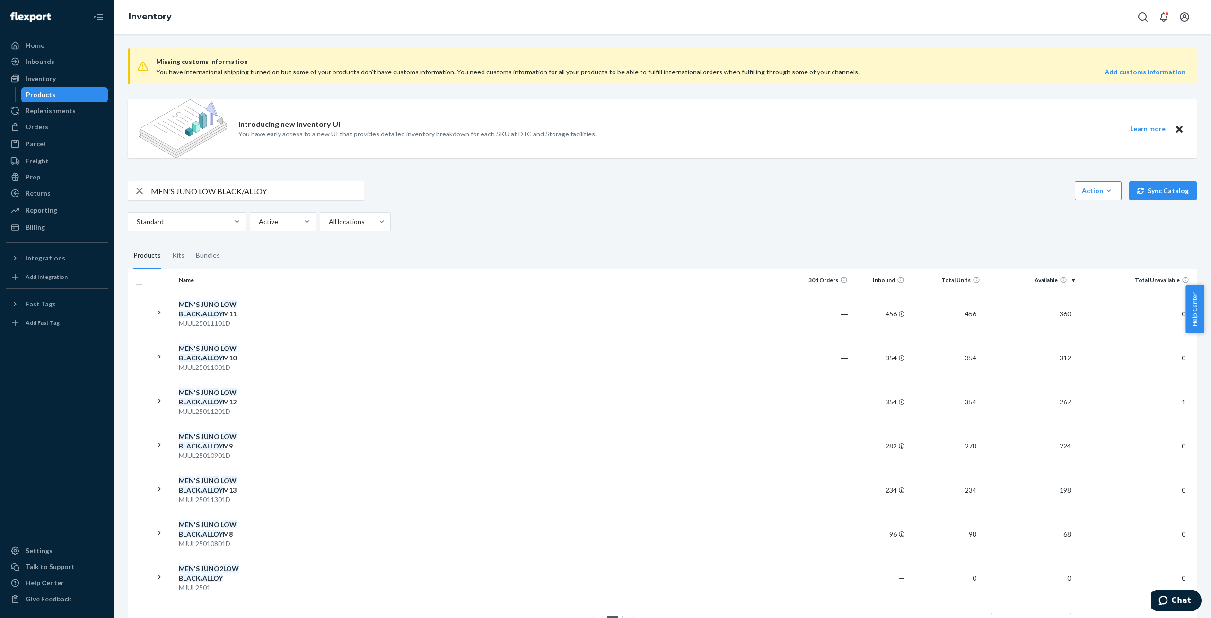
drag, startPoint x: 194, startPoint y: 308, endPoint x: 283, endPoint y: 304, distance: 89.0
click at [194, 308] on div "MEN ' S JUNO LOW BLACK / ALLOY M11" at bounding box center [228, 309] width 99 height 19
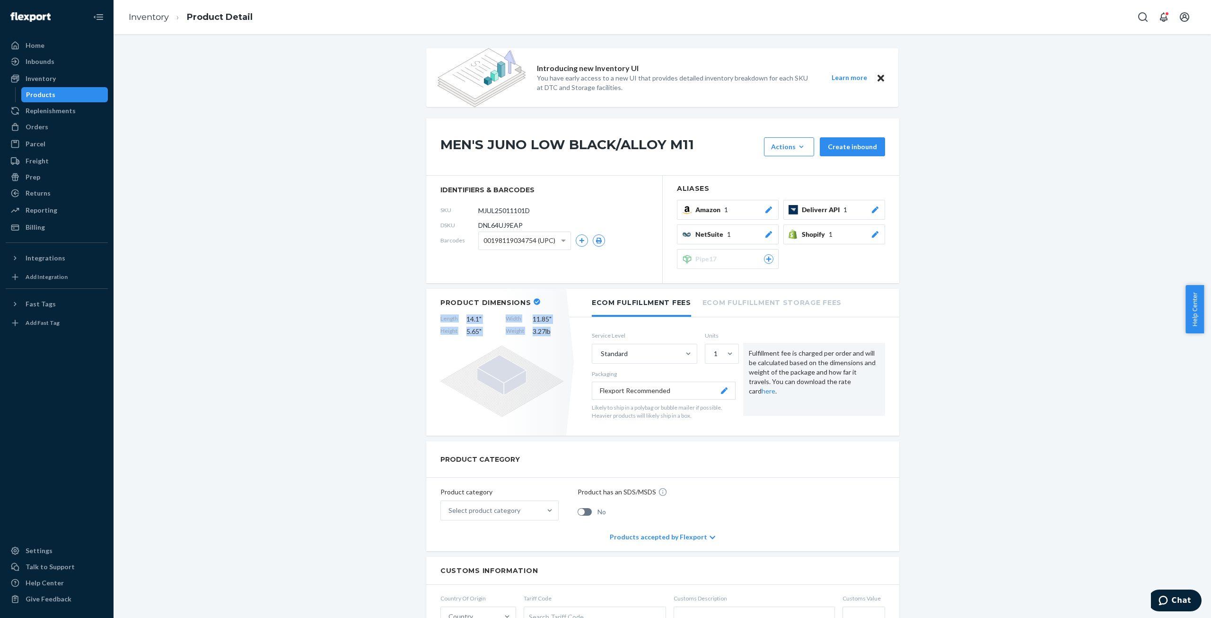
drag, startPoint x: 434, startPoint y: 317, endPoint x: 555, endPoint y: 332, distance: 121.6
click at [555, 332] on div "Product Dimensions Length 14.1 " Width 11.85 " Height 5.65 " Weight 3.27 lb" at bounding box center [501, 362] width 151 height 147
copy div "Length 14.1 " Width 11.85 " Height 5.65 " Weight 3.27 lb"
click at [140, 16] on link "Inventory" at bounding box center [149, 17] width 40 height 10
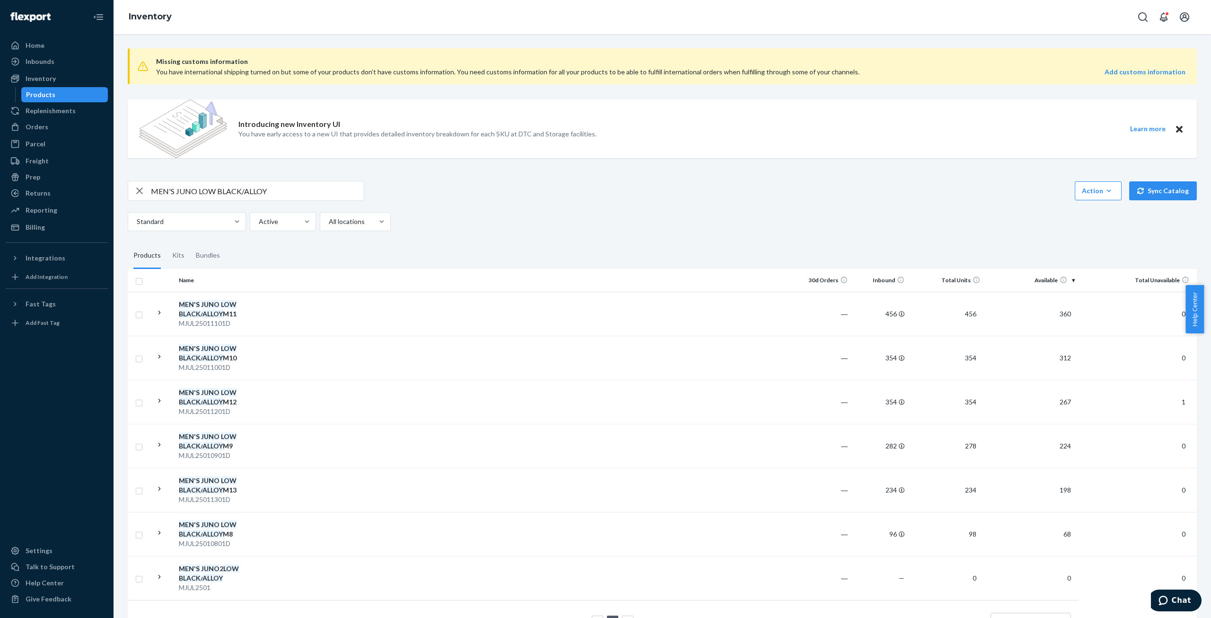
click at [211, 355] on em "ALLOY" at bounding box center [213, 357] width 20 height 8
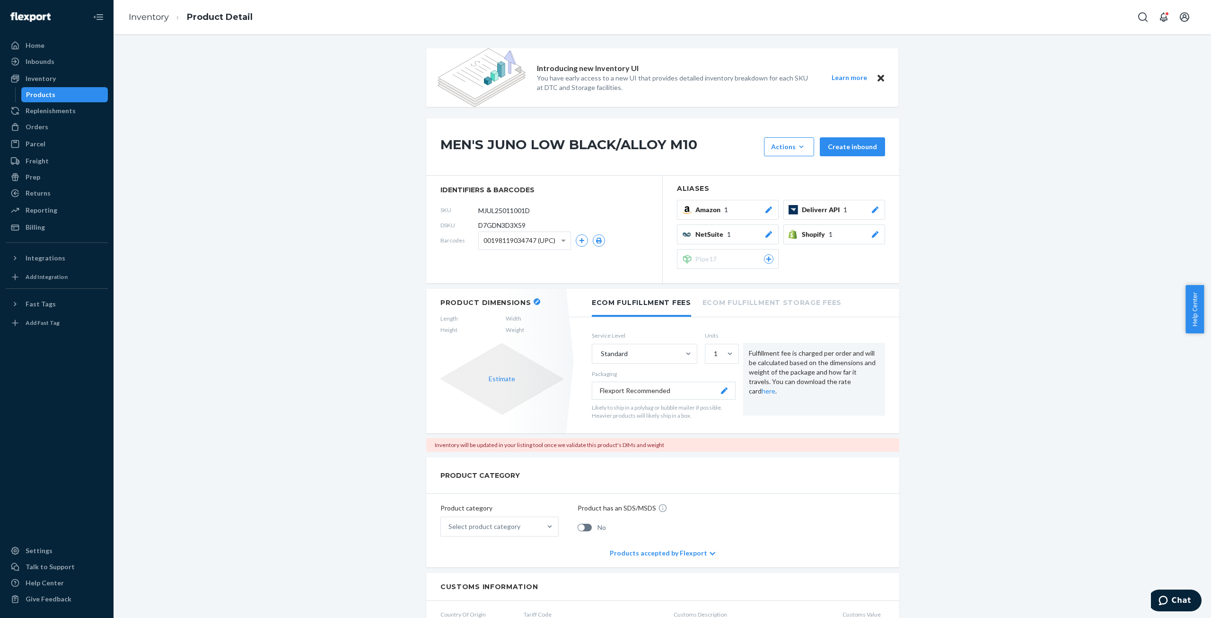
click at [530, 296] on div "Product Dimensions Length Width Height Weight Estimate" at bounding box center [501, 361] width 151 height 144
click at [534, 300] on button "button" at bounding box center [537, 301] width 7 height 7
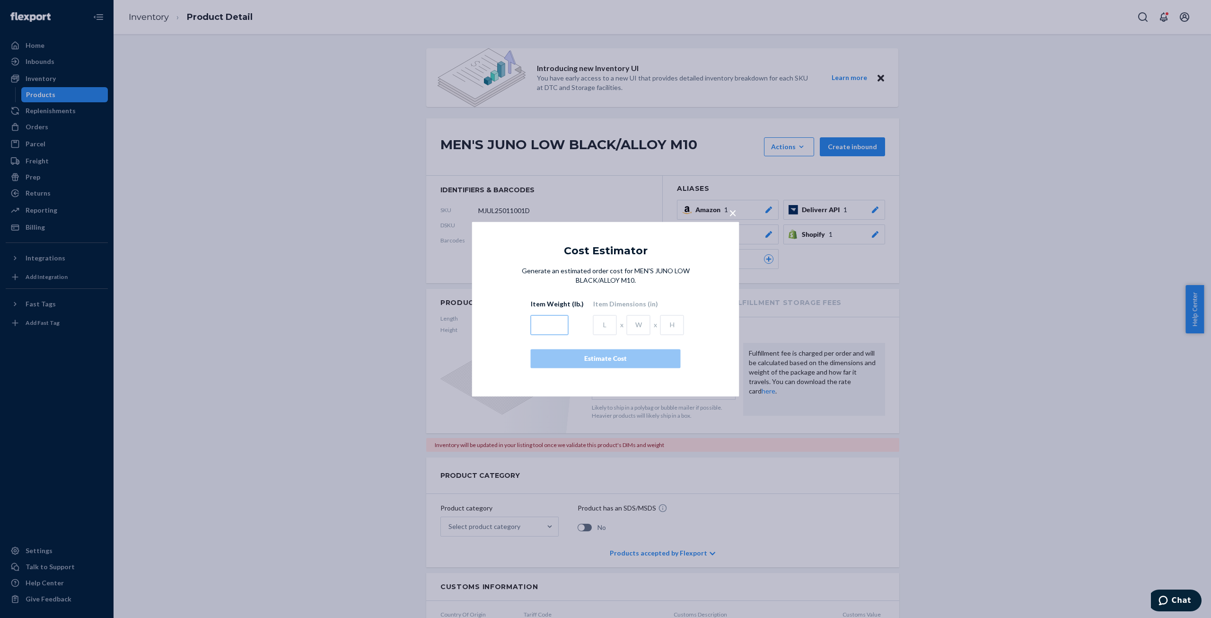
click at [556, 327] on input "text" at bounding box center [550, 325] width 38 height 20
type input "3.27"
type input "14.1"
type input "11.85"
type input "5.65"
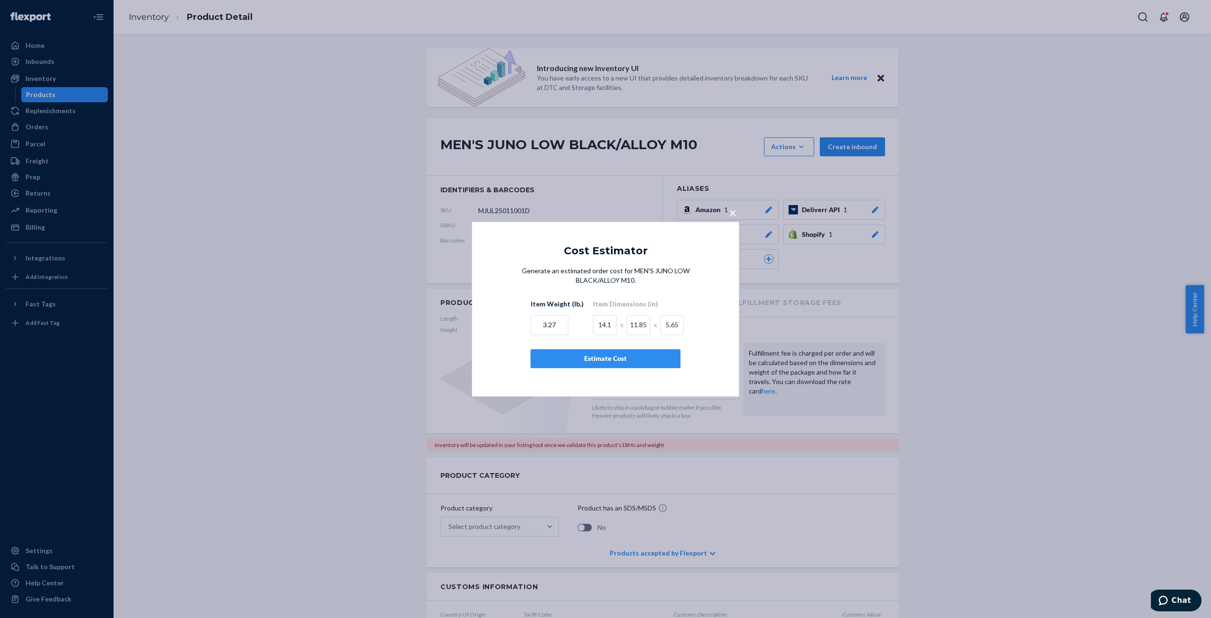
click at [596, 363] on button "Estimate Cost" at bounding box center [606, 358] width 150 height 19
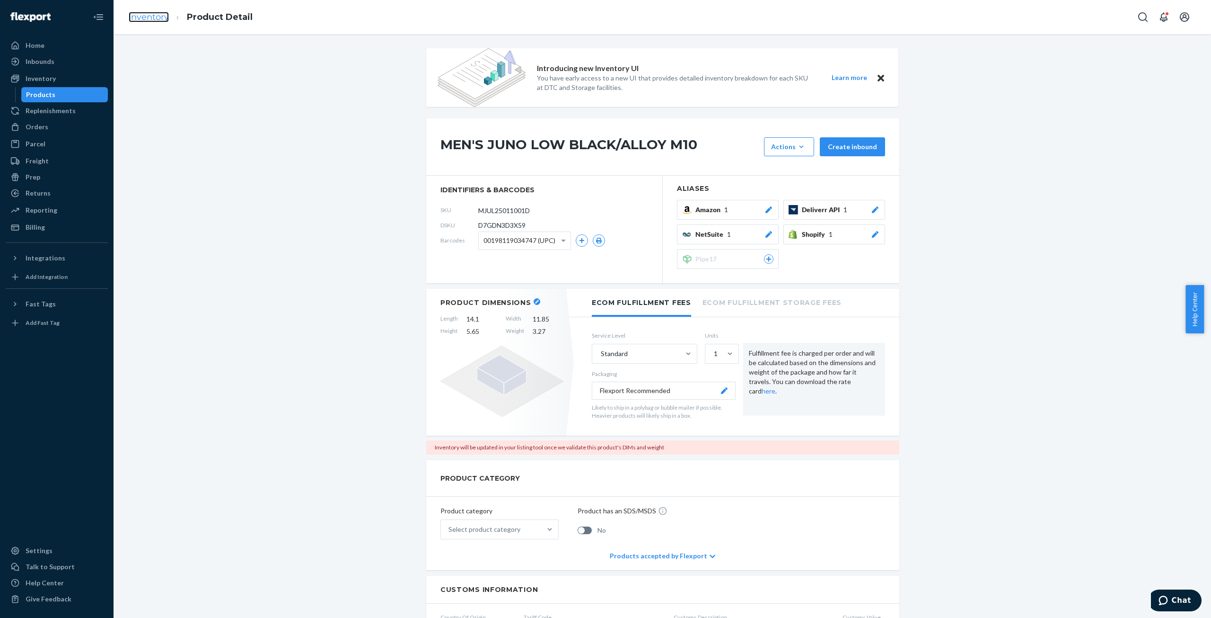
click at [137, 13] on link "Inventory" at bounding box center [149, 17] width 40 height 10
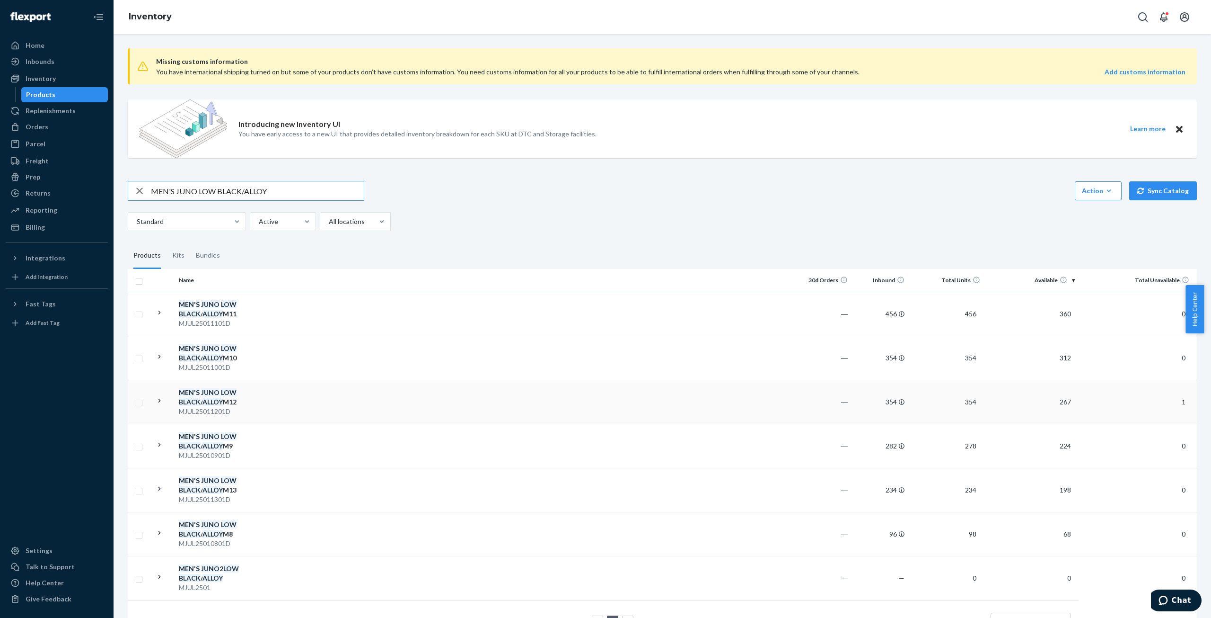
click at [218, 404] on em "ALLOY" at bounding box center [213, 401] width 20 height 8
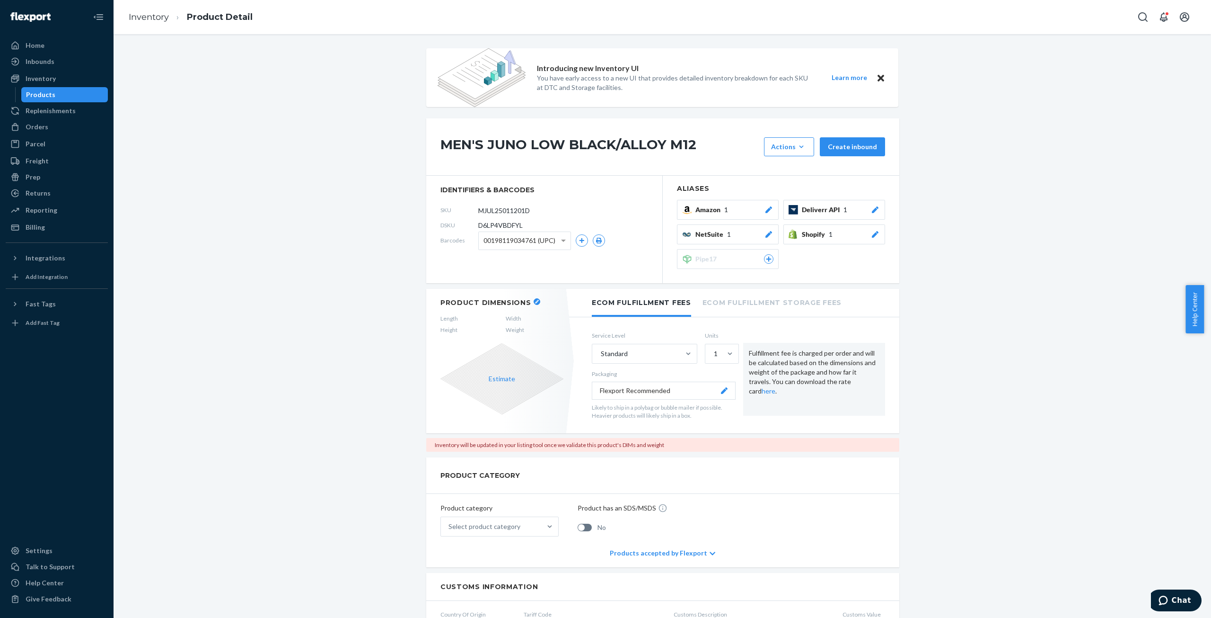
click at [535, 300] on icon "button" at bounding box center [537, 302] width 4 height 4
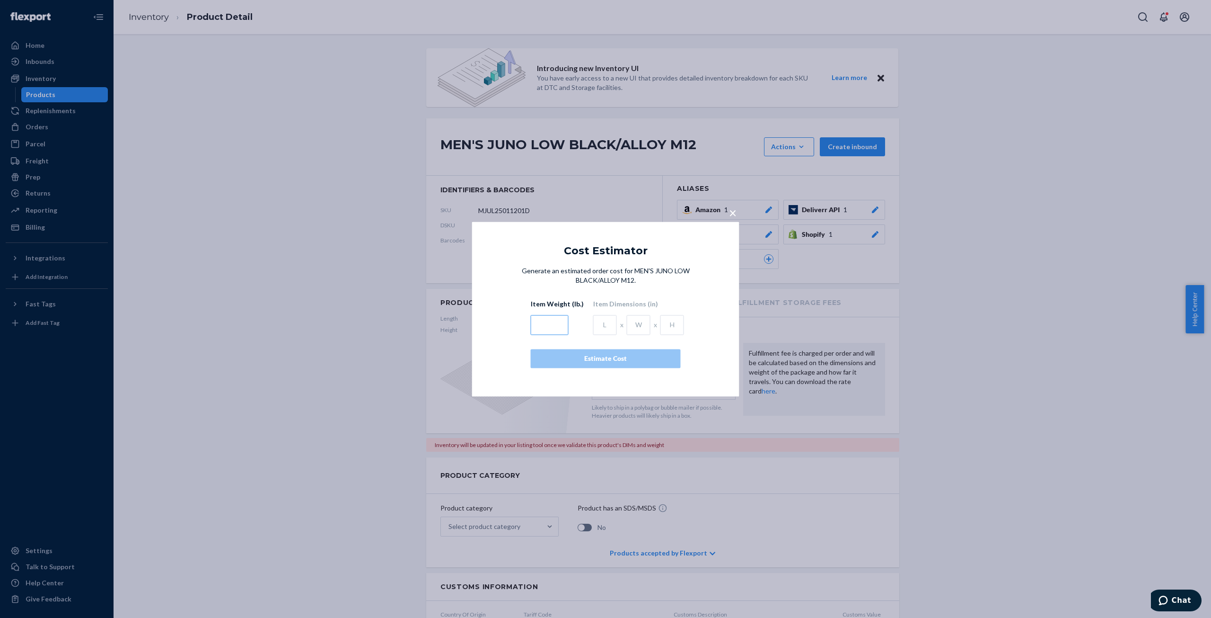
click at [542, 326] on input "text" at bounding box center [550, 325] width 38 height 20
type input "3.27"
type input "14.1"
type input "11.85"
type input "5.65"
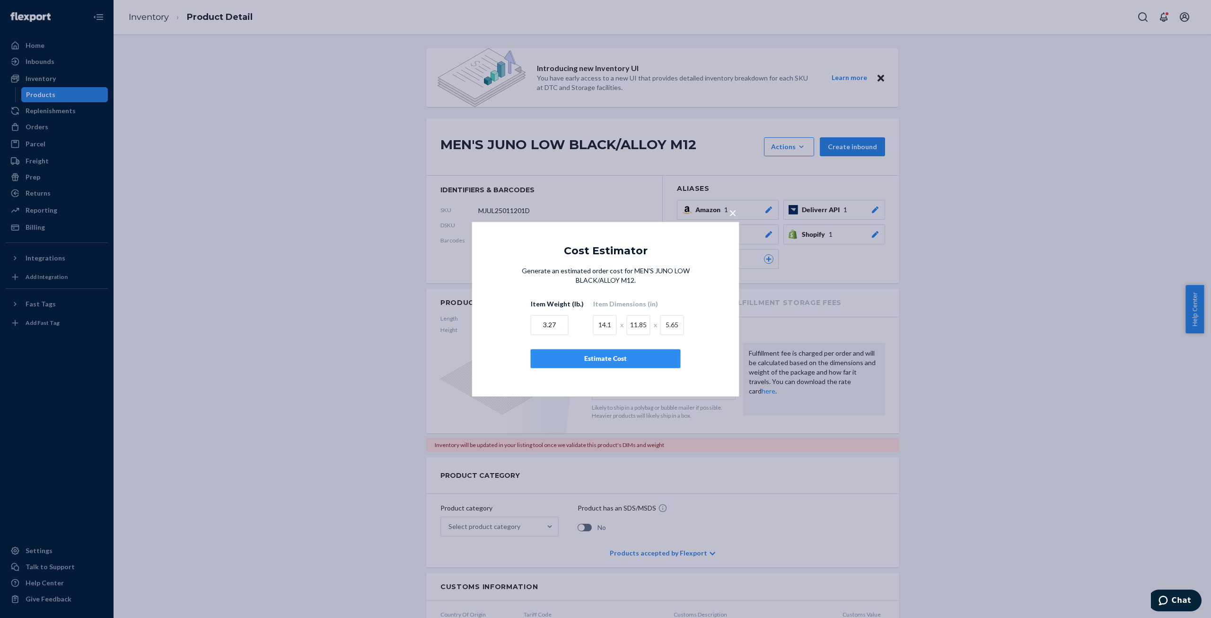
click at [600, 359] on div "Estimate Cost" at bounding box center [606, 357] width 134 height 9
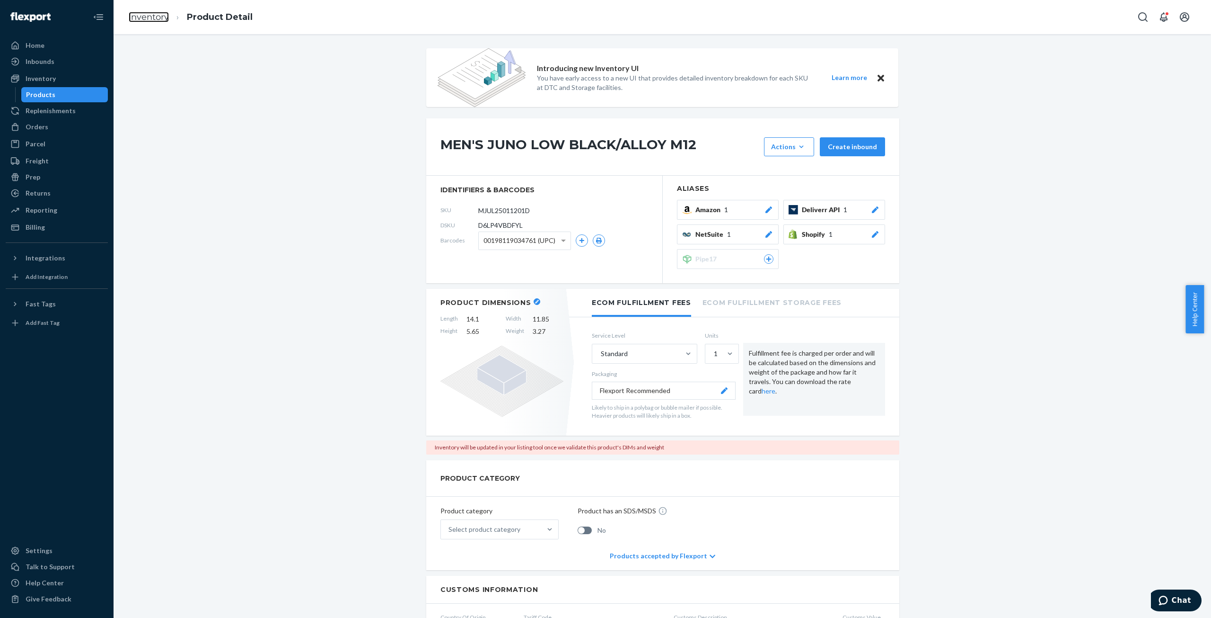
drag, startPoint x: 135, startPoint y: 16, endPoint x: 175, endPoint y: 35, distance: 43.8
click at [135, 16] on link "Inventory" at bounding box center [149, 17] width 40 height 10
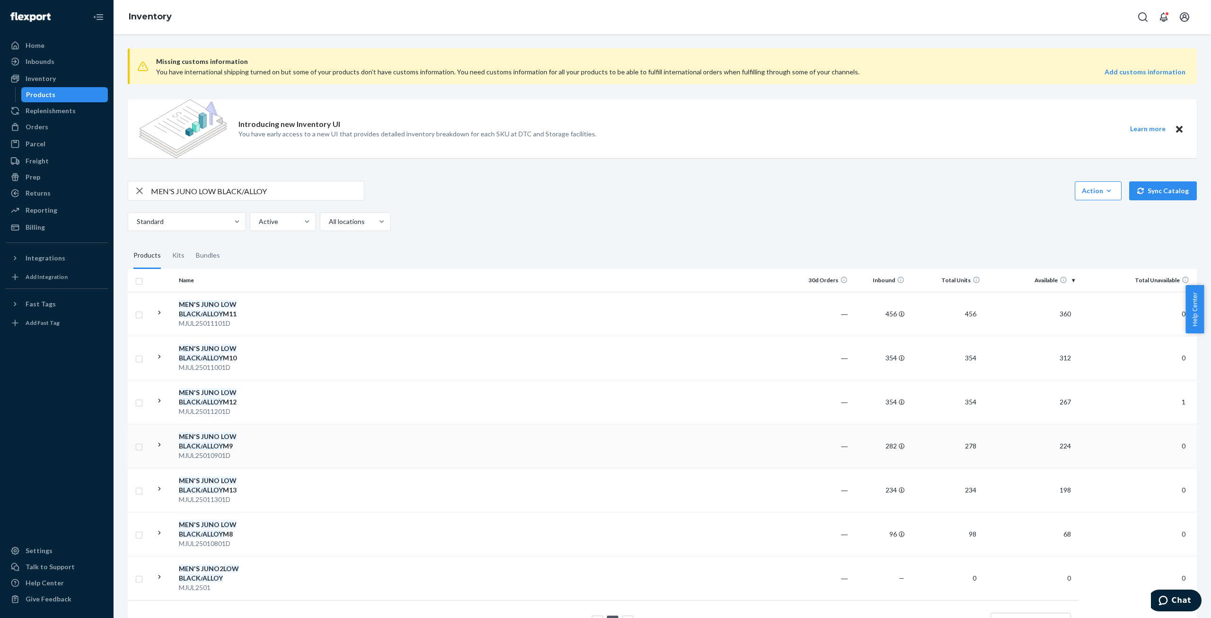
click at [226, 447] on div "MEN ' S JUNO LOW BLACK / ALLOY M9" at bounding box center [228, 441] width 99 height 19
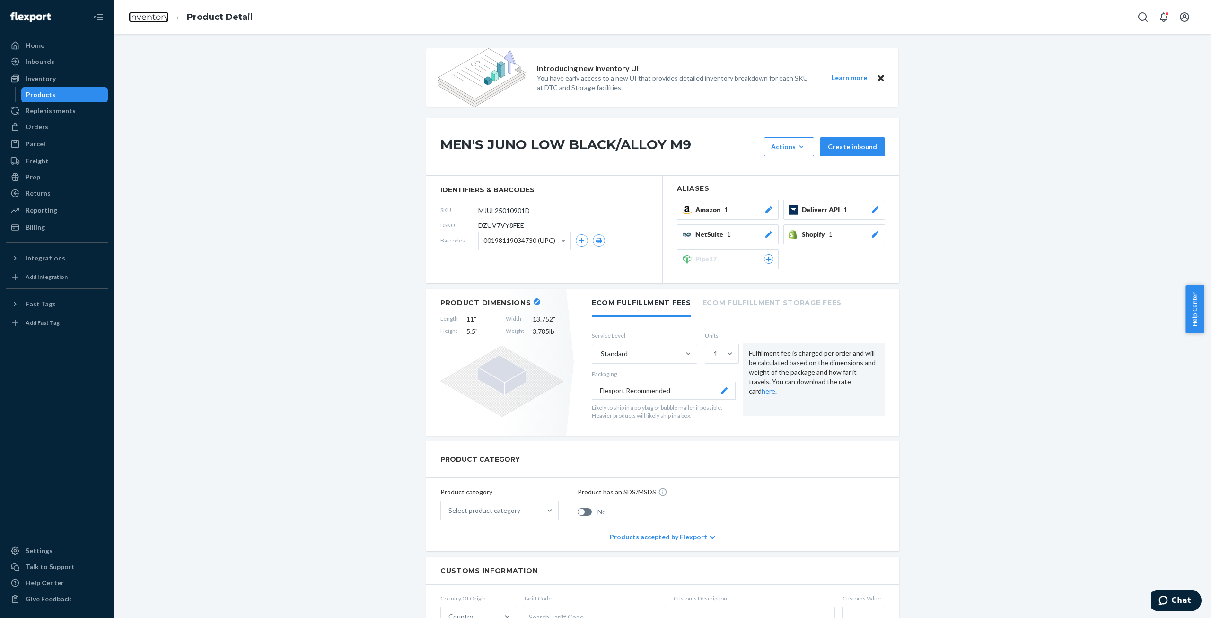
click at [153, 17] on link "Inventory" at bounding box center [149, 17] width 40 height 10
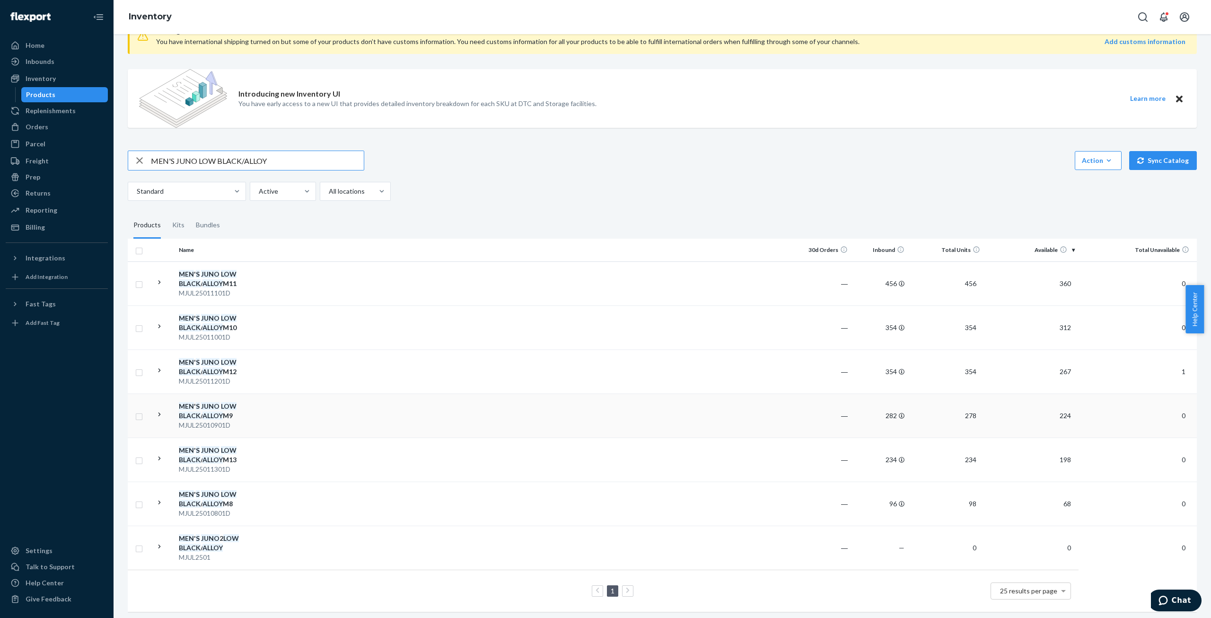
scroll to position [39, 0]
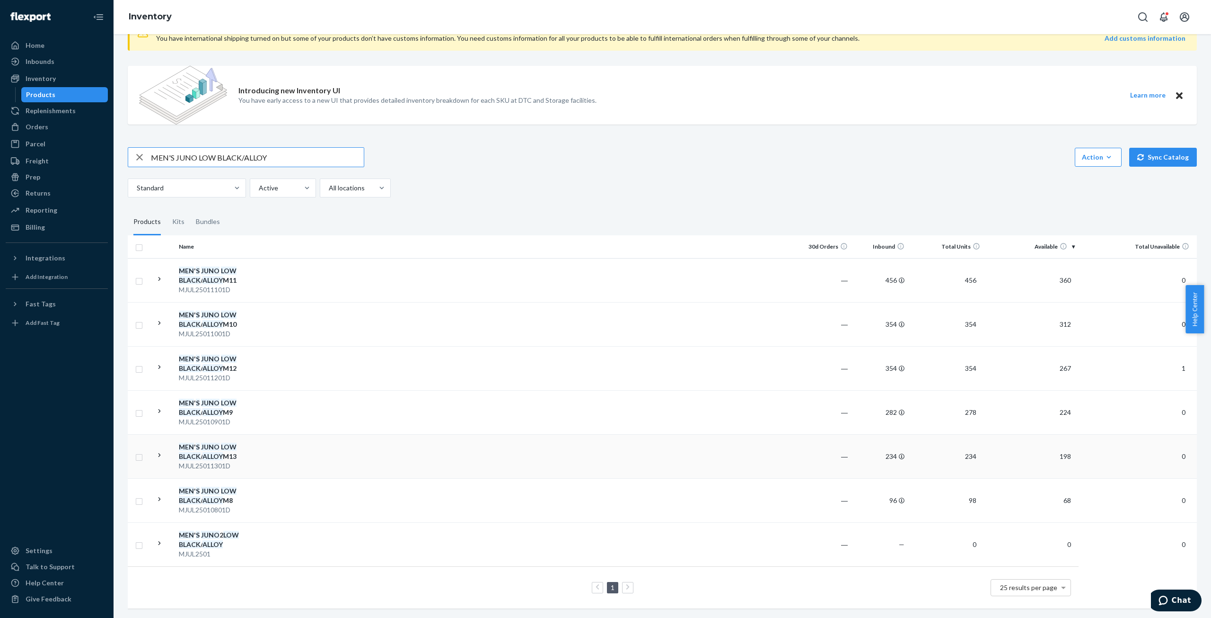
click at [220, 452] on em "ALLOY" at bounding box center [213, 456] width 20 height 8
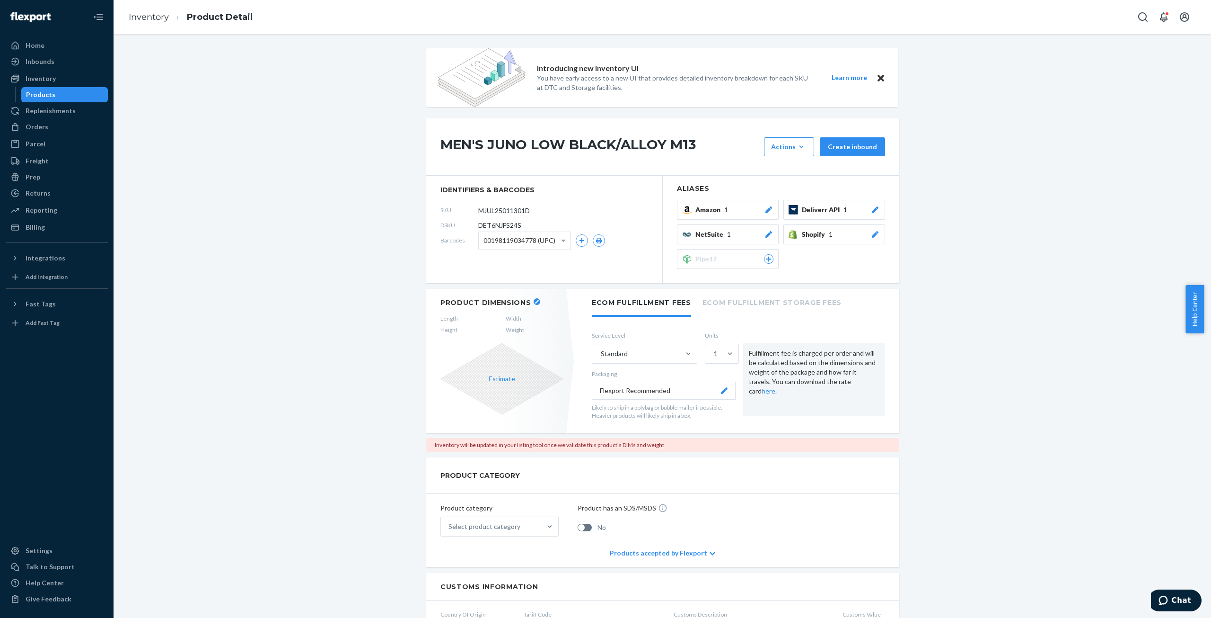
click at [528, 297] on div "Product Dimensions Length Width Height Weight Estimate" at bounding box center [501, 361] width 151 height 144
click at [534, 300] on button "button" at bounding box center [537, 301] width 7 height 7
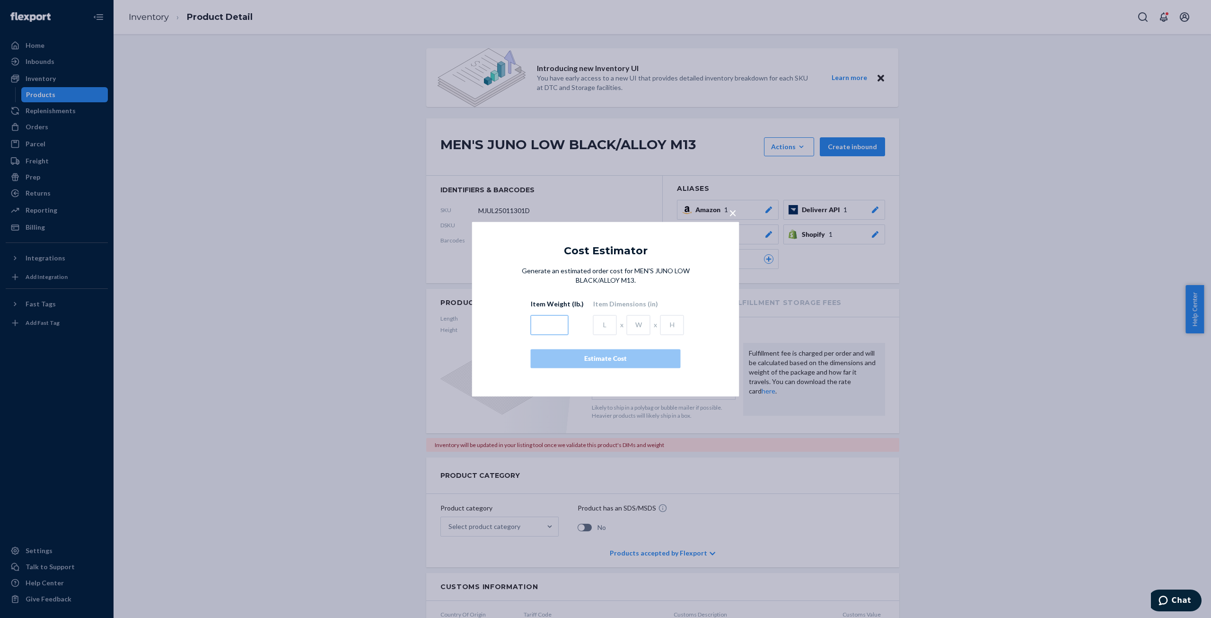
click at [544, 321] on input "text" at bounding box center [550, 325] width 38 height 20
type input "3.27"
type input "14.1"
type input "11.85"
type input "5.65"
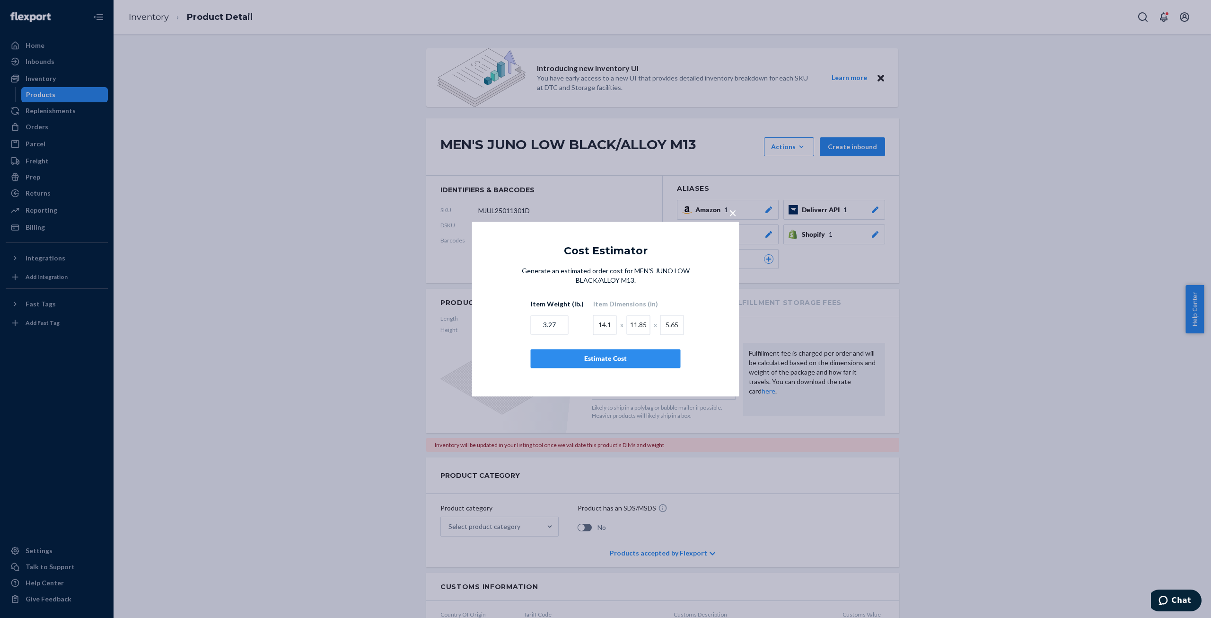
click at [580, 353] on button "Estimate Cost" at bounding box center [606, 358] width 150 height 19
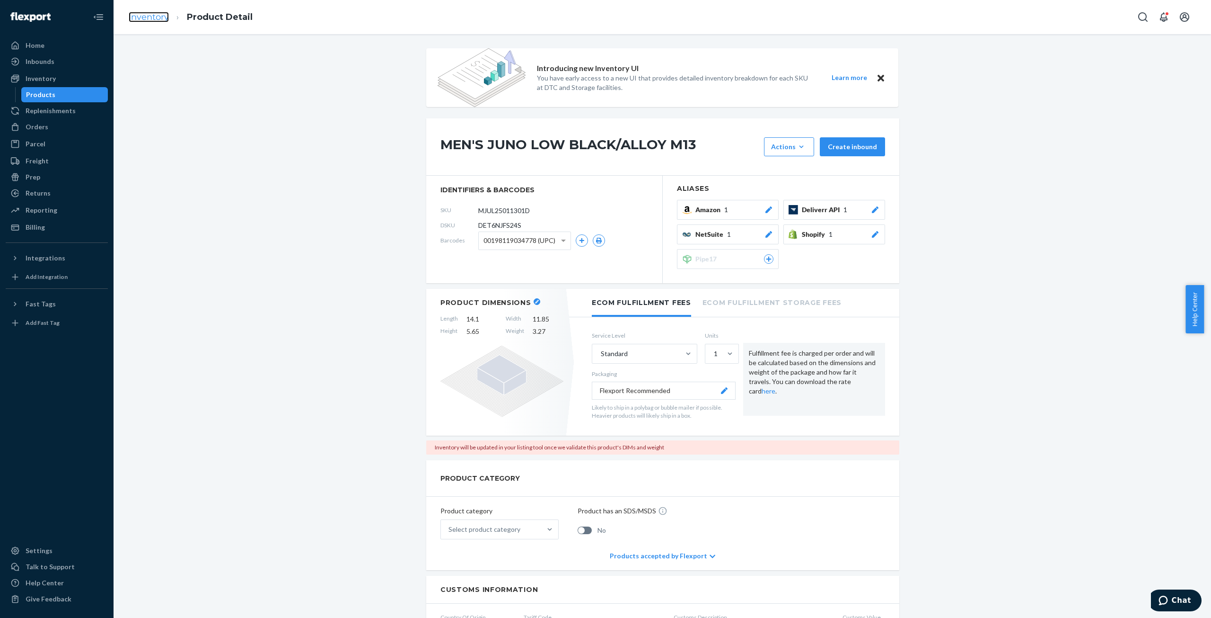
drag, startPoint x: 150, startPoint y: 15, endPoint x: 181, endPoint y: 39, distance: 38.7
click at [150, 15] on link "Inventory" at bounding box center [149, 17] width 40 height 10
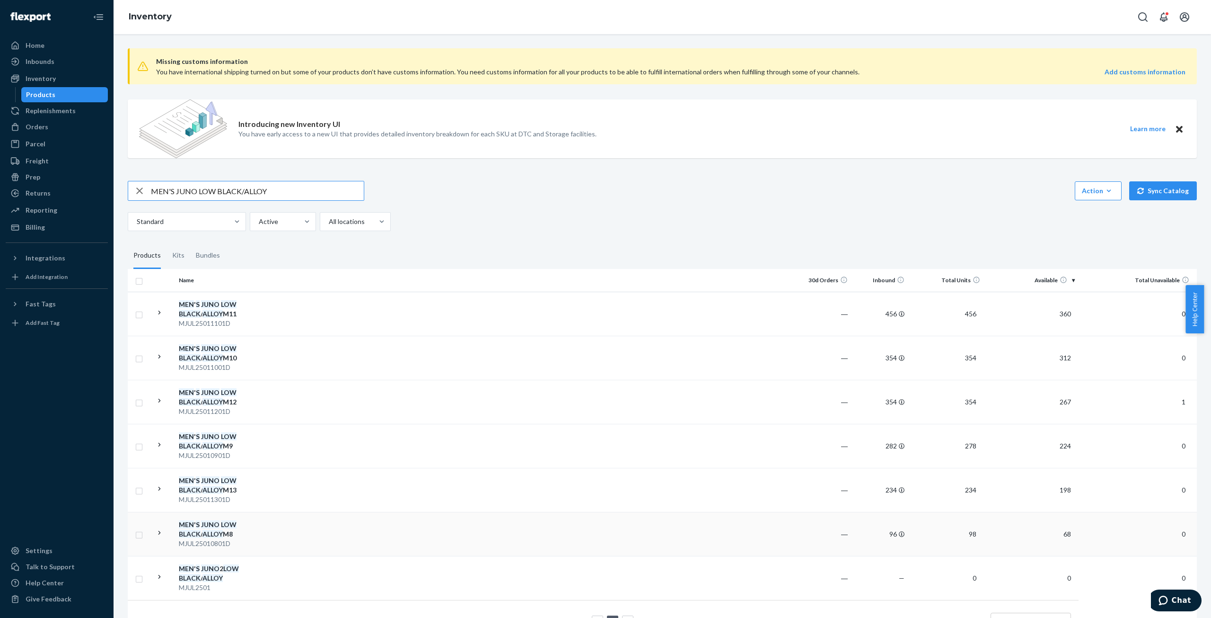
click at [222, 538] on div "MJUL25010801D" at bounding box center [228, 542] width 99 height 9
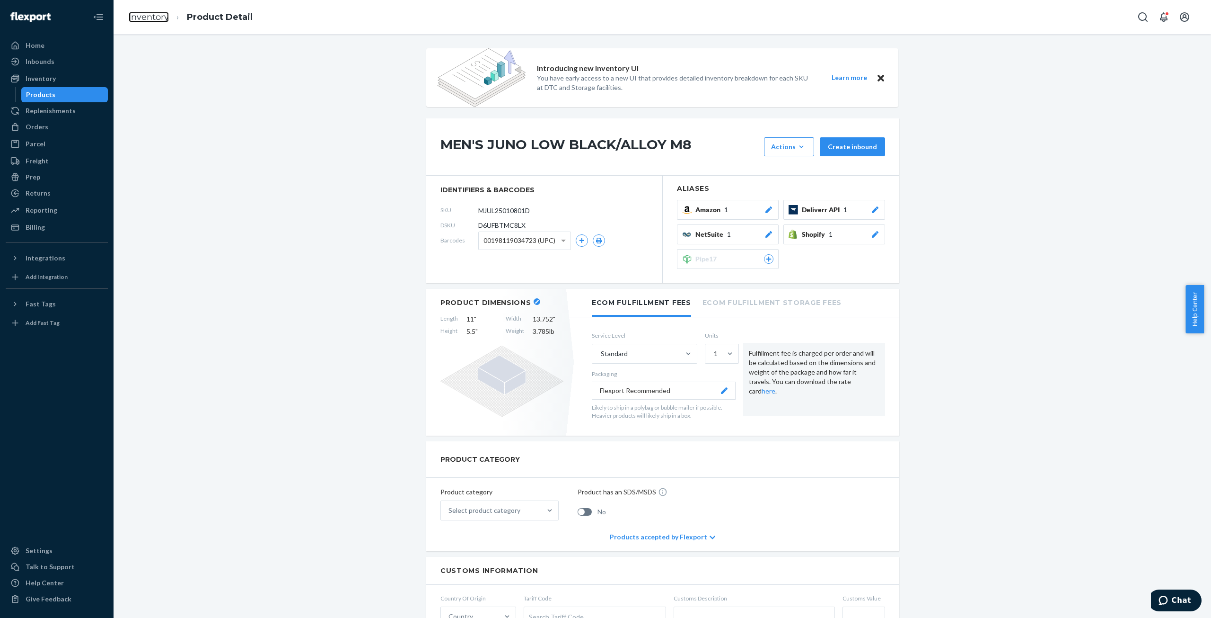
drag, startPoint x: 151, startPoint y: 17, endPoint x: 164, endPoint y: 40, distance: 26.2
click at [151, 17] on link "Inventory" at bounding box center [149, 17] width 40 height 10
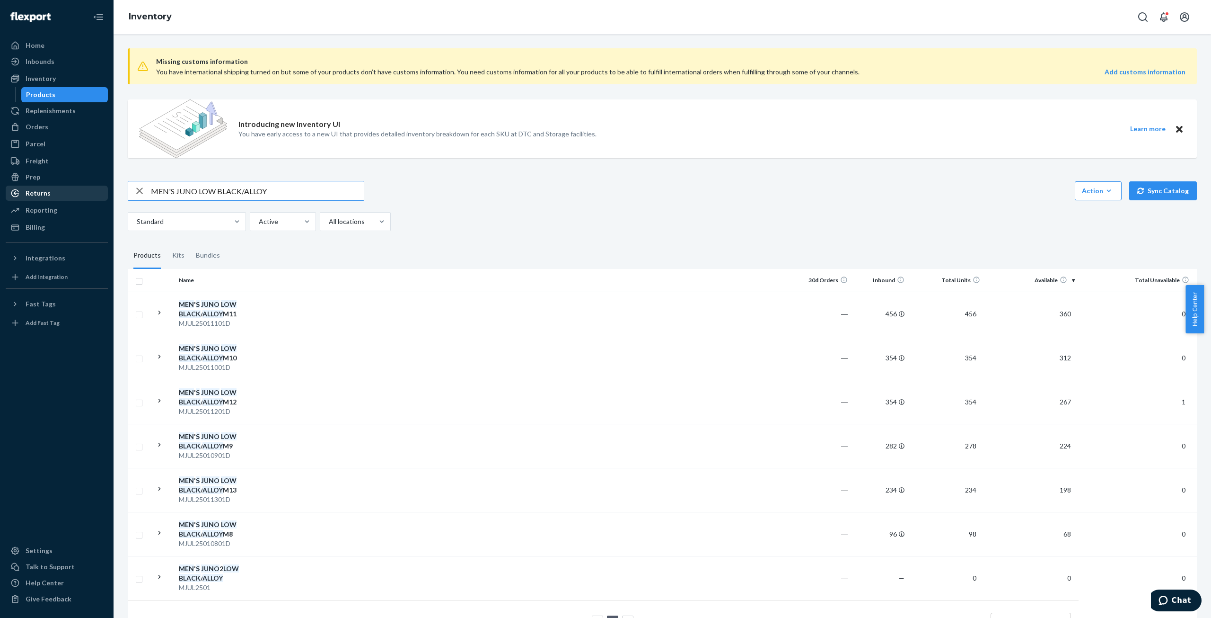
paste input "DARK OLIVE/BLACK"
drag, startPoint x: 280, startPoint y: 190, endPoint x: 87, endPoint y: 196, distance: 192.7
click at [85, 198] on div "Home Inbounds Shipping Plans Problems Inventory Products Replenishments Orders …" at bounding box center [605, 309] width 1211 height 618
type input "MEN'S JUNO LOW DARK OLIVE/BLACK"
click at [221, 318] on div "MJUL25021101D" at bounding box center [228, 322] width 99 height 9
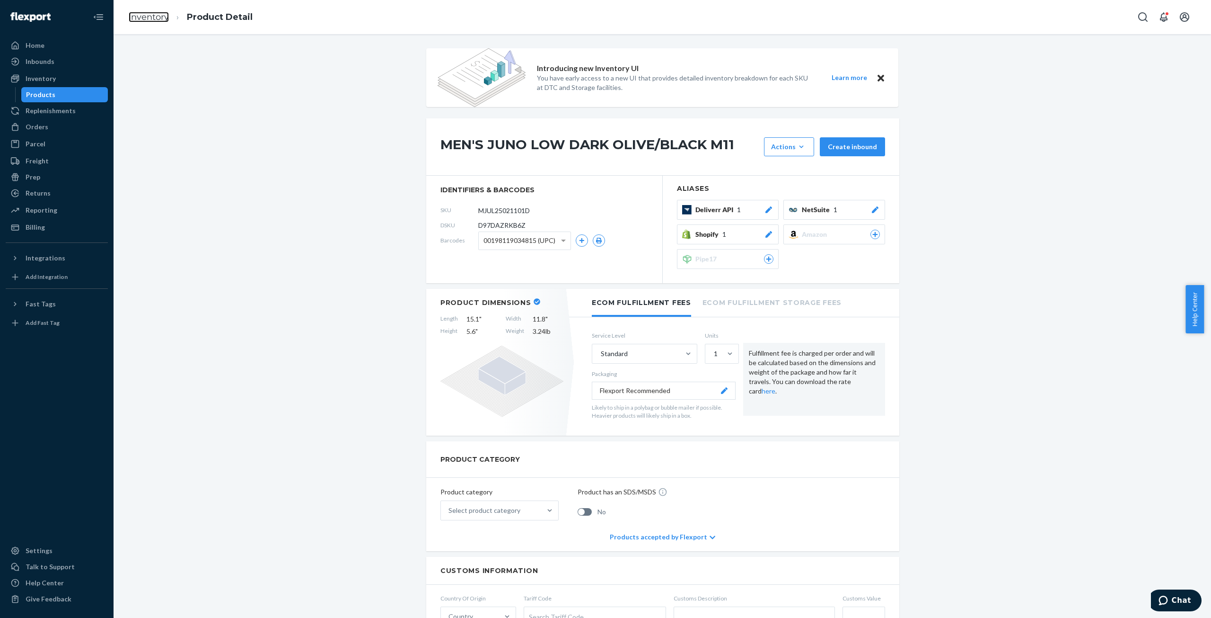
drag, startPoint x: 140, startPoint y: 12, endPoint x: 170, endPoint y: 39, distance: 40.2
click at [141, 12] on link "Inventory" at bounding box center [149, 17] width 40 height 10
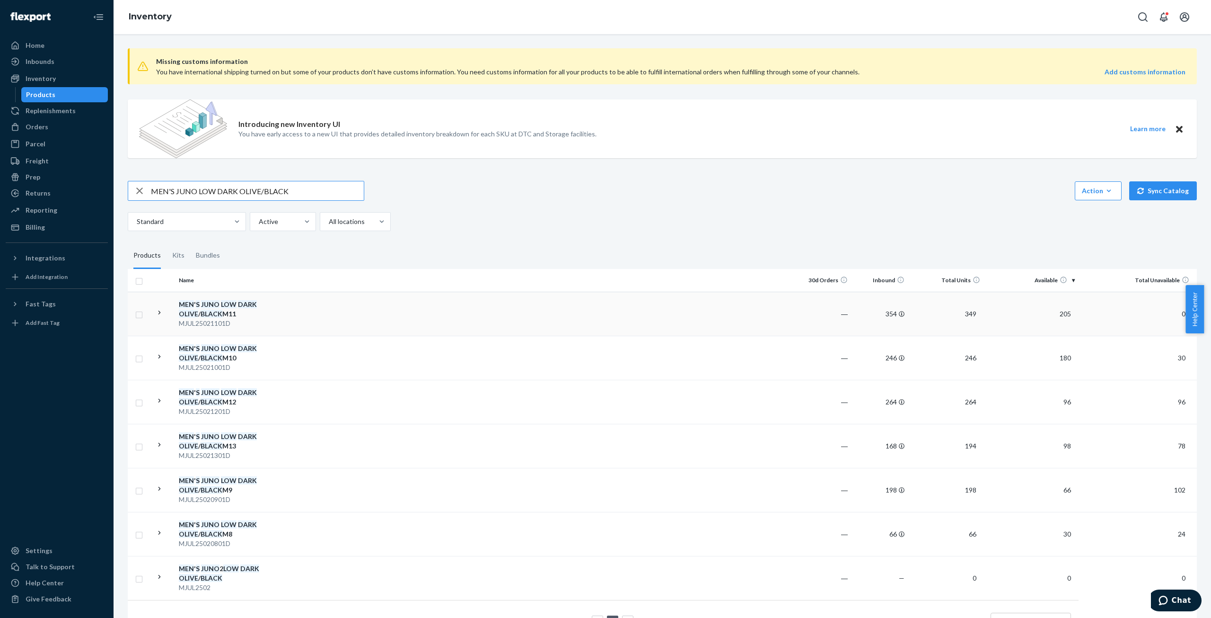
click at [227, 316] on div "MEN ' S JUNO LOW DARK OLIVE / BLACK M11" at bounding box center [228, 309] width 99 height 19
drag, startPoint x: 213, startPoint y: 352, endPoint x: 234, endPoint y: 345, distance: 21.8
click at [213, 352] on div "MEN ' S JUNO LOW DARK OLIVE / BLACK M10" at bounding box center [228, 353] width 99 height 19
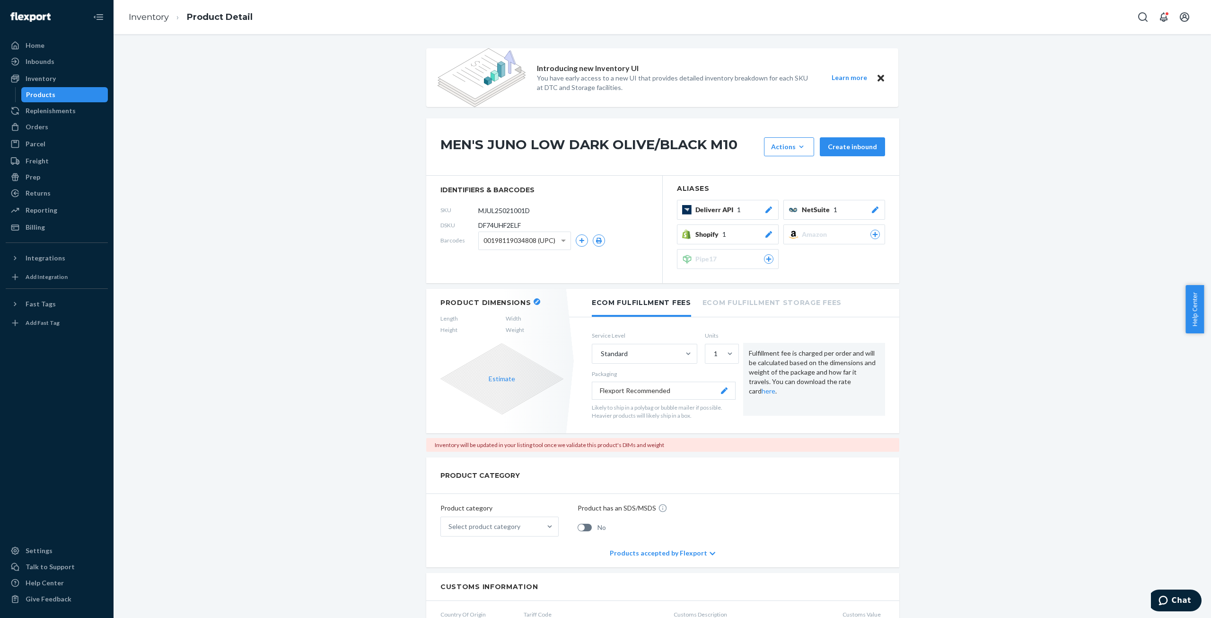
click at [530, 296] on div "Product Dimensions Length Width Height Weight Estimate" at bounding box center [501, 361] width 151 height 144
click at [534, 299] on button "button" at bounding box center [537, 301] width 7 height 7
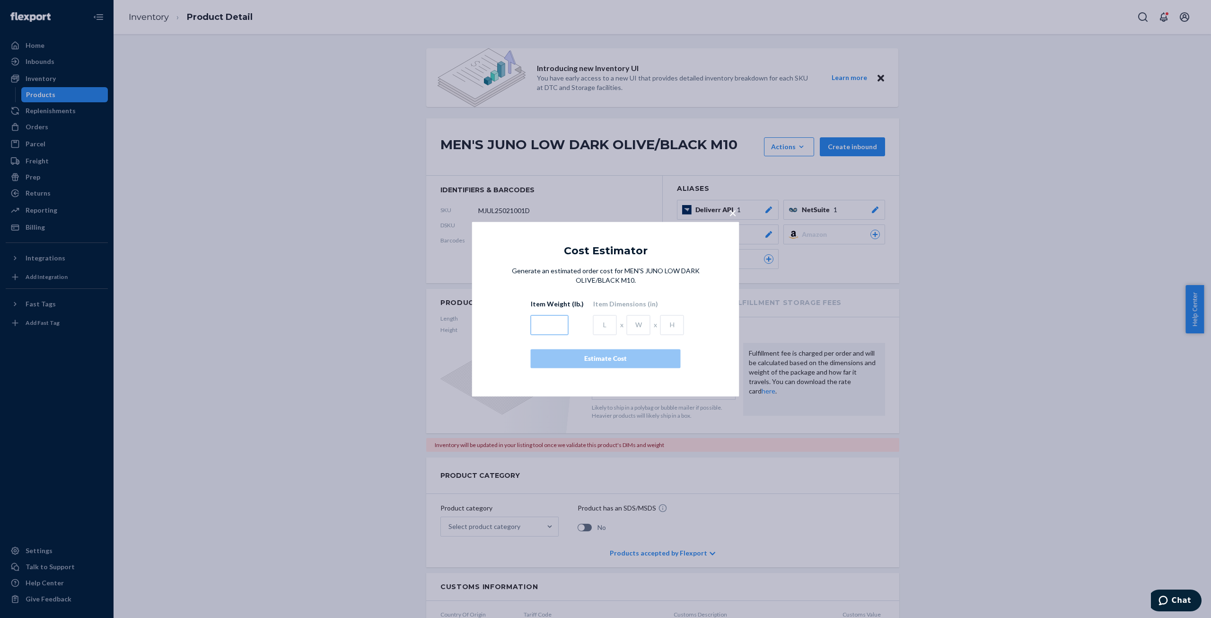
click at [545, 325] on input "text" at bounding box center [550, 325] width 38 height 20
type input "3.27"
type input "14.1"
type input "11.85"
type input "6"
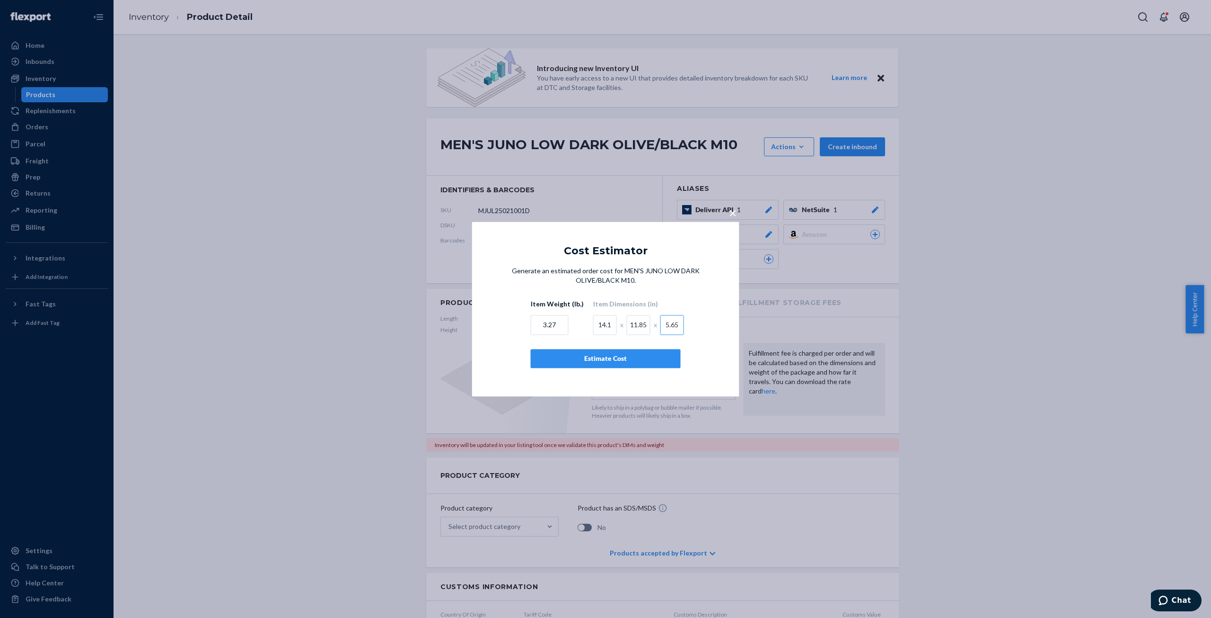
type input "5.65"
click at [568, 357] on div "Estimate Cost" at bounding box center [606, 357] width 134 height 9
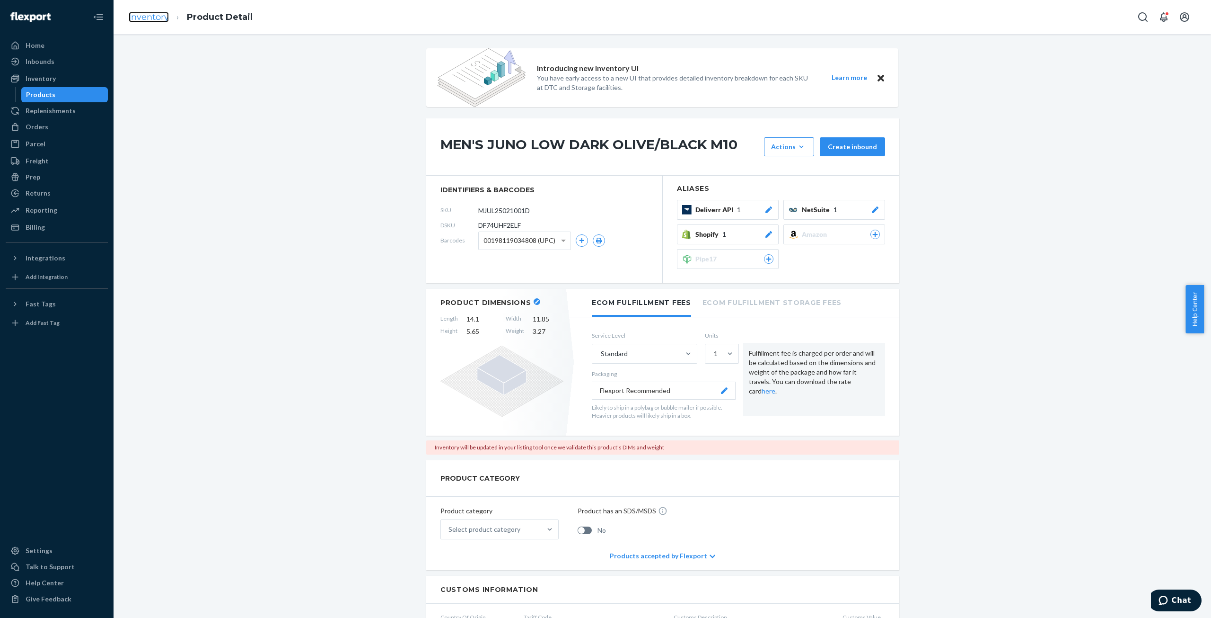
click at [156, 20] on link "Inventory" at bounding box center [149, 17] width 40 height 10
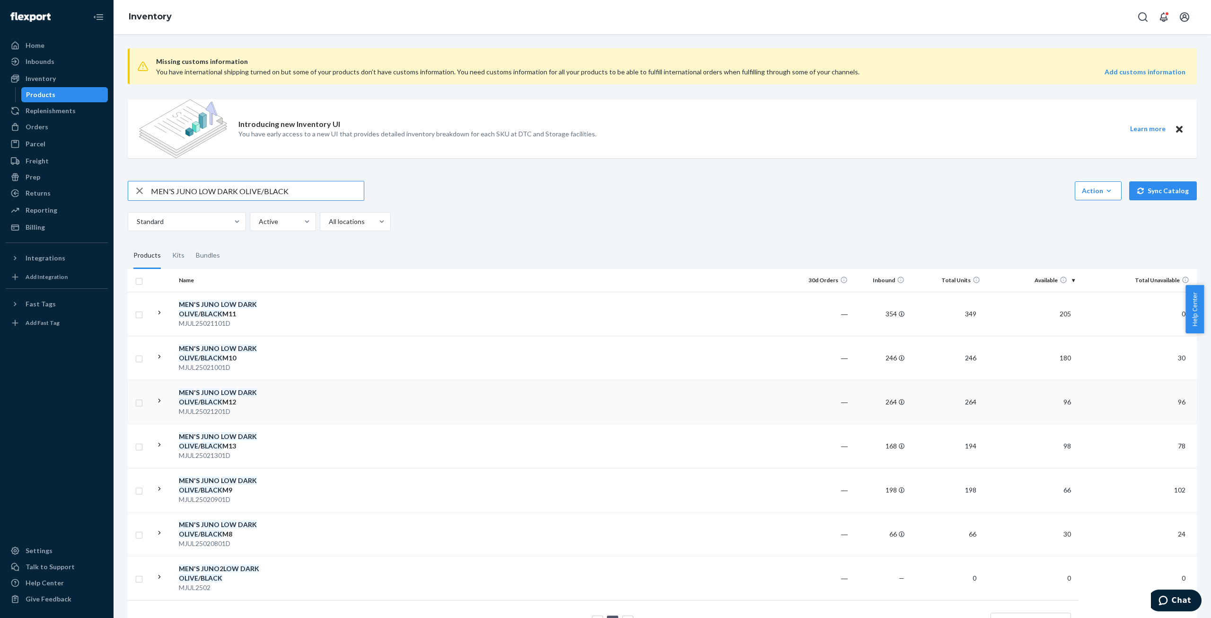
click at [216, 408] on div "MJUL25021201D" at bounding box center [228, 410] width 99 height 9
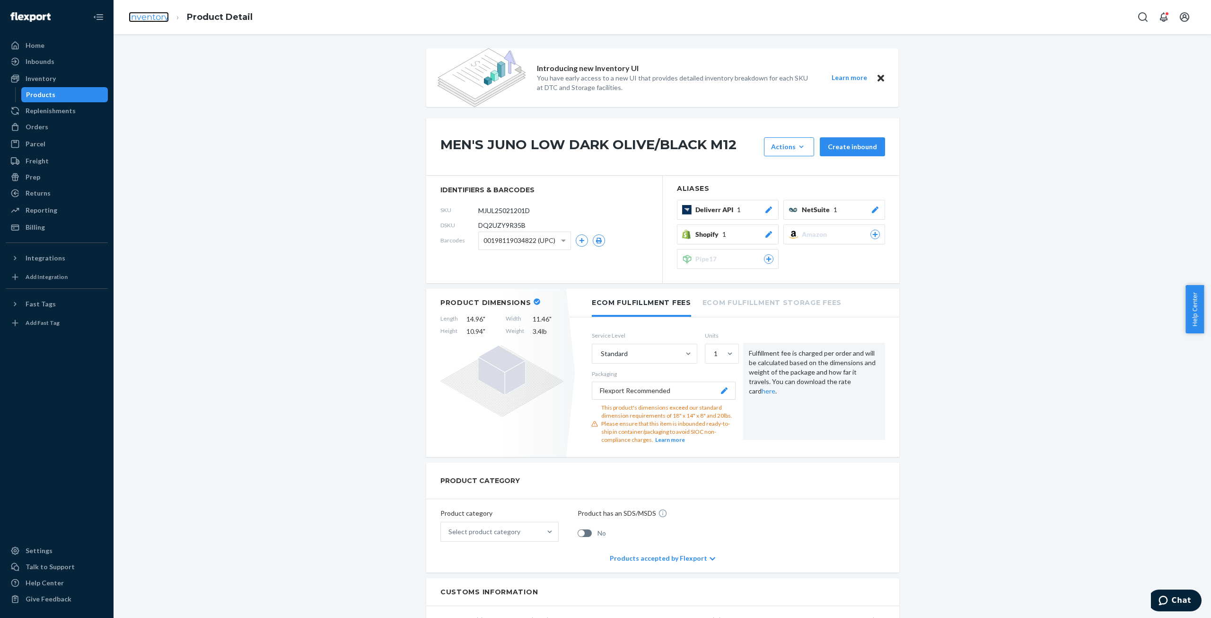
click at [150, 17] on link "Inventory" at bounding box center [149, 17] width 40 height 10
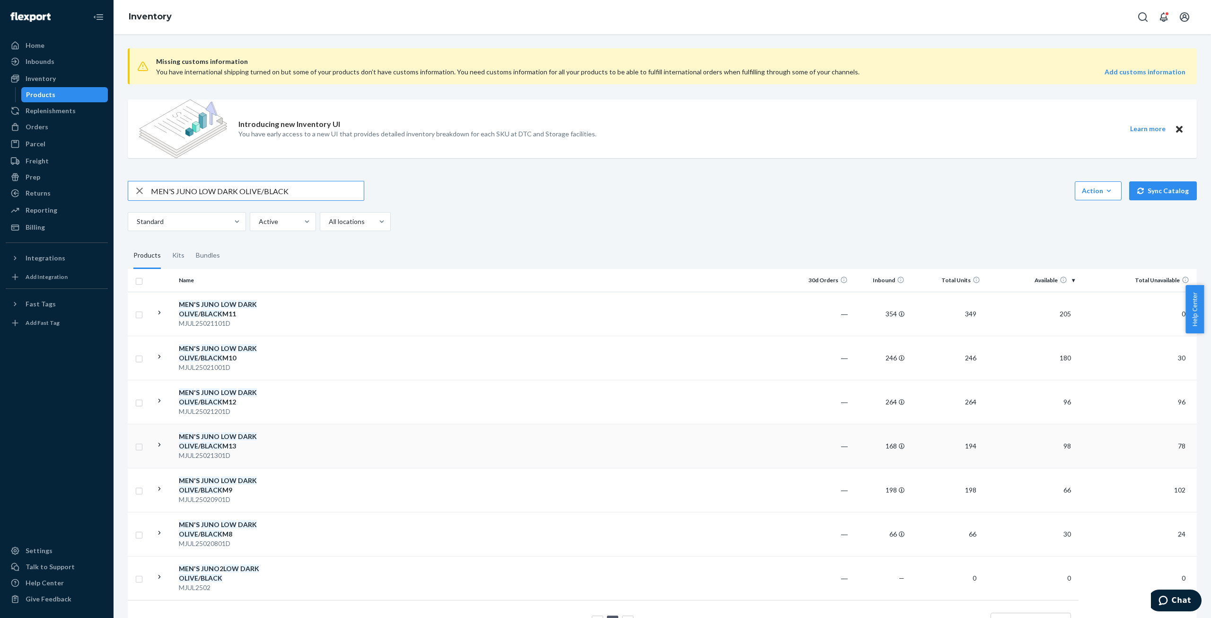
click at [228, 443] on div "MEN ' S JUNO LOW DARK OLIVE / BLACK M13" at bounding box center [228, 441] width 99 height 19
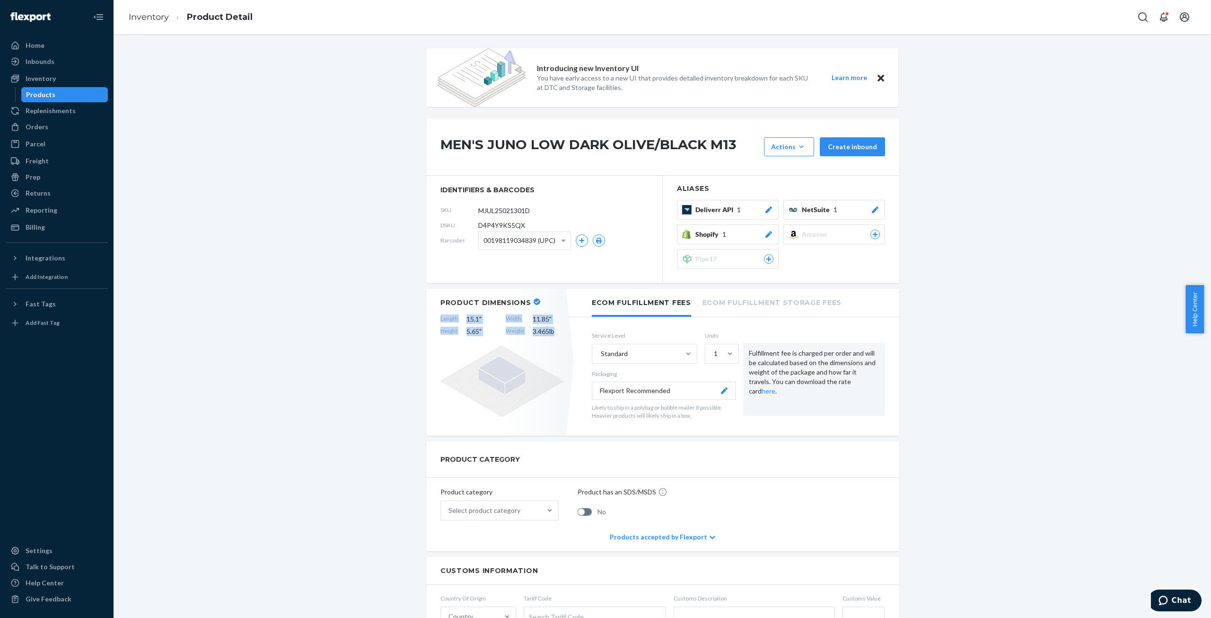
drag, startPoint x: 557, startPoint y: 331, endPoint x: 424, endPoint y: 318, distance: 133.5
click at [426, 318] on div "Product Dimensions Length 15.1 " Width 11.85 " Height 5.65 " Weight 3.465 lb" at bounding box center [501, 362] width 151 height 147
copy div "Length 15.1 " Width 11.85 " Height 5.65 " Weight 3.465 lb"
drag, startPoint x: 146, startPoint y: 18, endPoint x: 163, endPoint y: 37, distance: 26.2
click at [146, 18] on link "Inventory" at bounding box center [149, 17] width 40 height 10
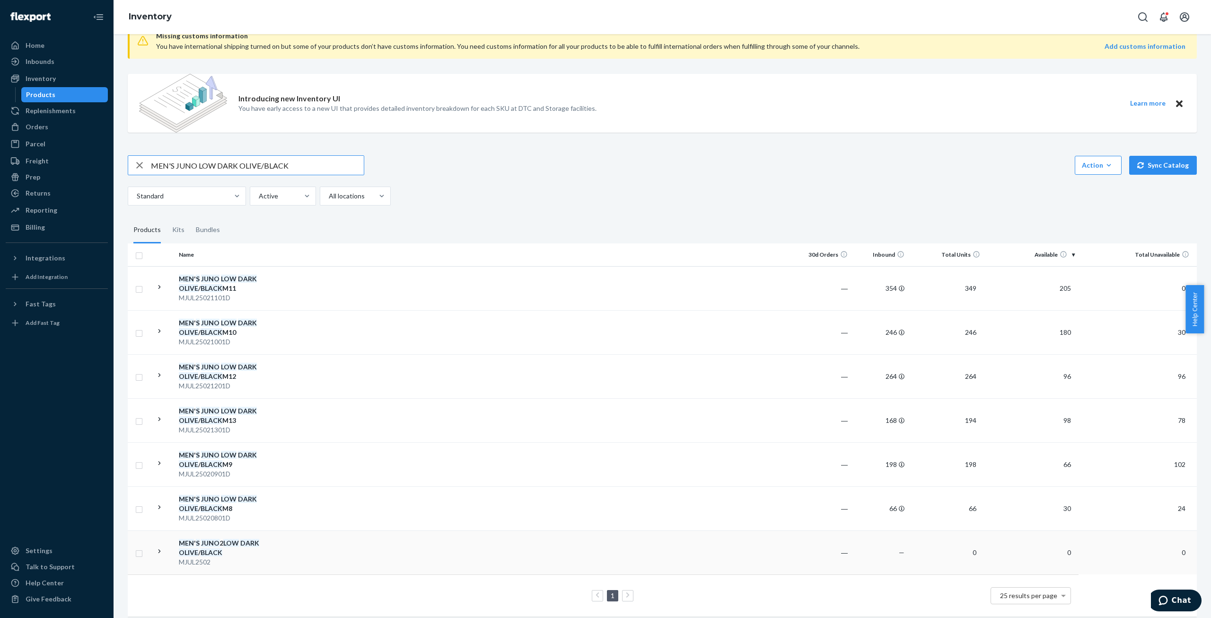
scroll to position [39, 0]
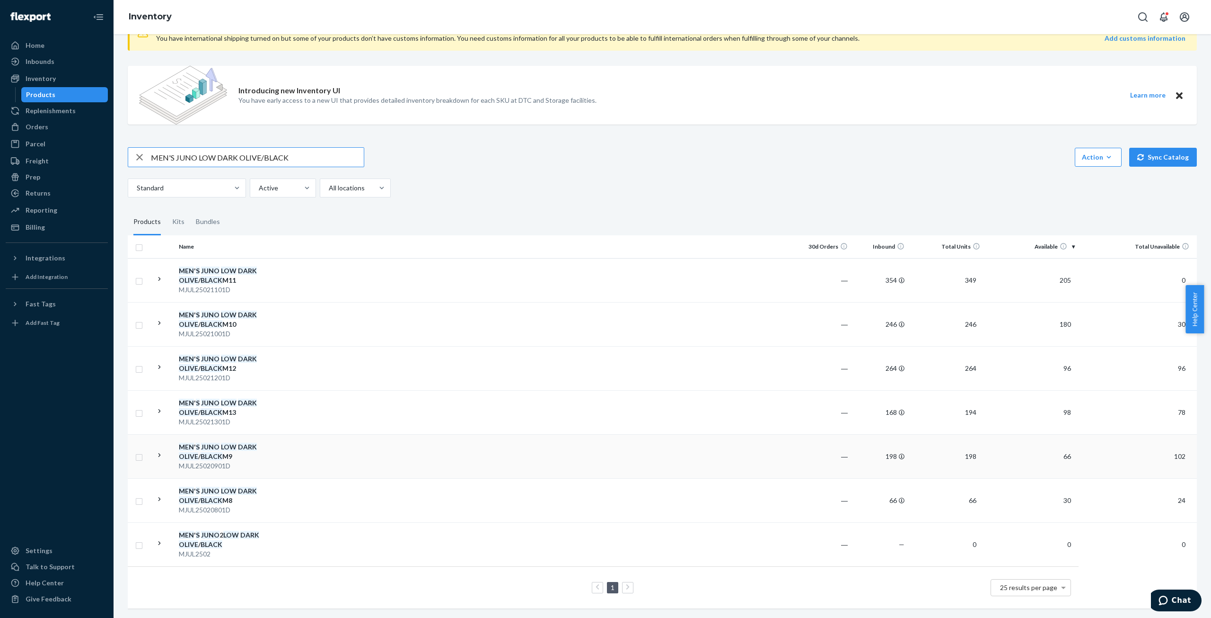
click at [229, 461] on div "MJUL25020901D" at bounding box center [228, 465] width 99 height 9
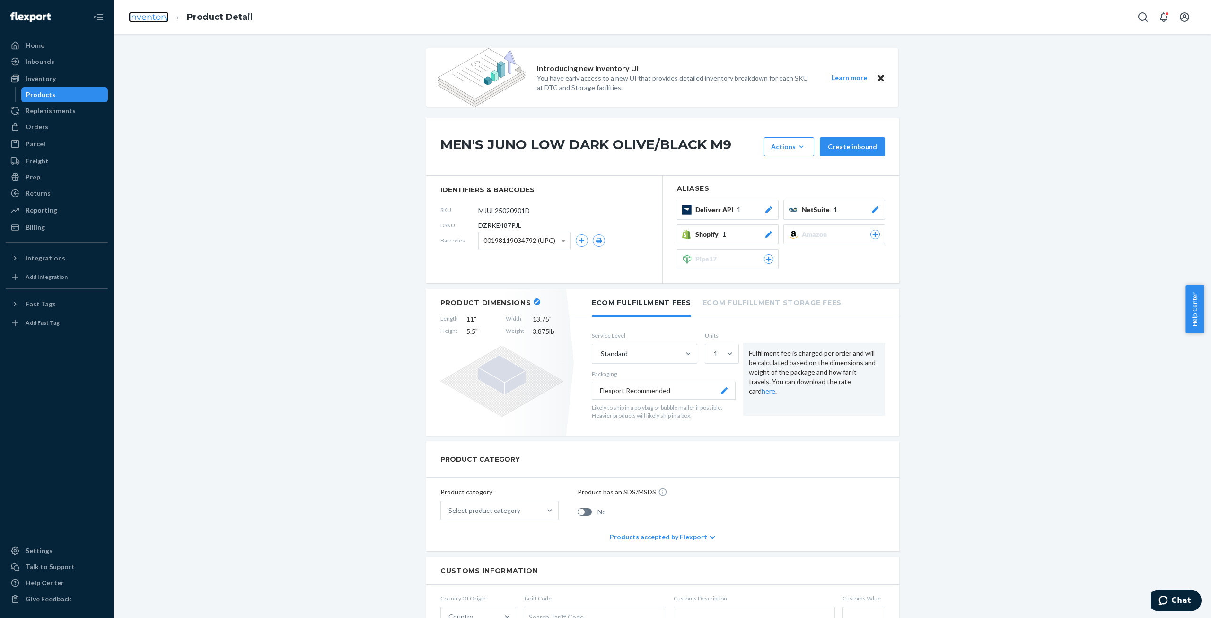
click at [134, 16] on link "Inventory" at bounding box center [149, 17] width 40 height 10
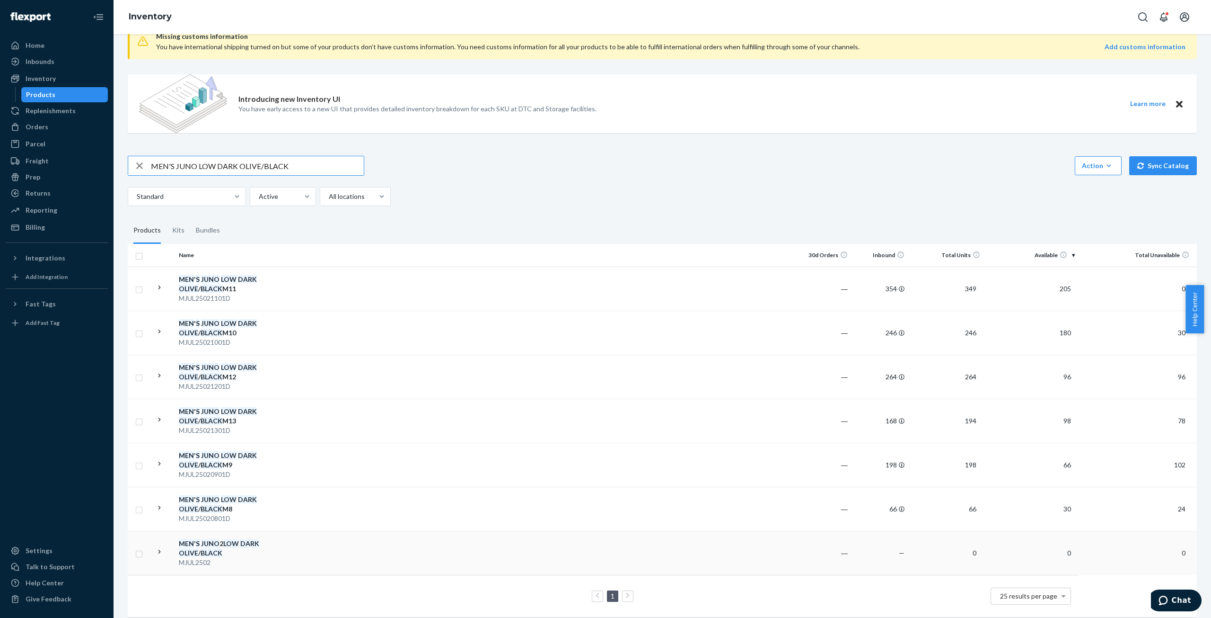
scroll to position [39, 0]
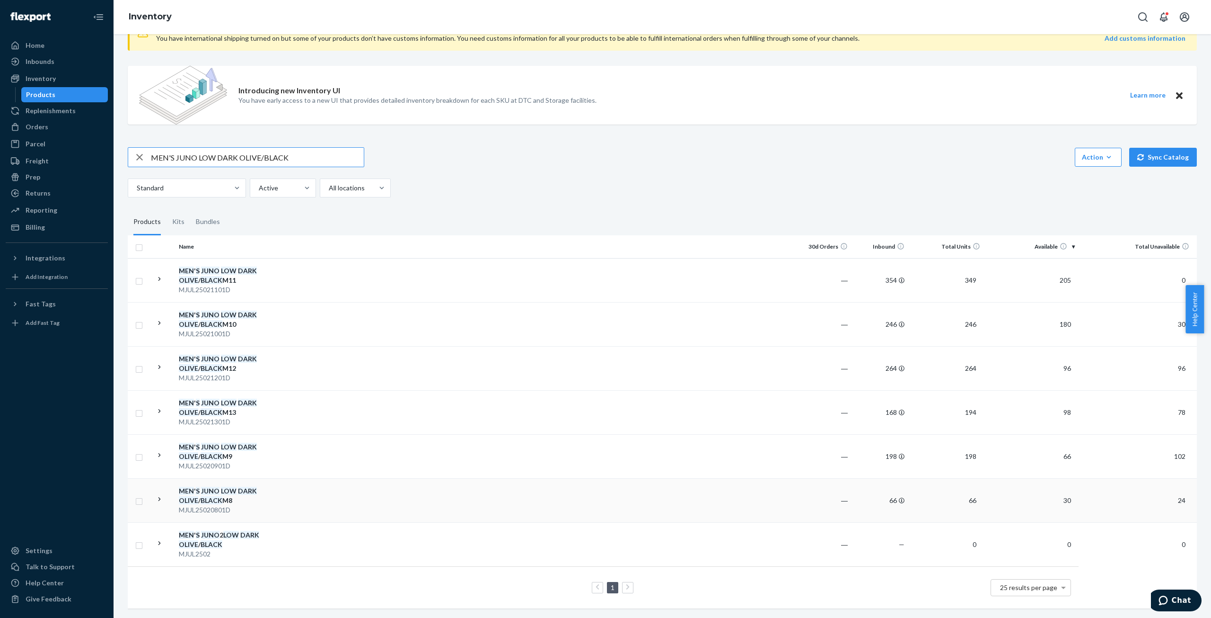
drag, startPoint x: 236, startPoint y: 497, endPoint x: 247, endPoint y: 498, distance: 11.4
click at [237, 497] on div "MEN ' S JUNO LOW DARK OLIVE / BLACK M8" at bounding box center [228, 495] width 99 height 19
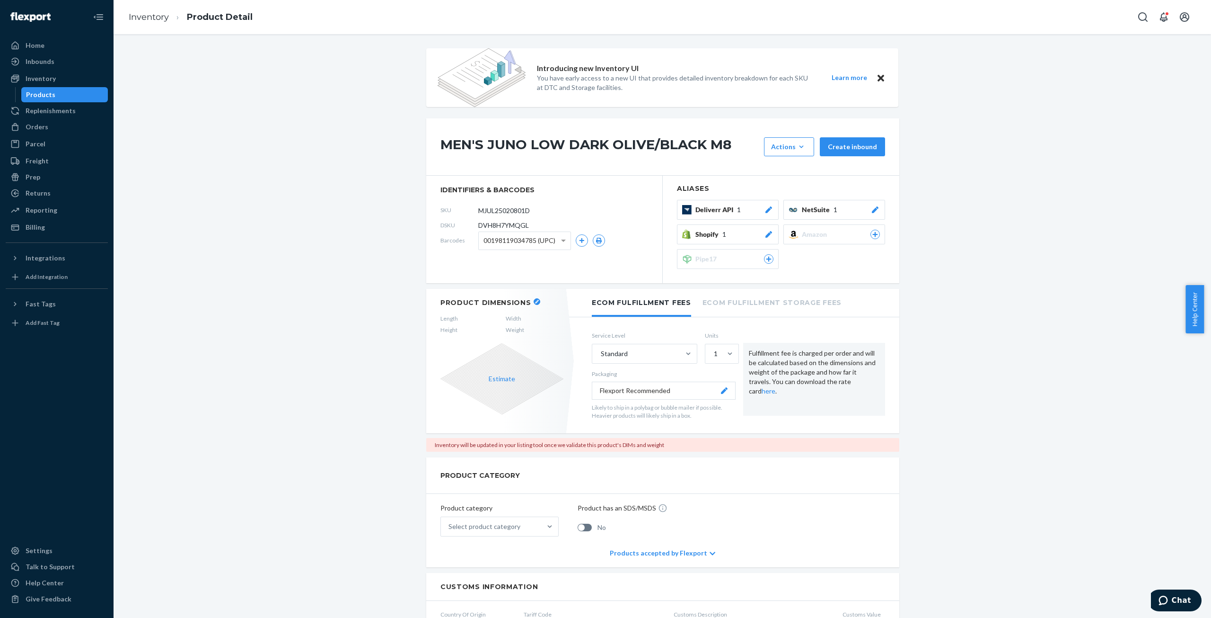
click at [535, 300] on icon "button" at bounding box center [537, 302] width 4 height 4
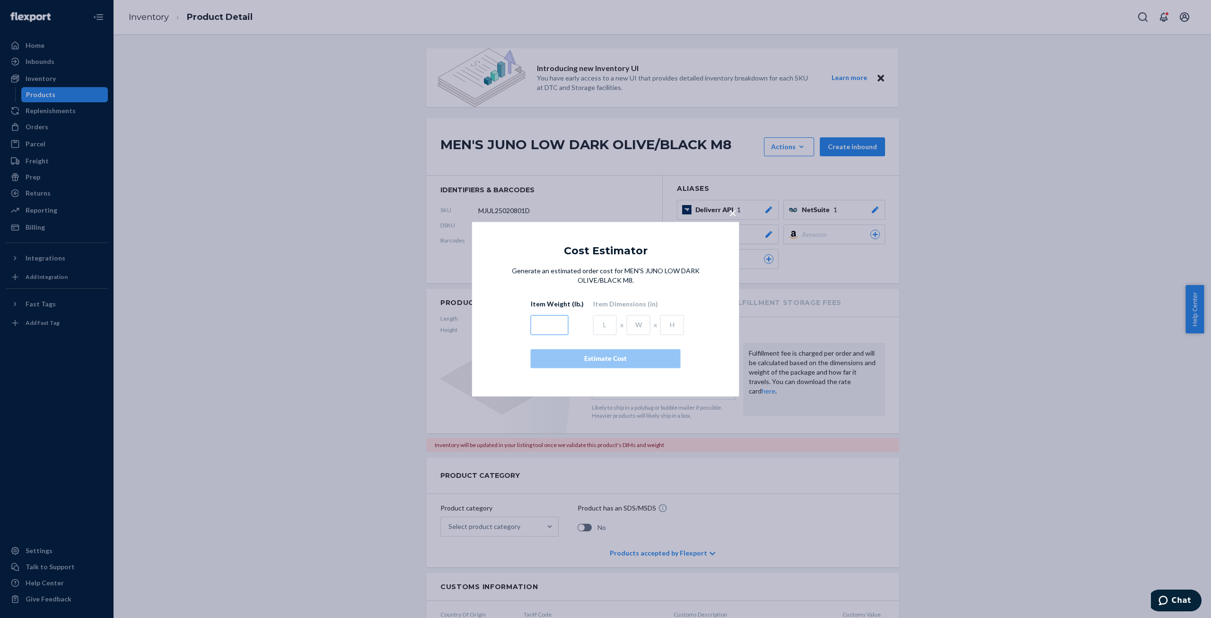
click at [549, 324] on input "text" at bounding box center [550, 325] width 38 height 20
type input "3.785"
type input "11"
type input "13.752"
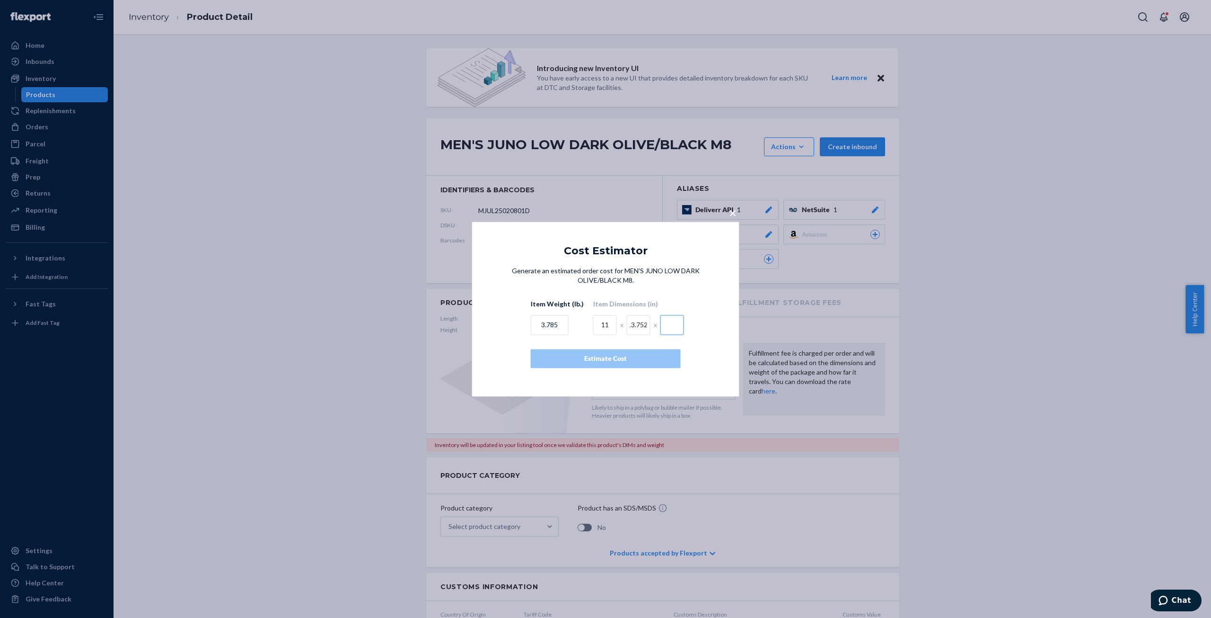
scroll to position [0, 0]
type input "5.5"
click at [627, 358] on div "Estimate Cost" at bounding box center [606, 357] width 134 height 9
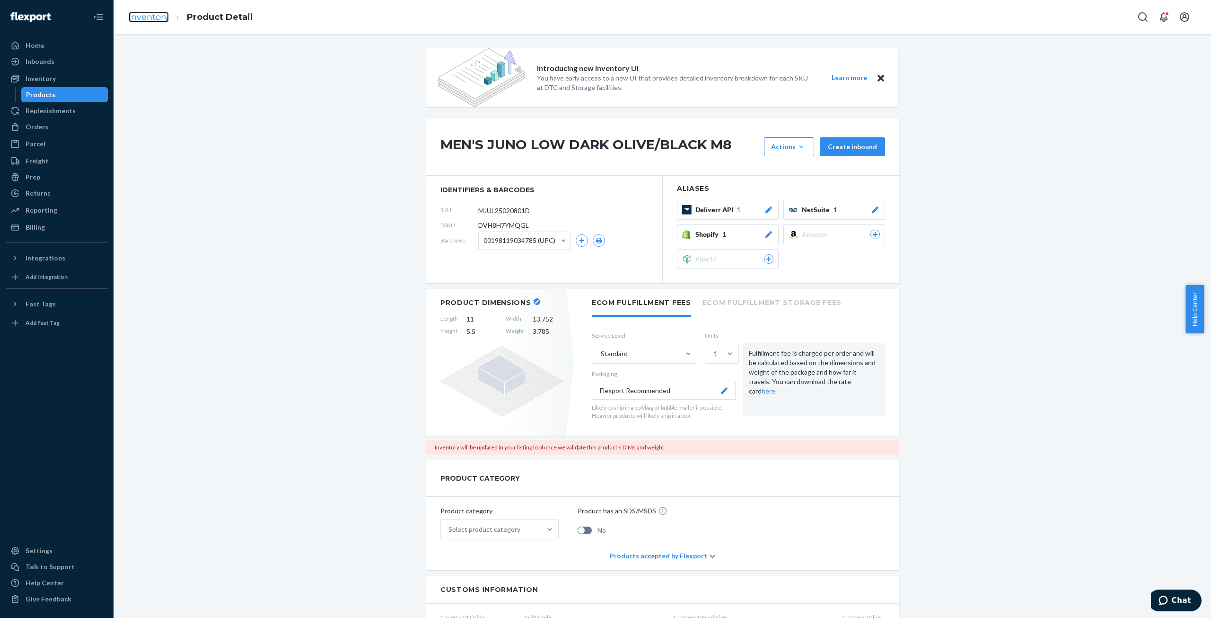
click at [138, 15] on link "Inventory" at bounding box center [149, 17] width 40 height 10
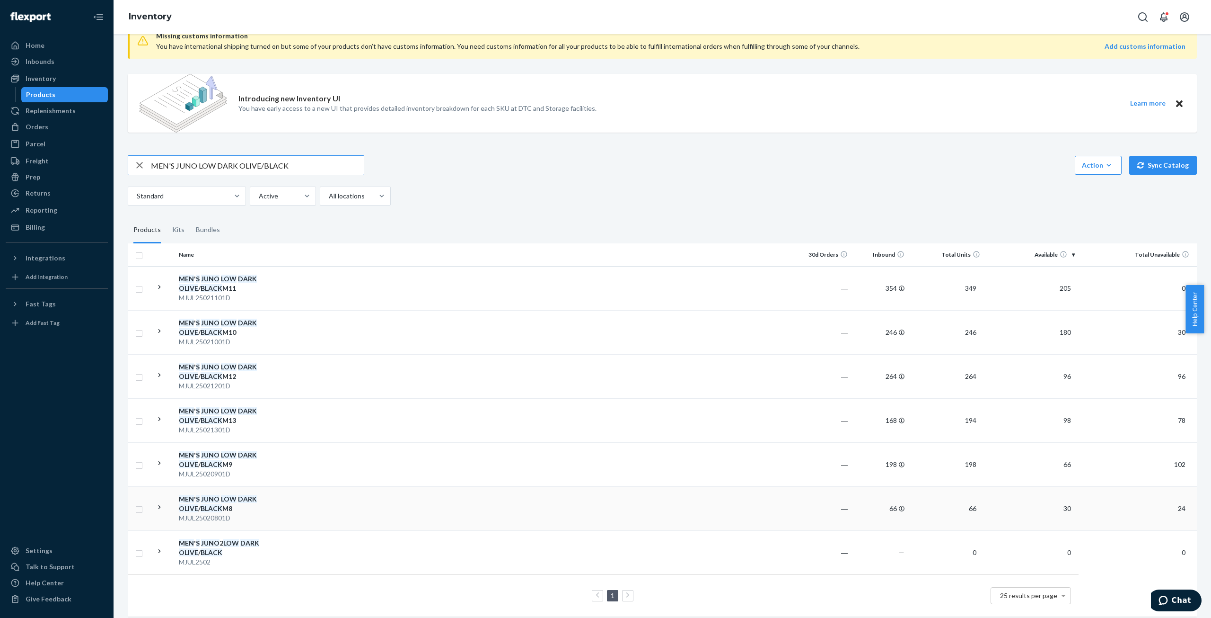
scroll to position [39, 0]
